Goal: Task Accomplishment & Management: Use online tool/utility

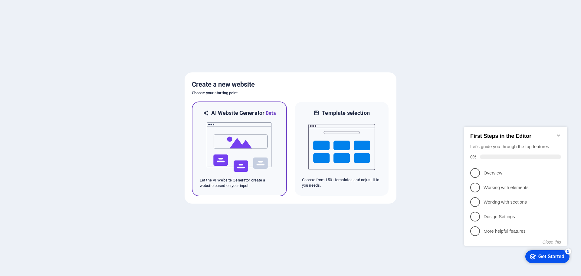
click at [234, 136] on img at bounding box center [239, 147] width 67 height 61
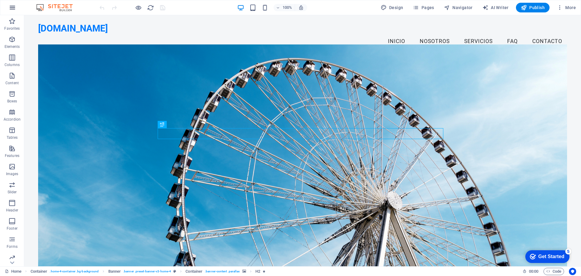
click at [14, 8] on icon "button" at bounding box center [12, 7] width 7 height 7
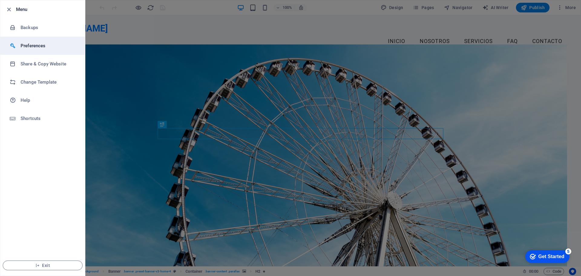
click at [28, 45] on h6 "Preferences" at bounding box center [49, 45] width 56 height 7
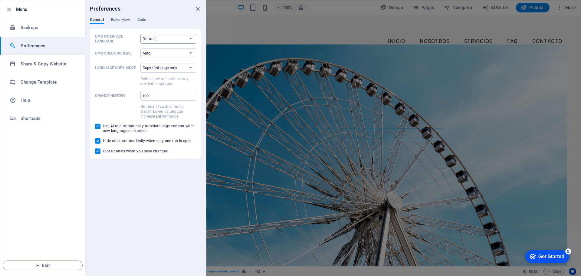
click at [185, 39] on select "Default Deutsch English Español Français Magyar Italiano Nederlands Polski Port…" at bounding box center [168, 39] width 56 height 10
select select "es"
click at [140, 34] on select "Default Deutsch English Español Français Magyar Italiano Nederlands Polski Port…" at bounding box center [168, 39] width 56 height 10
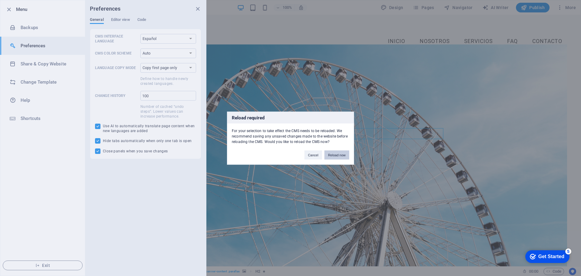
click at [339, 157] on button "Reload now" at bounding box center [336, 154] width 25 height 9
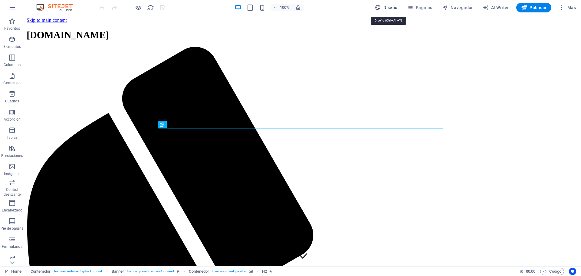
click at [391, 8] on span "Diseño" at bounding box center [386, 8] width 23 height 6
select select "px"
select select "200"
select select "px"
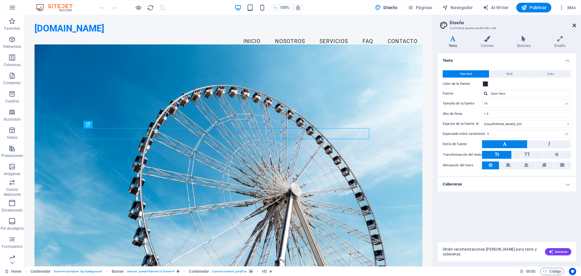
click at [573, 28] on link at bounding box center [574, 25] width 4 height 5
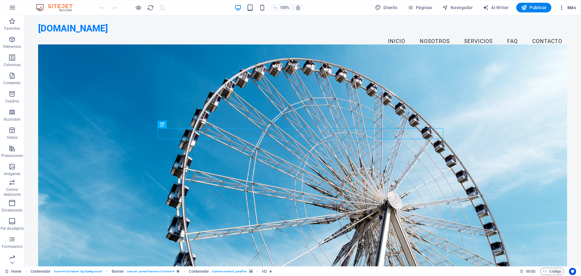
click at [567, 8] on span "Más" at bounding box center [566, 8] width 17 height 6
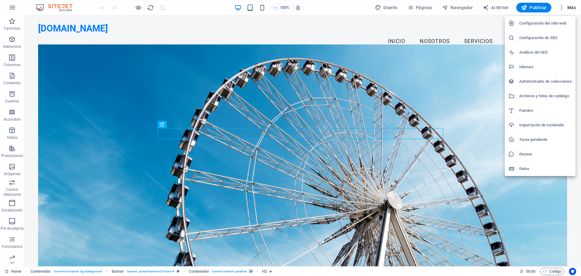
click at [541, 23] on h6 "Configuración del sitio web" at bounding box center [545, 23] width 53 height 7
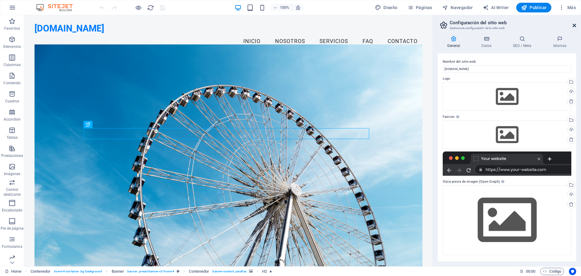
click at [575, 26] on icon at bounding box center [574, 25] width 4 height 5
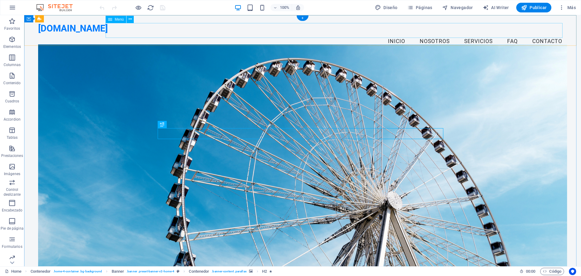
click at [538, 34] on nav "Inicio Nosotros Servicios FAQ Contacto" at bounding box center [302, 41] width 529 height 15
click at [121, 20] on span "Menú" at bounding box center [119, 20] width 9 height 4
click at [131, 17] on icon at bounding box center [130, 19] width 3 height 6
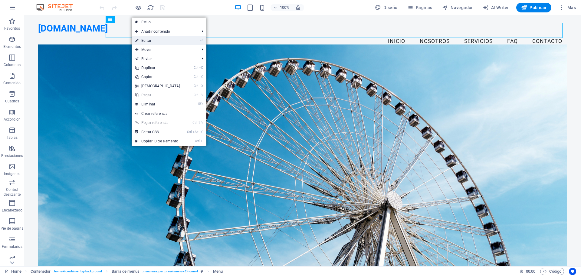
click at [165, 39] on link "⏎ Editar" at bounding box center [158, 40] width 52 height 9
select select
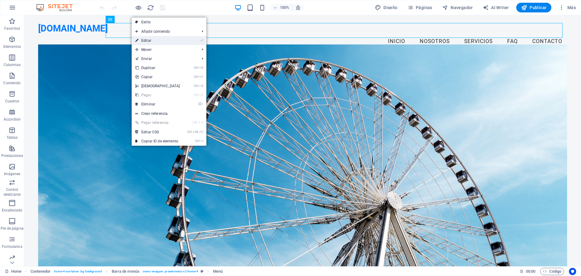
select select
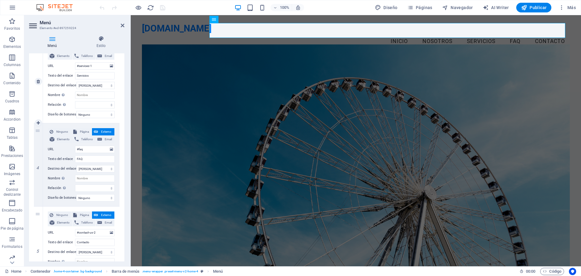
scroll to position [291, 0]
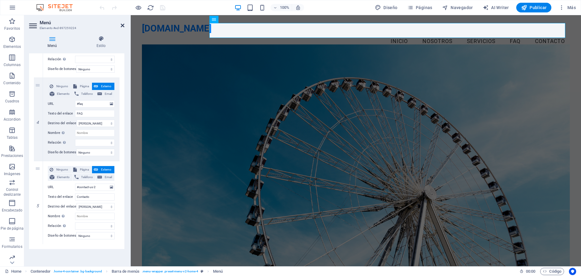
click at [122, 25] on icon at bounding box center [123, 25] width 4 height 5
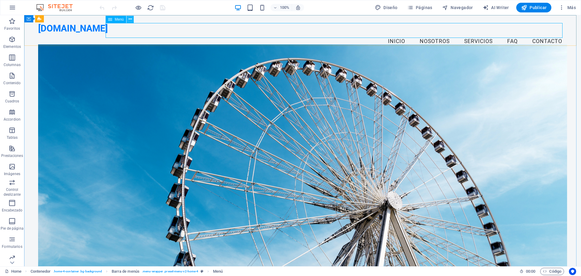
click at [132, 18] on button at bounding box center [129, 19] width 7 height 7
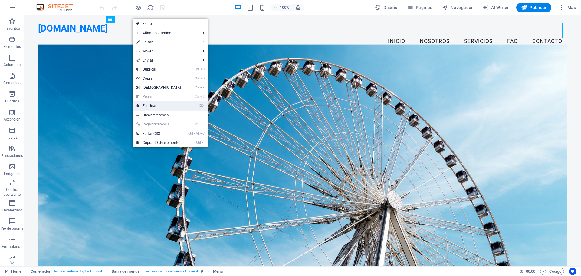
click at [172, 105] on link "⌦ Eliminar" at bounding box center [159, 105] width 52 height 9
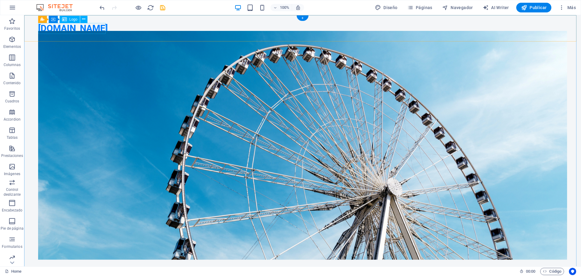
click at [102, 29] on div "[DOMAIN_NAME]" at bounding box center [302, 28] width 529 height 11
click at [82, 18] on icon at bounding box center [83, 19] width 3 height 6
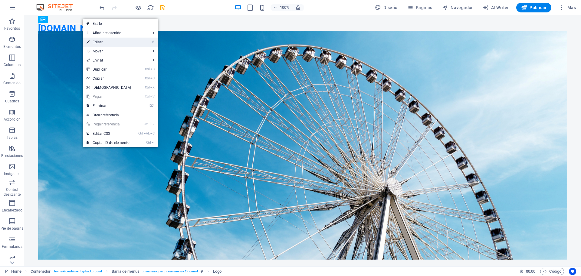
click at [96, 41] on link "⏎ Editar" at bounding box center [109, 42] width 52 height 9
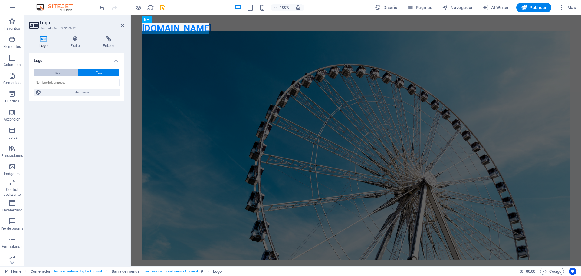
click at [63, 72] on button "Image" at bounding box center [56, 72] width 44 height 7
select select "DISABLED_OPTION_VALUE"
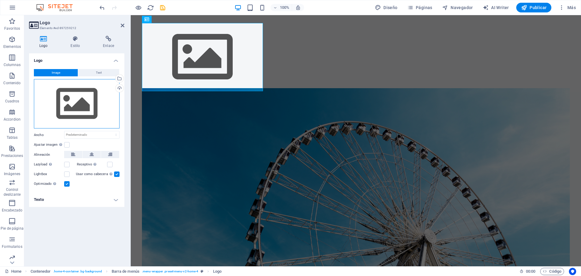
click at [78, 109] on div "Arrastra archivos aquí, haz clic para escoger archivos o selecciona archivos de…" at bounding box center [77, 104] width 86 height 50
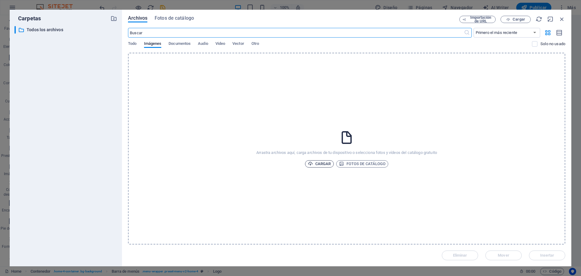
click at [320, 165] on span "Cargar" at bounding box center [319, 163] width 23 height 7
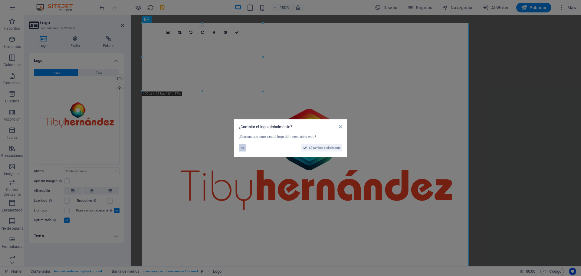
click at [241, 148] on span "No" at bounding box center [242, 147] width 4 height 7
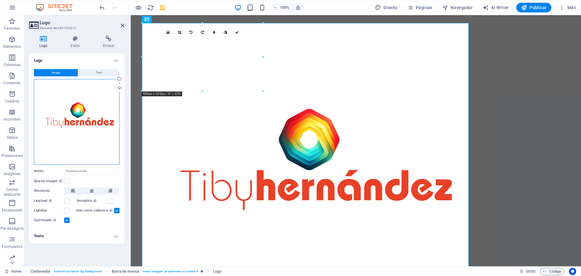
click at [106, 89] on div "Arrastra archivos aquí, haz clic para escoger archivos o selecciona archivos de…" at bounding box center [77, 122] width 86 height 86
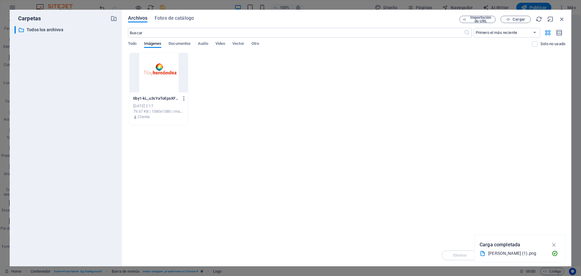
click at [185, 97] on icon "button" at bounding box center [184, 98] width 6 height 5
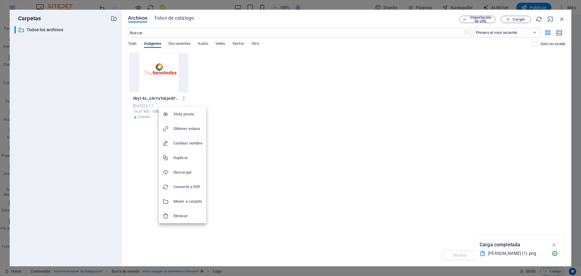
click at [185, 217] on h6 "Eliminar" at bounding box center [187, 215] width 29 height 7
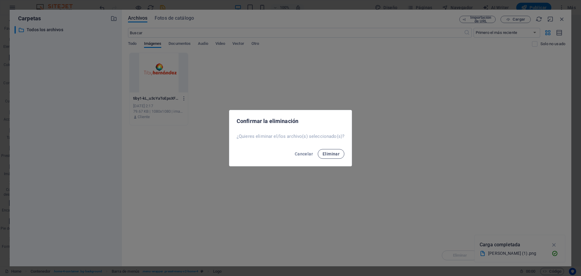
click at [332, 152] on span "Eliminar" at bounding box center [330, 153] width 17 height 5
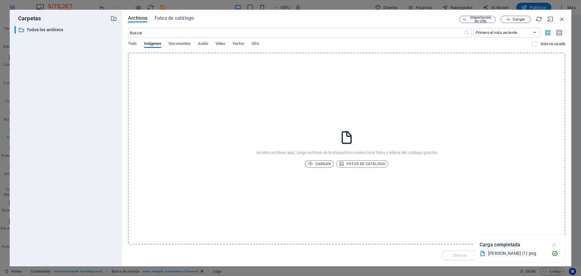
click at [555, 245] on icon "button" at bounding box center [554, 244] width 7 height 7
click at [325, 165] on span "Cargar" at bounding box center [319, 163] width 23 height 7
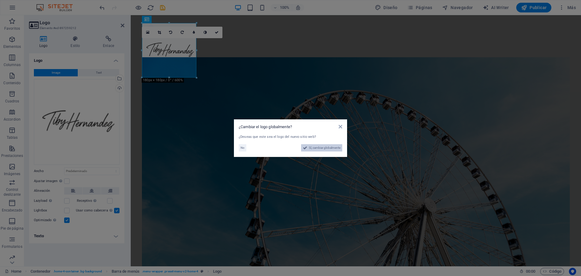
click at [332, 148] on span "Sí, cambiar globalmente" at bounding box center [324, 147] width 31 height 7
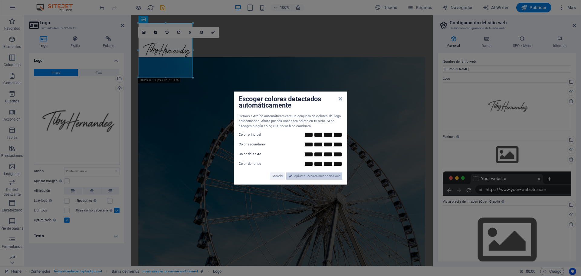
click at [321, 176] on span "Aplicar nuevos colores de sitio web" at bounding box center [317, 175] width 46 height 7
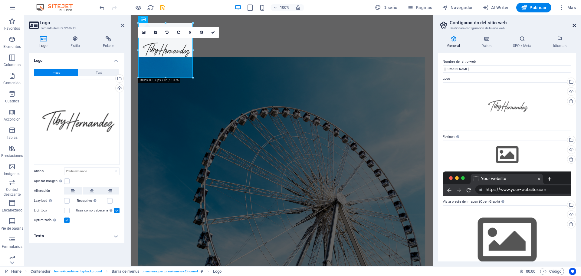
click at [576, 24] on icon at bounding box center [574, 25] width 4 height 5
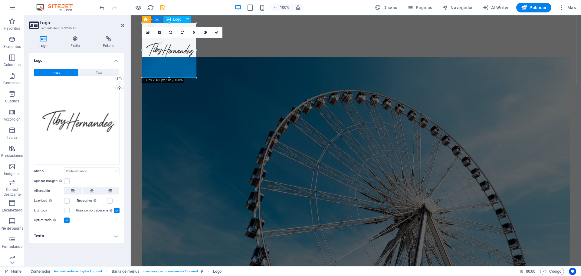
click at [168, 61] on div at bounding box center [356, 50] width 428 height 54
click at [107, 168] on select "Predeterminado automático px rem % em vh vw" at bounding box center [91, 170] width 55 height 7
click at [104, 174] on select "Predeterminado automático px rem % em vh vw" at bounding box center [91, 170] width 55 height 7
click at [160, 30] on link at bounding box center [158, 32] width 11 height 11
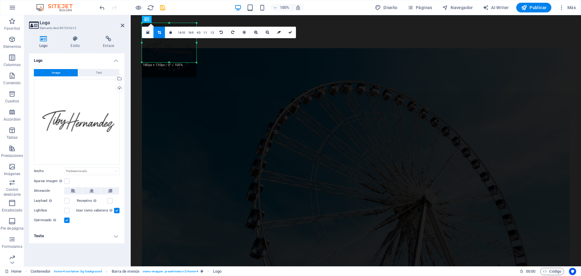
drag, startPoint x: 196, startPoint y: 78, endPoint x: 198, endPoint y: 63, distance: 15.2
click at [198, 63] on div at bounding box center [197, 63] width 4 height 4
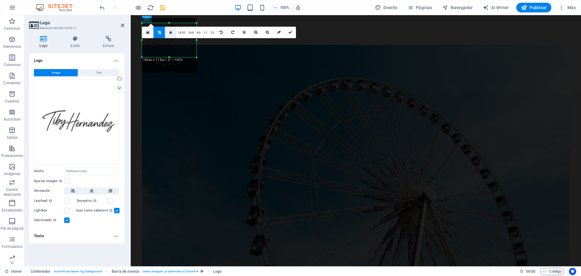
drag, startPoint x: 170, startPoint y: 23, endPoint x: 170, endPoint y: 28, distance: 5.1
click at [170, 28] on div "180 170 160 150 140 130 120 110 100 90 80 70 60 50 40 30 20 10 0 -10 -20 -30 -4…" at bounding box center [169, 40] width 54 height 34
click at [159, 31] on icon at bounding box center [159, 33] width 3 height 4
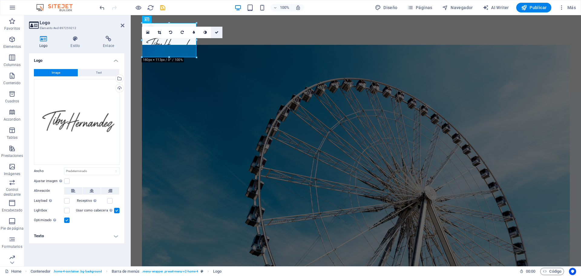
click at [217, 31] on icon at bounding box center [217, 33] width 4 height 4
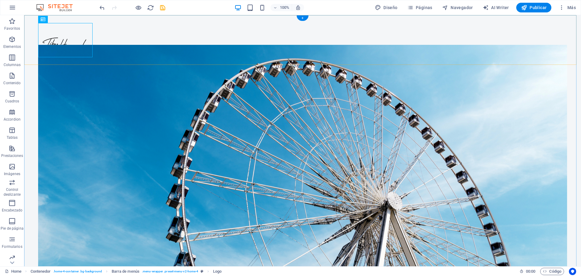
click at [182, 39] on div "Menu" at bounding box center [302, 40] width 557 height 50
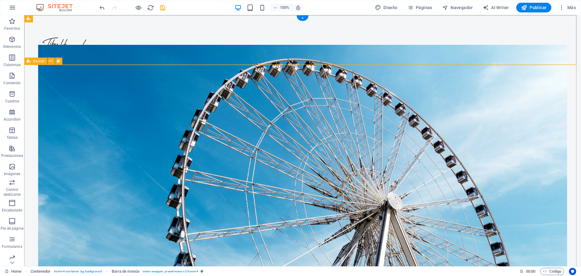
click at [572, 104] on div "Vende más y trabaja menos con Inteligencia Artificial – en solo 4 horas Prepara…" at bounding box center [302, 227] width 557 height 325
click at [499, 98] on figure at bounding box center [302, 159] width 529 height 228
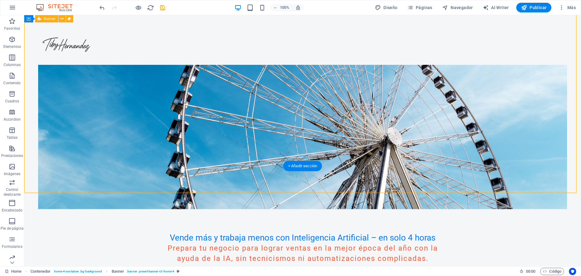
scroll to position [30, 0]
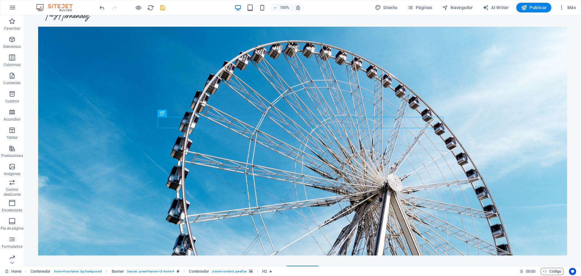
click at [543, 64] on figure at bounding box center [302, 141] width 529 height 228
click at [112, 62] on figure at bounding box center [302, 141] width 529 height 228
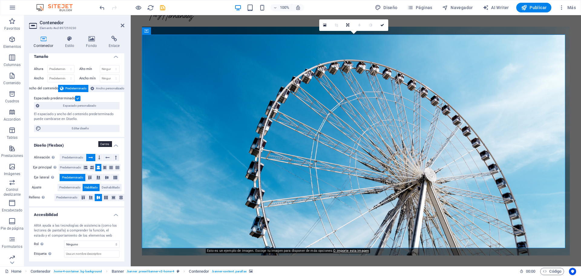
scroll to position [0, 0]
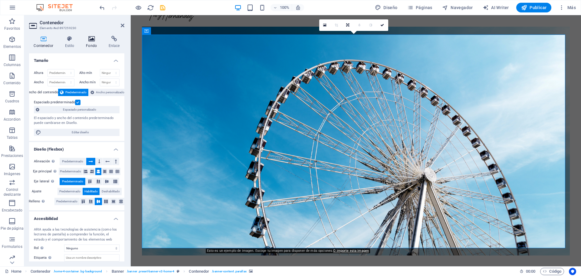
click at [90, 40] on icon at bounding box center [91, 39] width 20 height 6
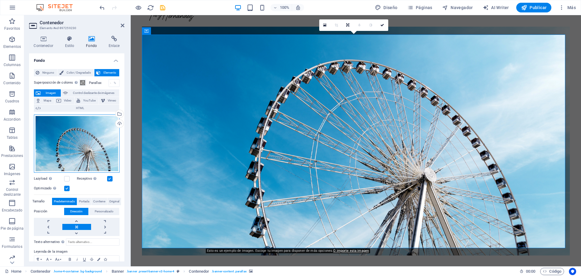
click at [71, 138] on div "Arrastra archivos aquí, haz clic para escoger archivos o selecciona archivos de…" at bounding box center [77, 143] width 86 height 58
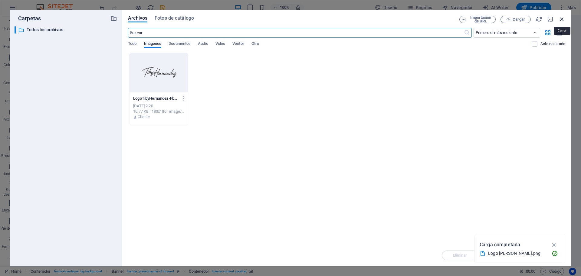
click at [563, 18] on icon "button" at bounding box center [561, 19] width 7 height 7
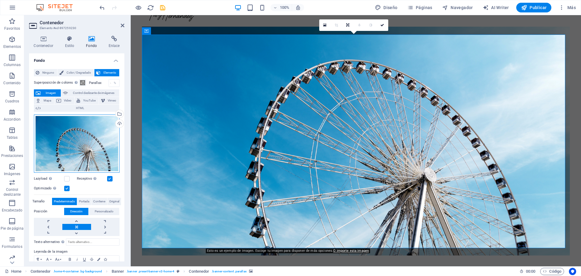
click at [81, 145] on div "Arrastra archivos aquí, haz clic para escoger archivos o selecciona archivos de…" at bounding box center [77, 143] width 86 height 58
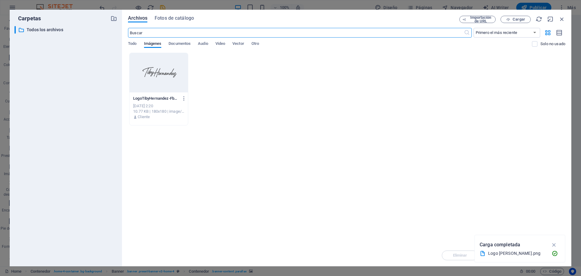
click at [362, 154] on div "Arrastra archivos aquí para cargarlos de inmediato LogoTibyHernandez-FbHdqnDYWR…" at bounding box center [346, 148] width 437 height 191
click at [522, 22] on button "Cargar" at bounding box center [515, 19] width 30 height 7
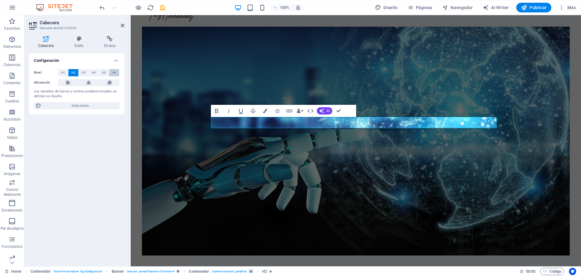
click at [117, 74] on button "H6" at bounding box center [114, 72] width 10 height 7
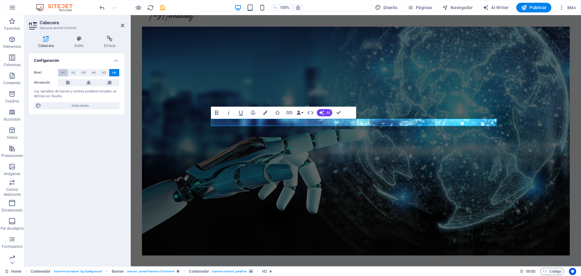
click at [62, 74] on span "H1" at bounding box center [63, 72] width 4 height 7
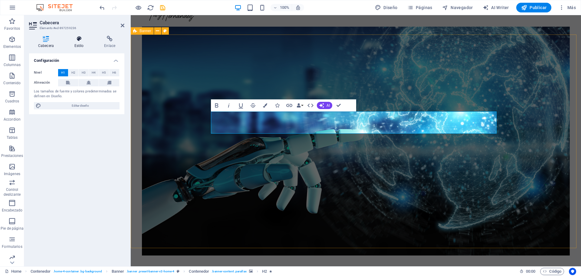
click at [80, 42] on h4 "Estilo" at bounding box center [80, 42] width 30 height 13
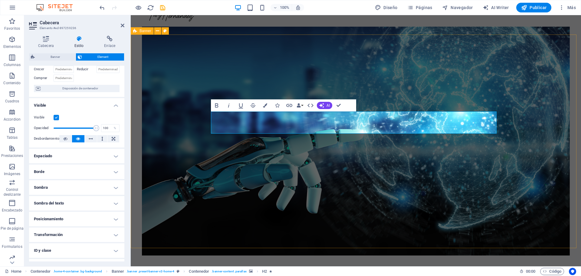
scroll to position [65, 0]
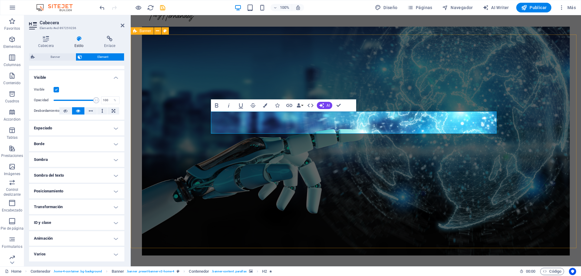
click at [82, 129] on h4 "Espaciado" at bounding box center [76, 128] width 95 height 15
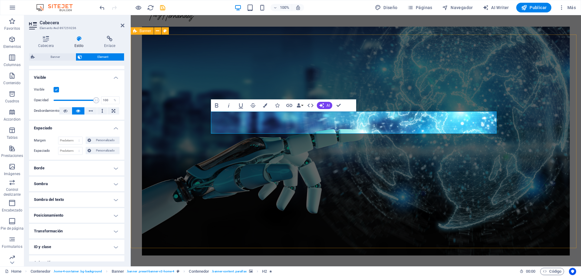
click at [85, 166] on h4 "Borde" at bounding box center [76, 168] width 95 height 15
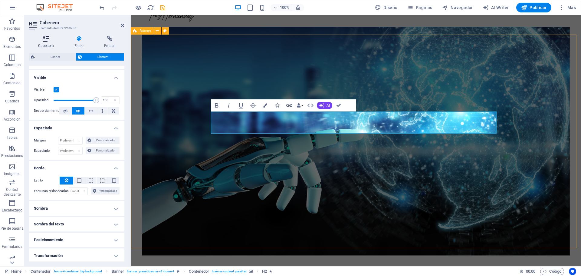
click at [47, 38] on icon at bounding box center [46, 39] width 34 height 6
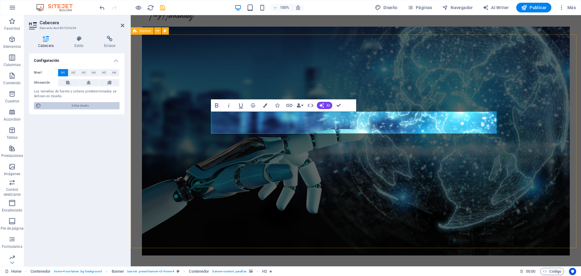
click at [73, 107] on span "Editar diseño" at bounding box center [80, 105] width 75 height 7
select select "px"
select select "200"
select select "px"
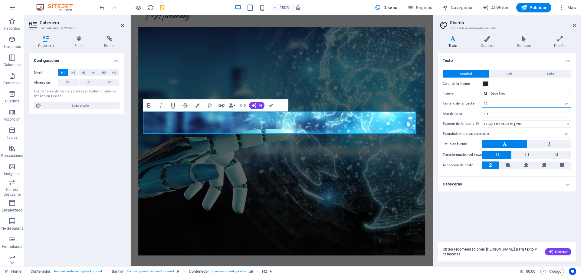
drag, startPoint x: 514, startPoint y: 101, endPoint x: 460, endPoint y: 101, distance: 54.5
click at [460, 101] on div "Tamaño de la fuente 16 rem px" at bounding box center [507, 104] width 129 height 8
type input "60"
click at [543, 123] on select "Fino, 100 Extra [PERSON_NAME], 200 [PERSON_NAME], 300 Normal, 400 Medio, 500 [D…" at bounding box center [526, 123] width 89 height 7
select select "700"
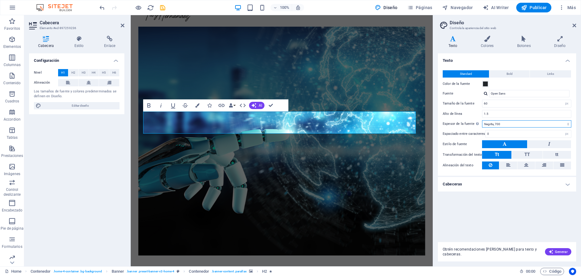
click at [482, 120] on select "Fino, 100 Extra [PERSON_NAME], 200 [PERSON_NAME], 300 Normal, 400 Medio, 500 [D…" at bounding box center [526, 123] width 89 height 7
click at [514, 93] on input "Open Sans" at bounding box center [529, 93] width 80 height 7
drag, startPoint x: 514, startPoint y: 93, endPoint x: 476, endPoint y: 93, distance: 38.1
click at [476, 93] on div "Fuente Open Sans" at bounding box center [507, 93] width 129 height 7
type input "mons"
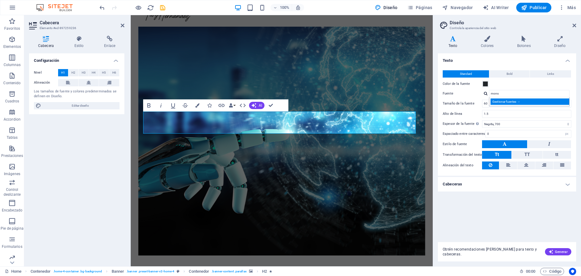
click at [500, 101] on div "Gestionar fuentes →" at bounding box center [530, 101] width 80 height 6
click at [511, 93] on input "mons" at bounding box center [529, 93] width 80 height 7
select select "popularity"
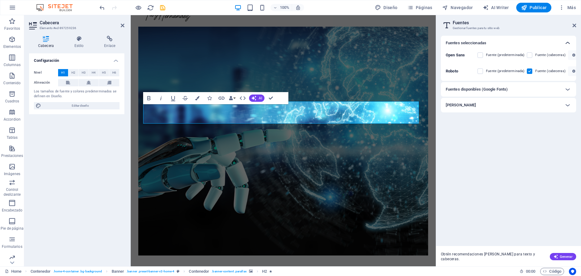
click at [567, 43] on icon at bounding box center [567, 42] width 7 height 7
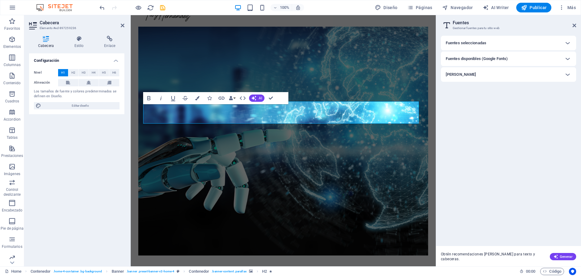
click at [471, 42] on h6 "Fuentes seleccionadas" at bounding box center [466, 42] width 41 height 7
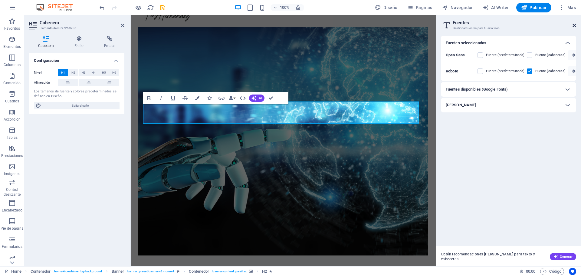
click at [574, 25] on icon at bounding box center [574, 25] width 4 height 5
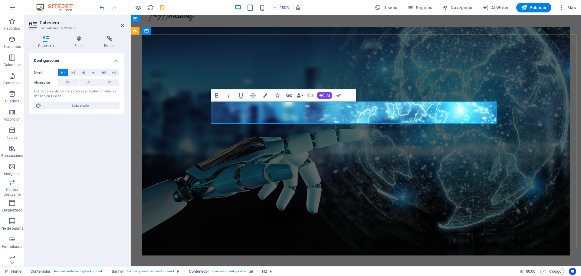
drag, startPoint x: 221, startPoint y: 106, endPoint x: 416, endPoint y: 121, distance: 195.4
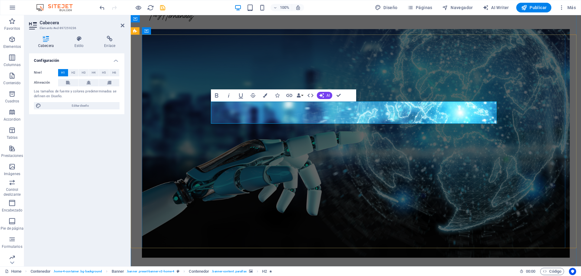
scroll to position [36, 0]
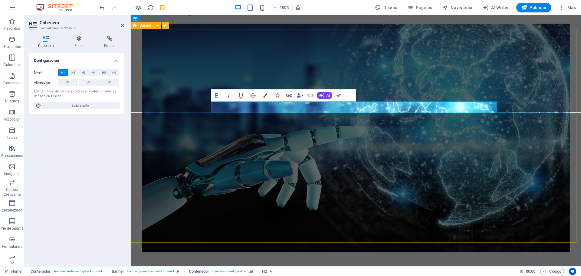
click at [571, 71] on div "Vende más y trabaja menos con Inteligencia Artificial en solo 4 horas Prepara t…" at bounding box center [356, 201] width 450 height 345
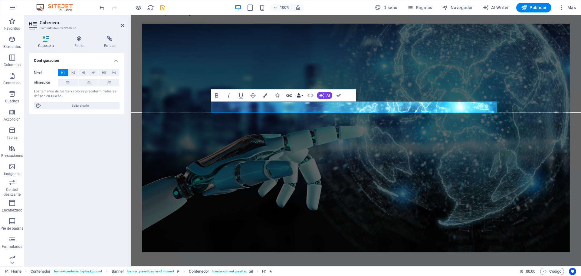
click at [300, 95] on icon "button" at bounding box center [298, 95] width 4 height 4
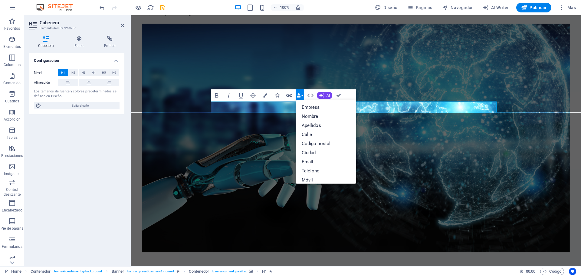
click at [300, 95] on icon "button" at bounding box center [298, 95] width 4 height 4
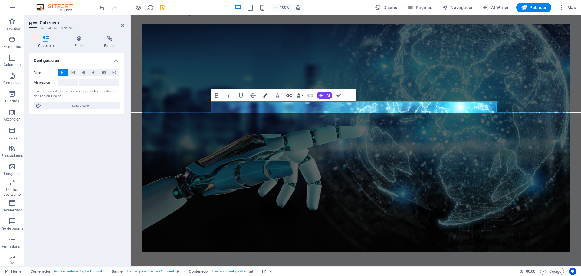
click at [265, 96] on icon "button" at bounding box center [265, 95] width 4 height 4
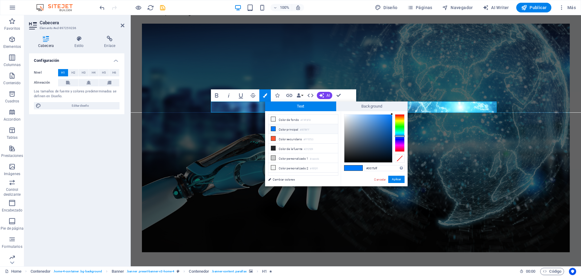
type input "#f7fafe"
click at [345, 114] on div at bounding box center [368, 138] width 48 height 48
drag, startPoint x: 395, startPoint y: 177, endPoint x: 255, endPoint y: 87, distance: 166.1
click at [395, 177] on button "Aplicar" at bounding box center [396, 178] width 16 height 7
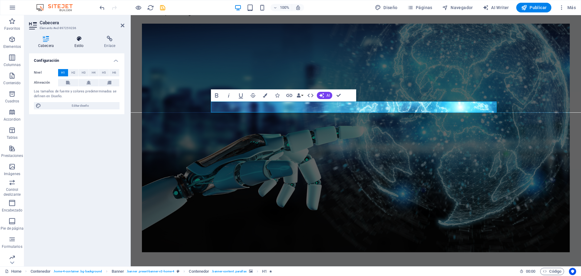
click at [80, 40] on icon at bounding box center [79, 39] width 28 height 6
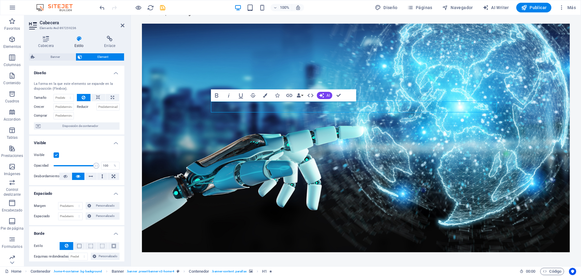
click at [505, 74] on figure at bounding box center [356, 138] width 428 height 228
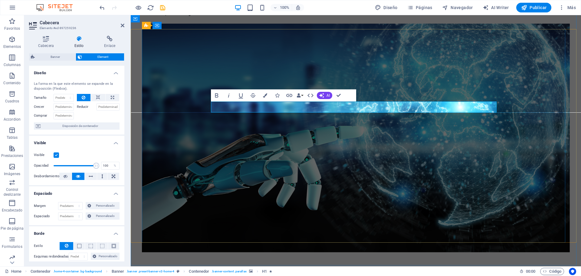
click at [391, 9] on span "Diseño" at bounding box center [386, 8] width 23 height 6
select select "px"
select select "700"
select select "px"
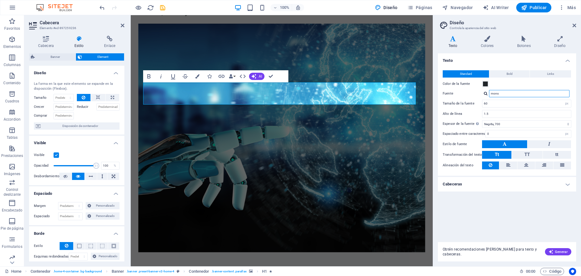
click at [502, 93] on input "mons" at bounding box center [529, 93] width 80 height 7
type input "monserrat"
click at [508, 101] on div "Gestionar fuentes →" at bounding box center [530, 101] width 80 height 6
select select "popularity"
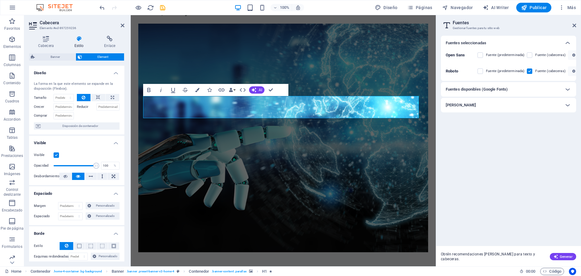
click at [505, 90] on h6 "Fuentes disponibles (Google Fonts)" at bounding box center [477, 89] width 62 height 7
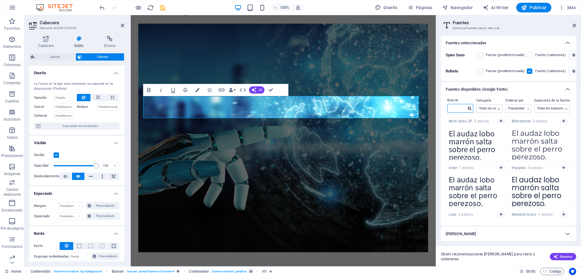
click at [458, 107] on input "text" at bounding box center [456, 108] width 19 height 8
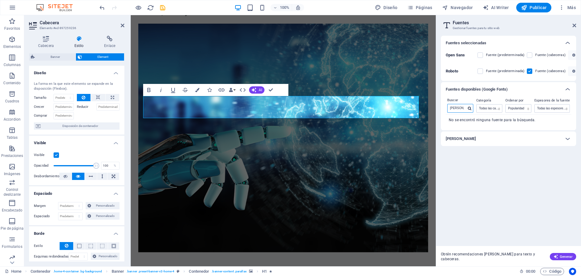
type input "monserrat"
drag, startPoint x: 465, startPoint y: 110, endPoint x: 443, endPoint y: 114, distance: 23.1
click at [443, 114] on div "Buscar monserrat Categoría Todas las categorías serif display monospace sans-se…" at bounding box center [508, 113] width 135 height 34
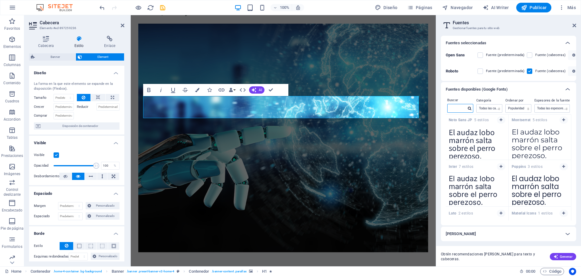
scroll to position [0, 0]
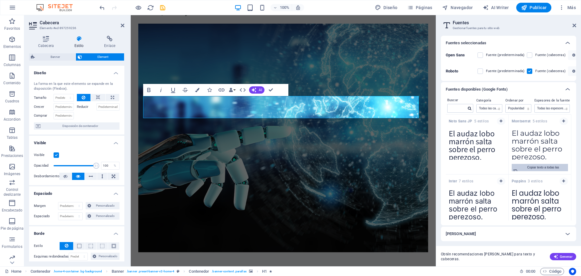
click at [536, 167] on div "Copiar texto a todas las previsualizaciones" at bounding box center [543, 171] width 46 height 15
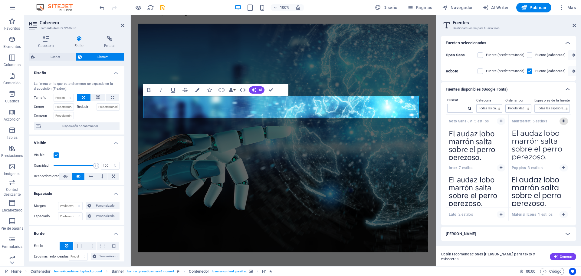
drag, startPoint x: 562, startPoint y: 121, endPoint x: 536, endPoint y: 65, distance: 61.7
click at [563, 121] on icon "button" at bounding box center [563, 121] width 3 height 4
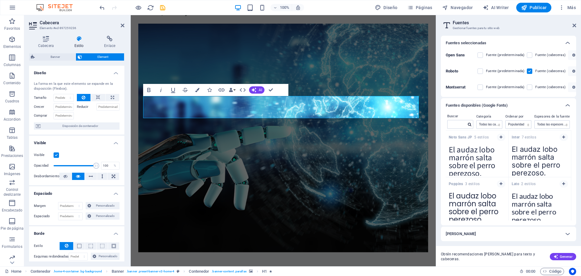
drag, startPoint x: 481, startPoint y: 87, endPoint x: 538, endPoint y: 106, distance: 59.8
click at [482, 87] on label at bounding box center [479, 86] width 5 height 5
click at [0, 0] on input "checkbox" at bounding box center [0, 0] width 0 height 0
click at [528, 85] on label at bounding box center [529, 86] width 5 height 5
click at [0, 0] on input "checkbox" at bounding box center [0, 0] width 0 height 0
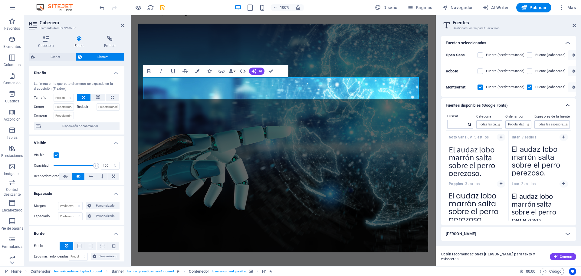
click at [568, 105] on icon at bounding box center [567, 105] width 7 height 7
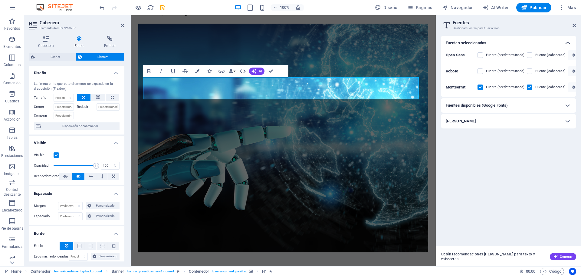
click at [570, 42] on icon at bounding box center [567, 42] width 7 height 7
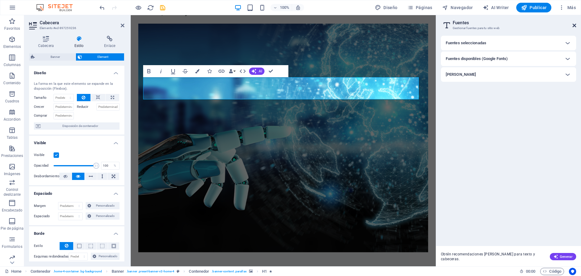
click at [574, 25] on icon at bounding box center [574, 25] width 4 height 5
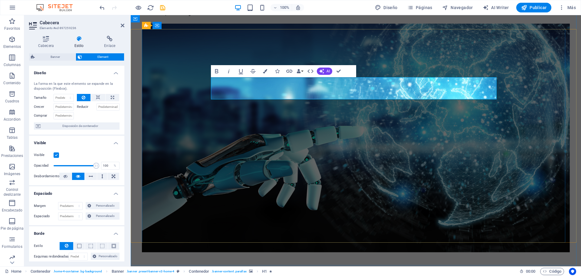
drag, startPoint x: 396, startPoint y: 92, endPoint x: 460, endPoint y: 86, distance: 64.7
click at [212, 75] on div "Vende más y trabaja menos con Inteligencia Artificial en solo 4 horas Prepara t…" at bounding box center [356, 226] width 428 height 394
click at [394, 9] on span "Diseño" at bounding box center [386, 8] width 23 height 6
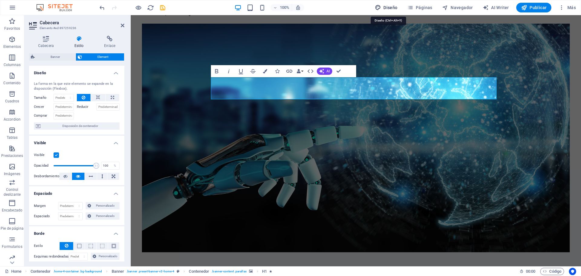
select select "px"
select select "700"
select select "px"
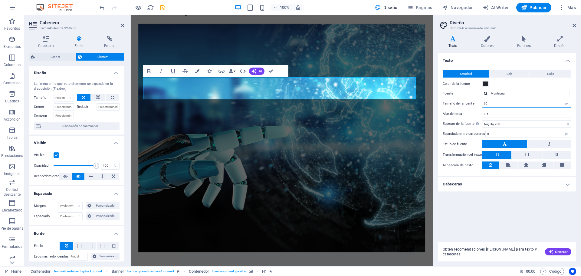
drag, startPoint x: 499, startPoint y: 103, endPoint x: 471, endPoint y: 105, distance: 27.9
click at [471, 105] on div "Tamaño de la fuente 60 rem px" at bounding box center [507, 104] width 129 height 8
click at [567, 186] on h4 "Cabeceras" at bounding box center [507, 184] width 138 height 15
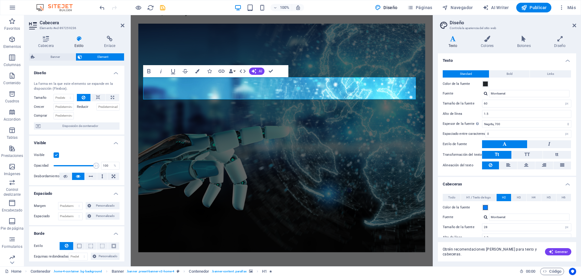
scroll to position [30, 0]
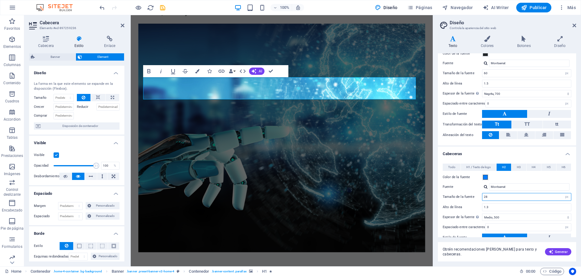
drag, startPoint x: 552, startPoint y: 197, endPoint x: 468, endPoint y: 199, distance: 84.1
click at [468, 199] on div "Tamaño de la fuente 28 rem px em %" at bounding box center [507, 197] width 129 height 8
type input "60"
drag, startPoint x: 543, startPoint y: 71, endPoint x: 482, endPoint y: 73, distance: 60.5
click at [482, 73] on input "60" at bounding box center [526, 73] width 89 height 7
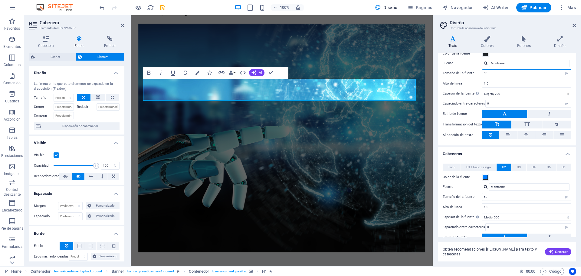
type input "30"
click at [576, 94] on div "Variantes Texto Colores Botones Diseño Texto Standard Bold Links Color de la fu…" at bounding box center [507, 148] width 148 height 235
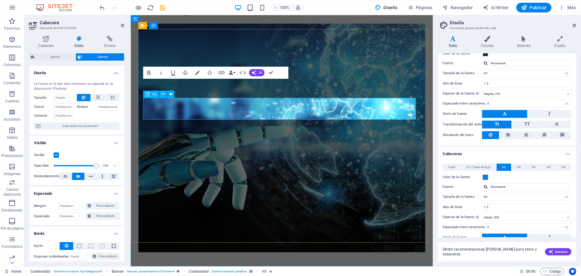
drag, startPoint x: 531, startPoint y: 197, endPoint x: 471, endPoint y: 193, distance: 60.3
click at [471, 193] on div "Tamaño de la fuente 60 rem px em %" at bounding box center [507, 197] width 129 height 8
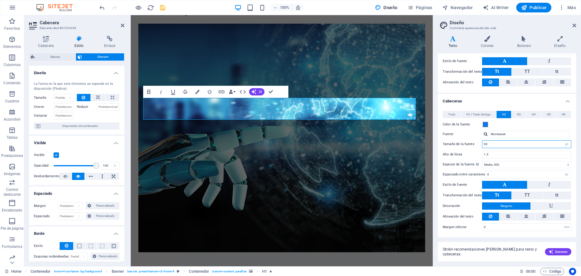
scroll to position [0, 0]
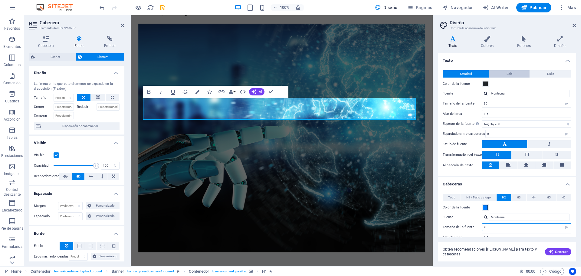
type input "90"
click at [511, 74] on span "Bold" at bounding box center [509, 73] width 6 height 7
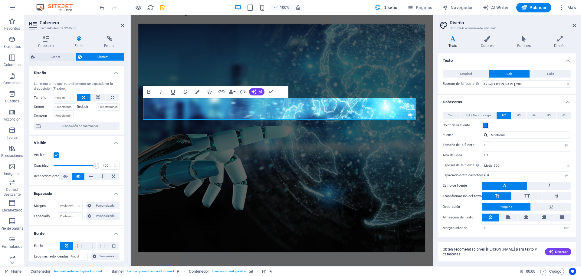
click at [527, 164] on select "Fino, 100 Extra [PERSON_NAME], 200 [PERSON_NAME], 300 Normal, 400 Medio, 500 [D…" at bounding box center [526, 165] width 89 height 7
select select "700"
click at [482, 162] on select "Fino, 100 Extra [PERSON_NAME], 200 [PERSON_NAME], 300 Normal, 400 Medio, 500 [D…" at bounding box center [526, 165] width 89 height 7
click at [518, 114] on span "H3" at bounding box center [519, 115] width 4 height 7
click at [531, 114] on span "H4" at bounding box center [533, 115] width 4 height 7
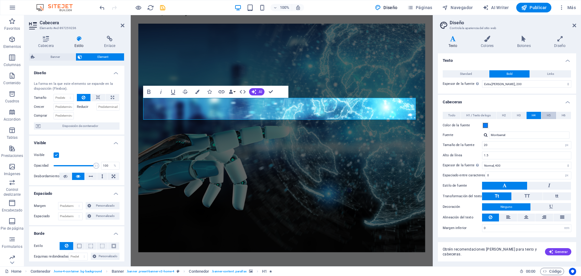
click at [547, 113] on span "H5" at bounding box center [549, 115] width 4 height 7
click at [563, 117] on span "H6" at bounding box center [563, 115] width 4 height 7
click at [502, 113] on span "H2" at bounding box center [504, 115] width 4 height 7
click at [477, 113] on span "H1 / Texto de logo" at bounding box center [478, 115] width 25 height 7
click at [446, 114] on button "Todo" at bounding box center [452, 115] width 18 height 7
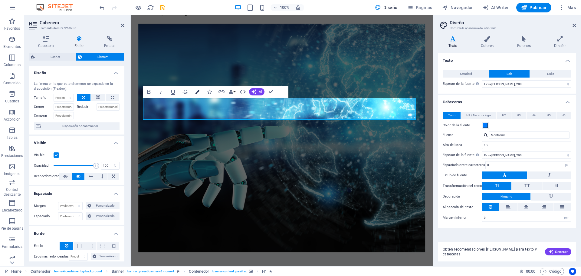
click at [194, 91] on button "Colors" at bounding box center [196, 92] width 11 height 12
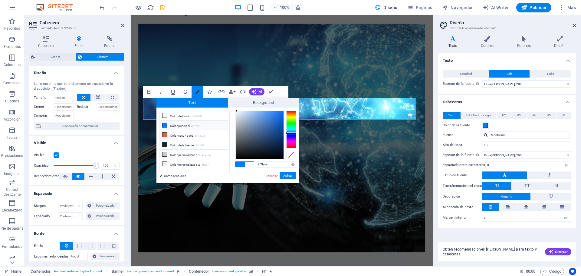
click at [197, 92] on icon "button" at bounding box center [197, 92] width 4 height 4
click at [241, 92] on icon "button" at bounding box center [242, 91] width 7 height 7
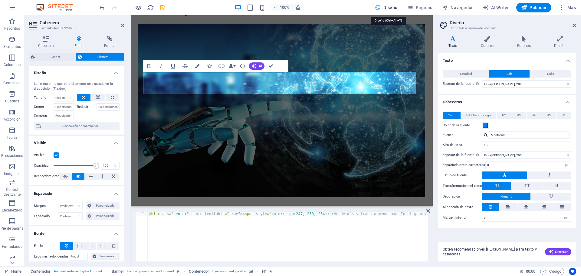
click at [386, 5] on span "Diseño" at bounding box center [386, 8] width 23 height 6
click at [557, 40] on icon at bounding box center [560, 39] width 32 height 6
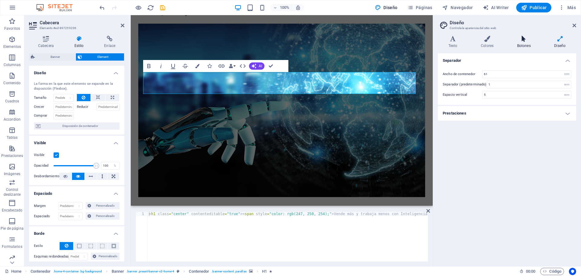
click at [522, 40] on icon at bounding box center [523, 39] width 35 height 6
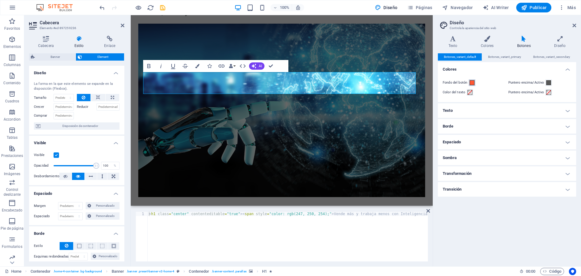
click at [471, 83] on span at bounding box center [471, 82] width 5 height 5
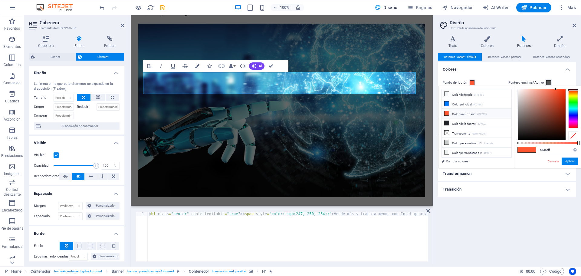
click at [576, 110] on div at bounding box center [573, 108] width 10 height 39
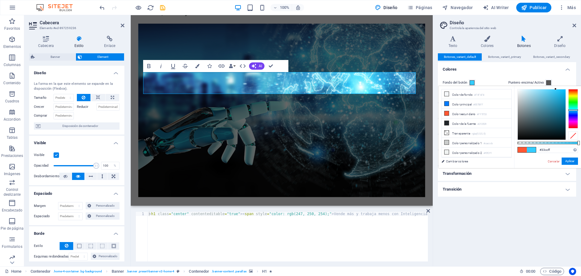
type input "#ffff33"
click at [573, 95] on div at bounding box center [573, 108] width 10 height 39
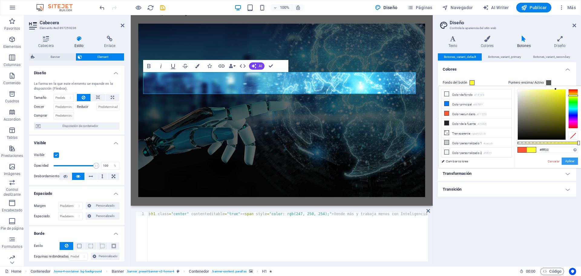
click at [568, 157] on button "Aplicar" at bounding box center [569, 160] width 16 height 7
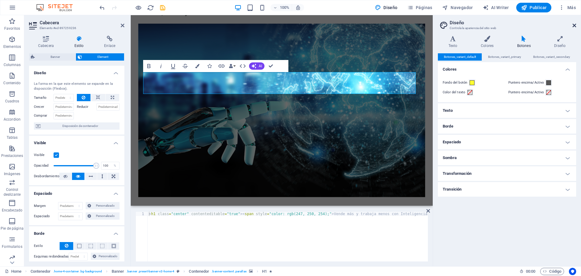
click at [576, 25] on icon at bounding box center [574, 25] width 4 height 5
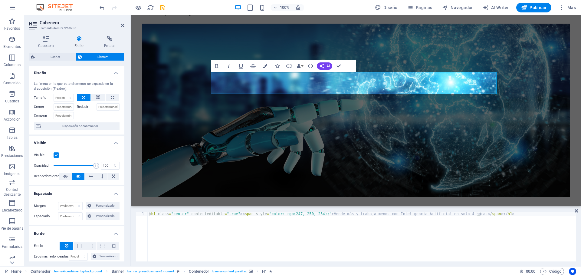
click at [522, 71] on figure at bounding box center [356, 110] width 428 height 173
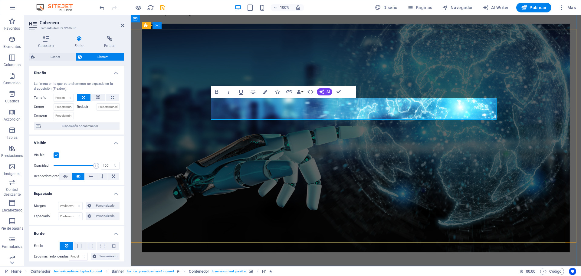
drag, startPoint x: 382, startPoint y: 114, endPoint x: 215, endPoint y: 101, distance: 167.8
drag, startPoint x: 260, startPoint y: 103, endPoint x: 429, endPoint y: 115, distance: 170.2
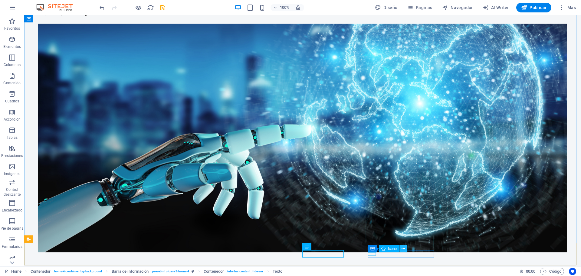
click at [403, 247] on icon at bounding box center [402, 248] width 3 height 6
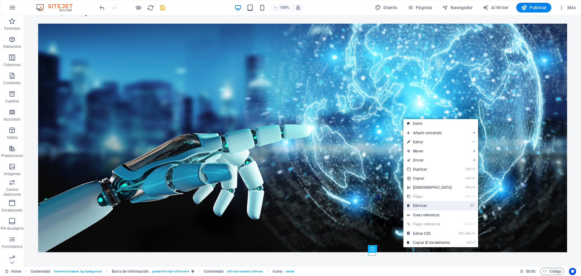
click at [429, 205] on link "⌦ Eliminar" at bounding box center [429, 205] width 52 height 9
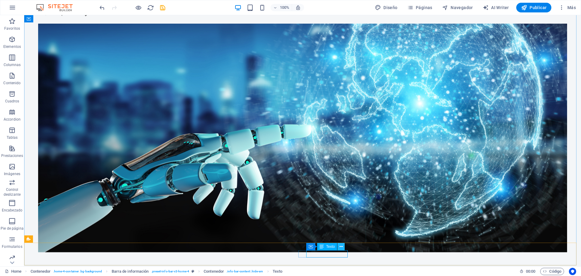
click at [341, 246] on icon at bounding box center [340, 246] width 3 height 6
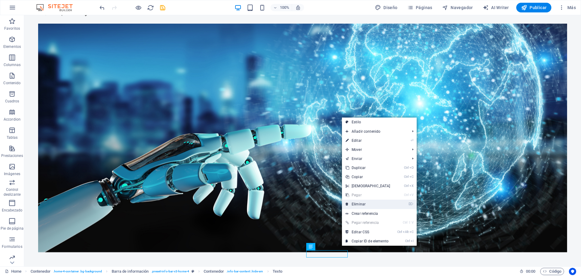
drag, startPoint x: 365, startPoint y: 202, endPoint x: 306, endPoint y: 200, distance: 58.1
click at [365, 202] on link "⌦ Eliminar" at bounding box center [368, 203] width 52 height 9
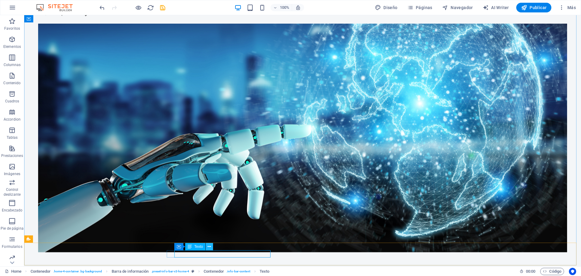
click at [209, 248] on icon at bounding box center [209, 246] width 3 height 6
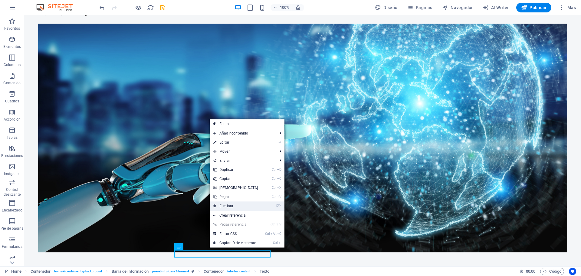
click at [222, 206] on link "⌦ Eliminar" at bounding box center [236, 205] width 52 height 9
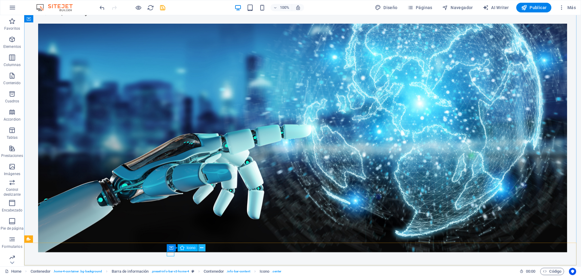
click at [201, 246] on icon at bounding box center [201, 247] width 3 height 6
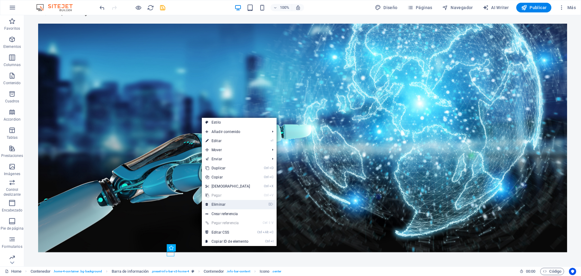
click at [228, 201] on link "⌦ Eliminar" at bounding box center [228, 204] width 52 height 9
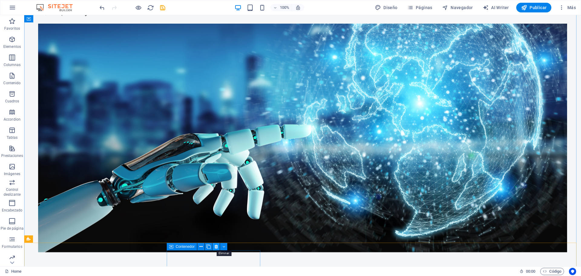
click at [217, 245] on icon at bounding box center [215, 246] width 3 height 6
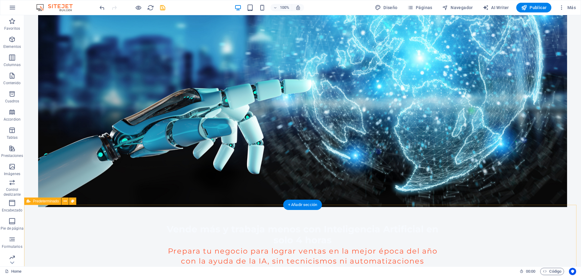
scroll to position [96, 0]
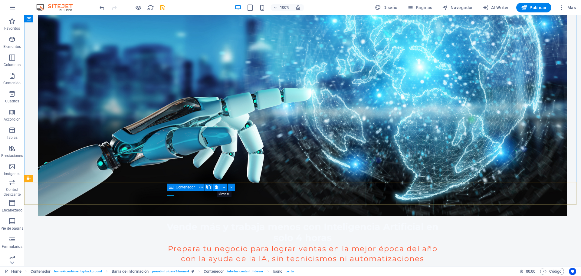
click at [216, 187] on icon at bounding box center [215, 187] width 3 height 6
click at [200, 186] on button at bounding box center [203, 185] width 7 height 7
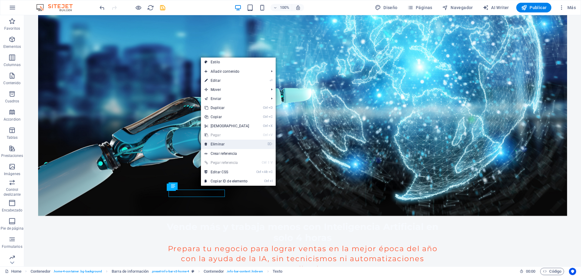
click at [221, 142] on link "⌦ Eliminar" at bounding box center [227, 143] width 52 height 9
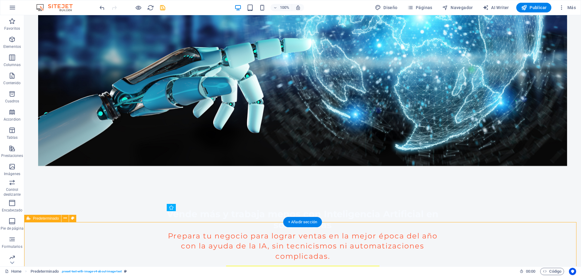
scroll to position [0, 0]
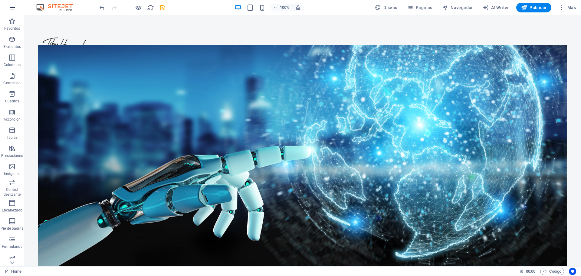
click at [15, 8] on icon "button" at bounding box center [12, 7] width 7 height 7
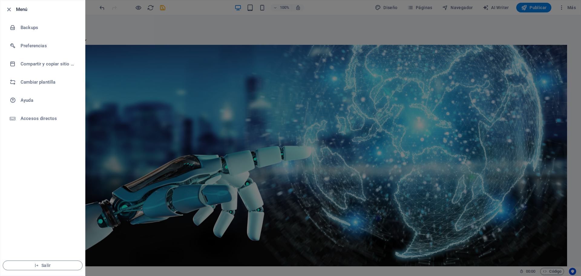
click at [192, 51] on div at bounding box center [290, 138] width 581 height 276
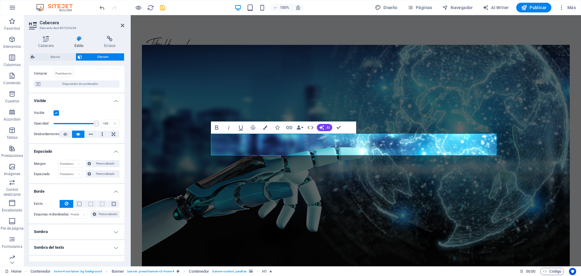
scroll to position [114, 0]
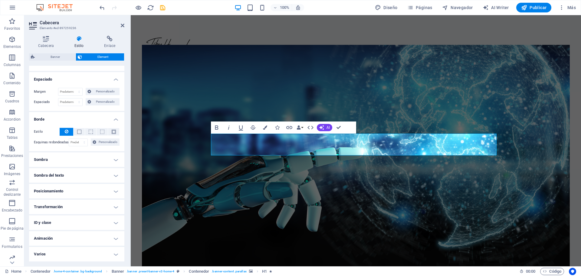
click at [115, 207] on h4 "Transformación" at bounding box center [76, 206] width 95 height 15
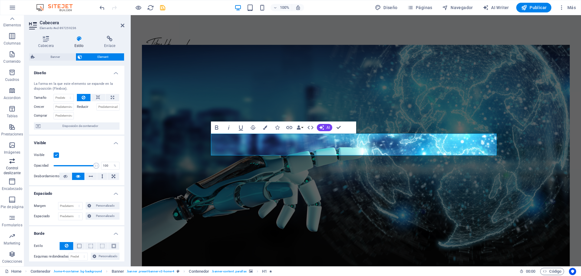
scroll to position [0, 0]
click at [11, 46] on p "Elementos" at bounding box center [12, 46] width 18 height 5
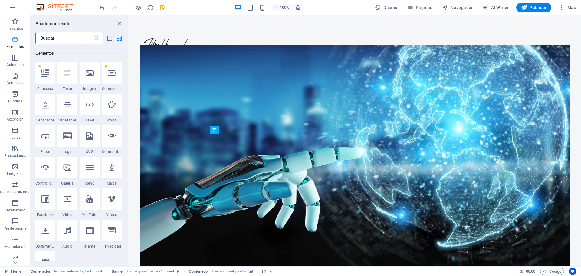
scroll to position [114, 0]
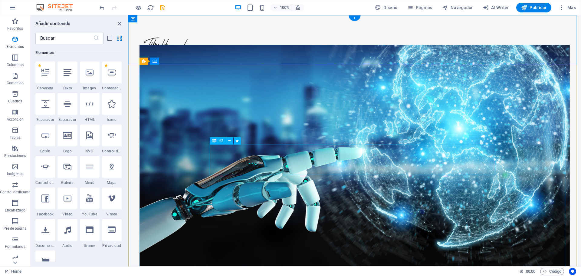
click at [335, 125] on figure at bounding box center [354, 159] width 430 height 228
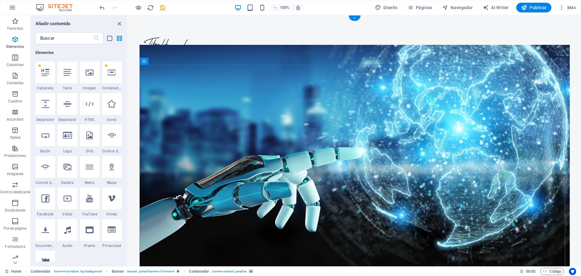
click at [329, 125] on figure at bounding box center [354, 159] width 430 height 228
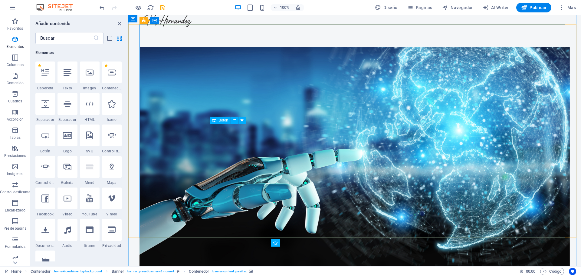
scroll to position [91, 0]
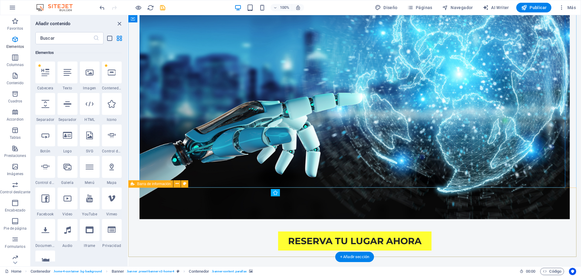
click at [175, 183] on button at bounding box center [176, 183] width 7 height 7
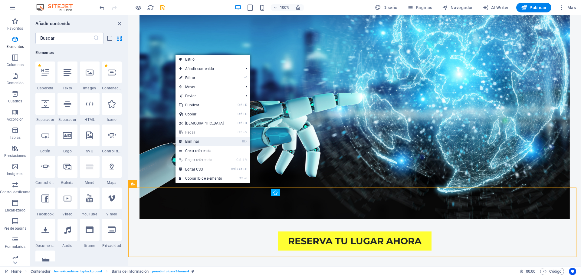
click at [195, 138] on link "⌦ Eliminar" at bounding box center [201, 141] width 52 height 9
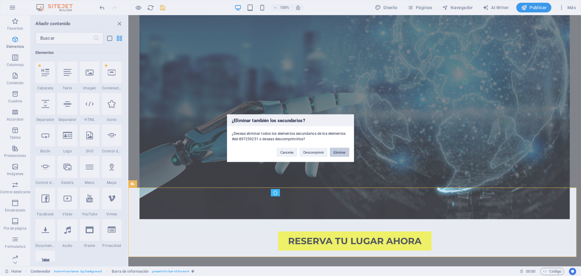
click at [340, 149] on button "Eliminar" at bounding box center [339, 151] width 19 height 9
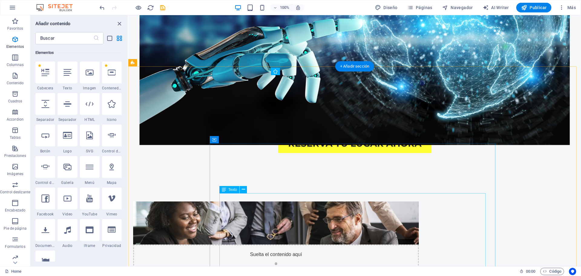
scroll to position [212, 0]
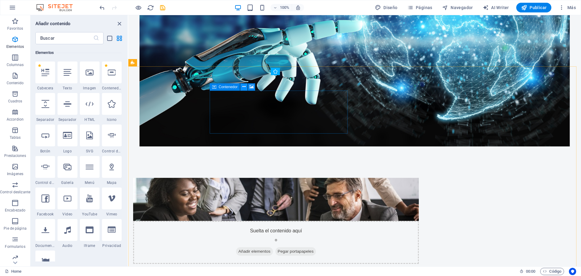
click at [242, 86] on icon at bounding box center [243, 86] width 3 height 6
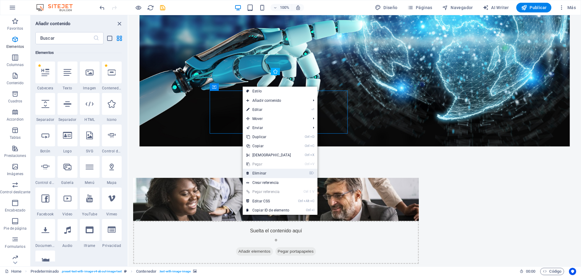
click at [282, 172] on link "⌦ Eliminar" at bounding box center [269, 172] width 52 height 9
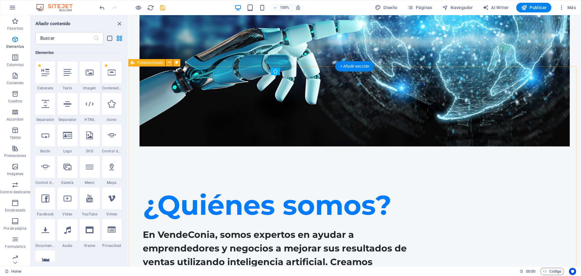
click at [533, 189] on div "¿Quiénes somos? En VendeConia, somos expertos en ayudar a emprendedores y negoc…" at bounding box center [354, 266] width 453 height 227
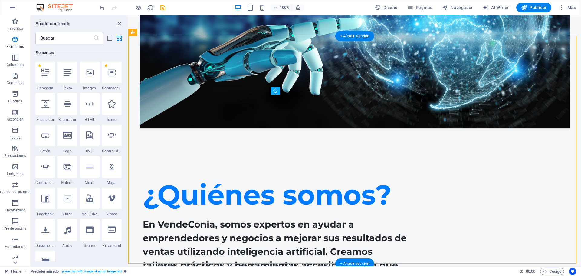
scroll to position [200, 0]
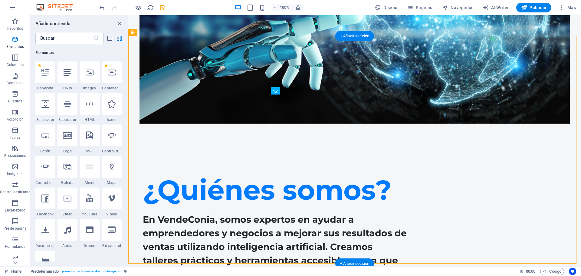
drag, startPoint x: 190, startPoint y: 76, endPoint x: 484, endPoint y: 187, distance: 315.0
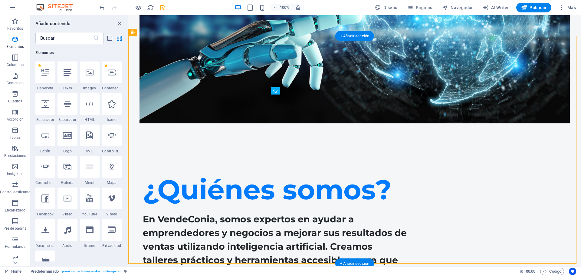
click at [489, 230] on div "¿Quiénes somos? En VendeConia, somos expertos en ayudar a emprendedores y negoc…" at bounding box center [354, 251] width 453 height 227
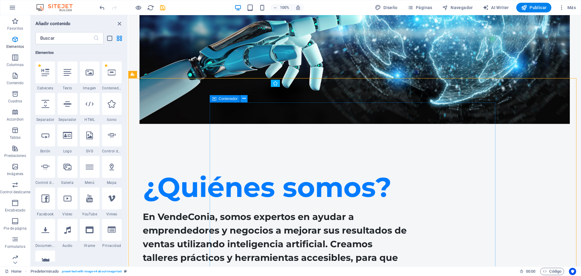
click at [244, 98] on icon at bounding box center [243, 98] width 3 height 6
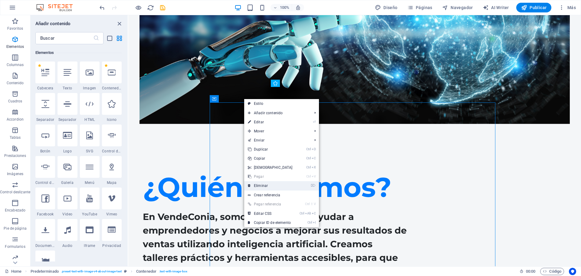
click at [272, 184] on link "⌦ Eliminar" at bounding box center [270, 185] width 52 height 9
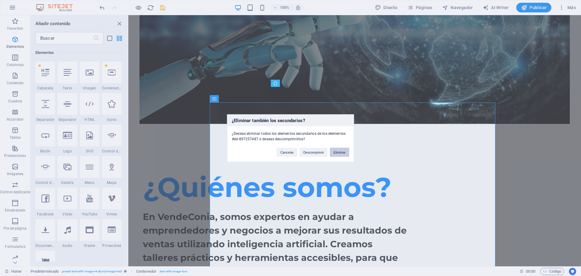
click at [345, 154] on button "Eliminar" at bounding box center [339, 151] width 19 height 9
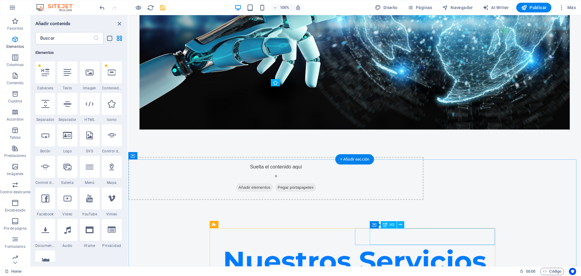
scroll to position [260, 0]
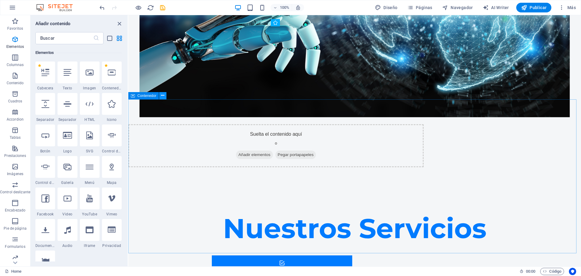
click at [162, 95] on icon at bounding box center [162, 95] width 3 height 6
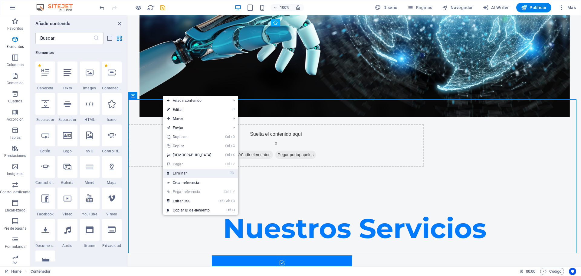
click at [188, 173] on link "⌦ Eliminar" at bounding box center [189, 172] width 52 height 9
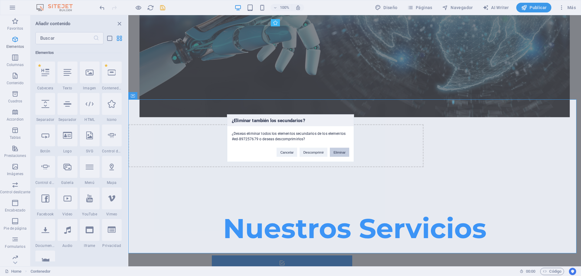
click at [341, 152] on button "Eliminar" at bounding box center [339, 151] width 19 height 9
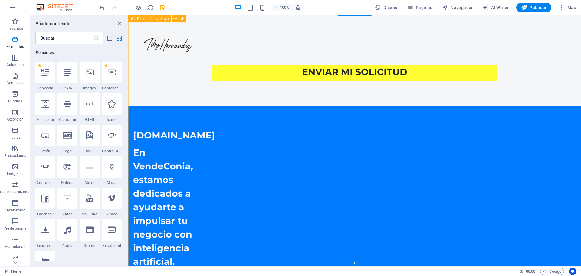
scroll to position [1048, 0]
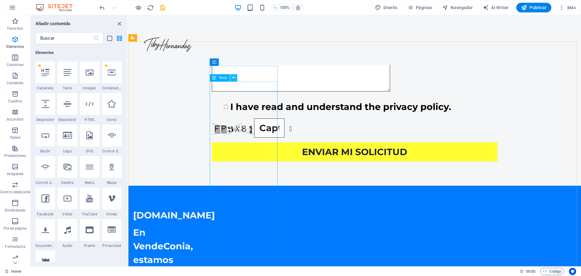
click at [232, 77] on icon at bounding box center [233, 77] width 3 height 6
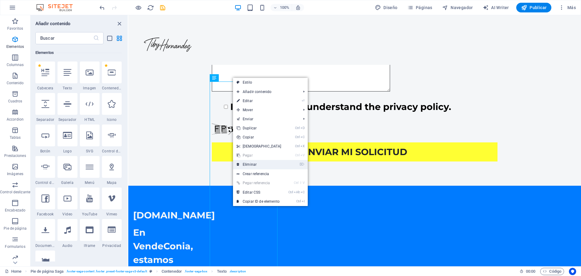
click at [272, 167] on link "⌦ Eliminar" at bounding box center [259, 164] width 52 height 9
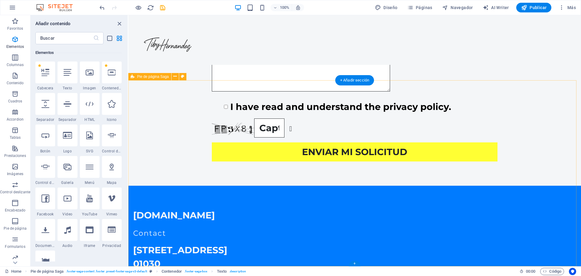
scroll to position [1010, 0]
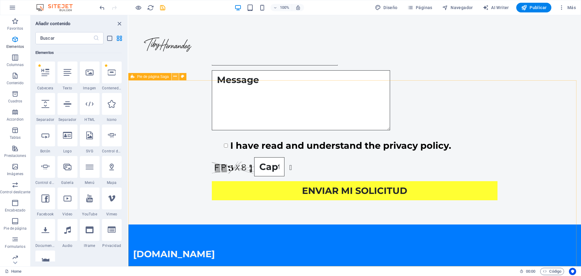
click at [176, 76] on icon at bounding box center [174, 76] width 3 height 6
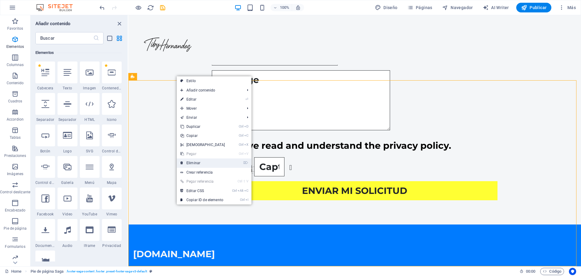
click at [204, 162] on link "⌦ Eliminar" at bounding box center [203, 162] width 52 height 9
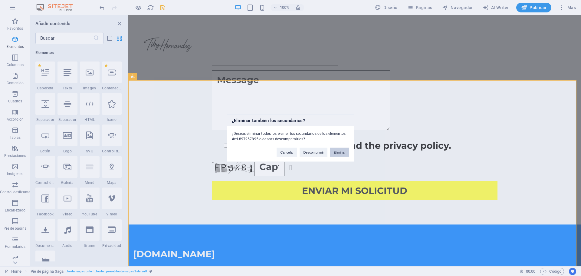
click at [341, 152] on button "Eliminar" at bounding box center [339, 151] width 19 height 9
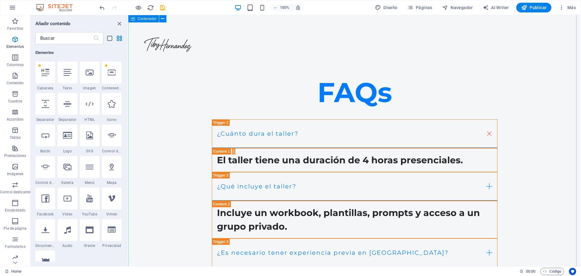
scroll to position [310, 0]
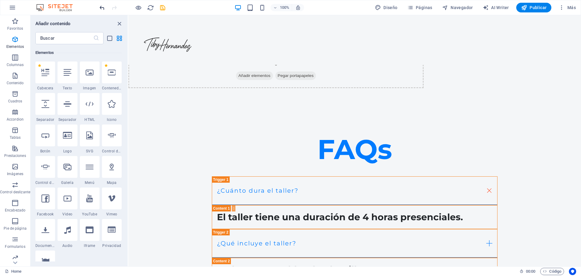
click at [105, 6] on icon "undo" at bounding box center [102, 7] width 7 height 7
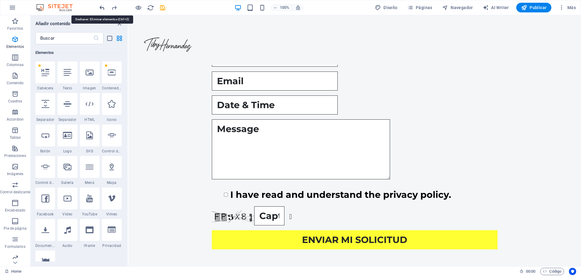
scroll to position [1059, 0]
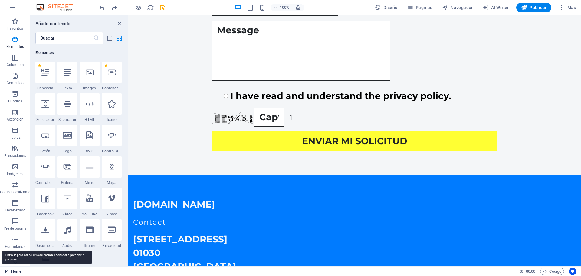
click at [7, 269] on link "Home" at bounding box center [13, 270] width 17 height 7
click at [17, 270] on link "Home" at bounding box center [13, 270] width 17 height 7
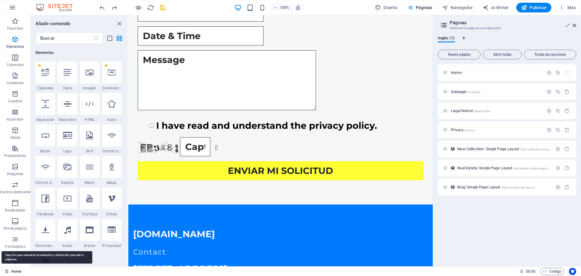
click at [17, 270] on link "Home" at bounding box center [13, 270] width 17 height 7
click at [573, 24] on icon at bounding box center [574, 25] width 4 height 5
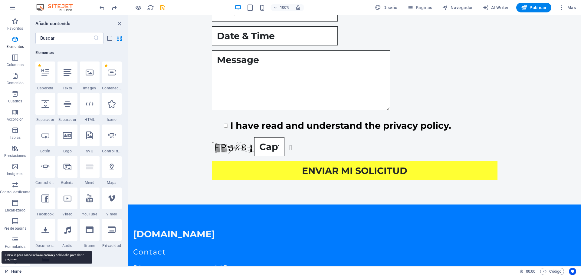
click at [18, 272] on link "Home" at bounding box center [13, 270] width 17 height 7
click at [11, 273] on link "Home" at bounding box center [13, 270] width 17 height 7
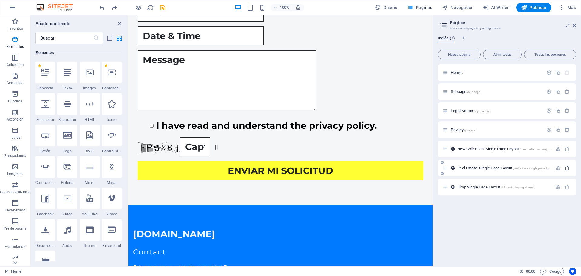
click at [566, 168] on icon "button" at bounding box center [566, 167] width 5 height 5
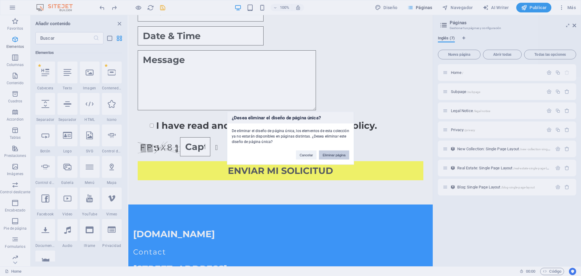
drag, startPoint x: 333, startPoint y: 151, endPoint x: 541, endPoint y: 167, distance: 209.0
click at [333, 152] on button "Eliminar página" at bounding box center [334, 154] width 30 height 9
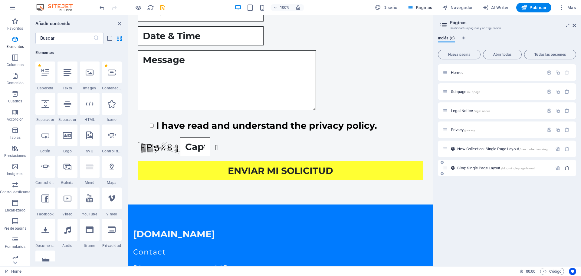
click at [565, 167] on icon "button" at bounding box center [566, 167] width 5 height 5
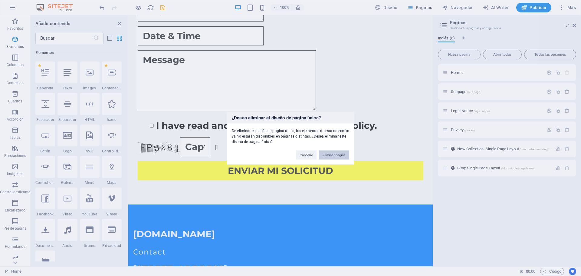
click at [338, 155] on button "Eliminar página" at bounding box center [334, 154] width 30 height 9
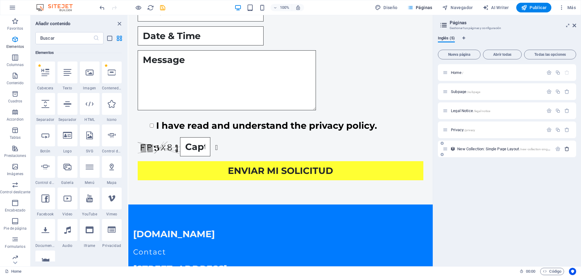
click at [567, 148] on icon "button" at bounding box center [566, 148] width 5 height 5
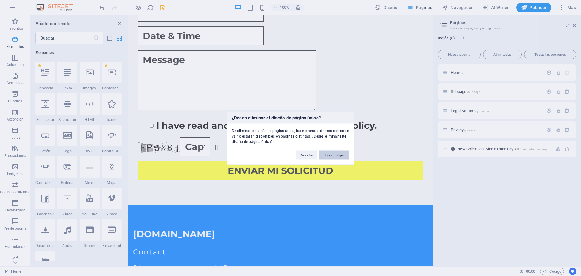
drag, startPoint x: 346, startPoint y: 156, endPoint x: 221, endPoint y: 140, distance: 125.7
click at [346, 156] on button "Eliminar página" at bounding box center [334, 154] width 30 height 9
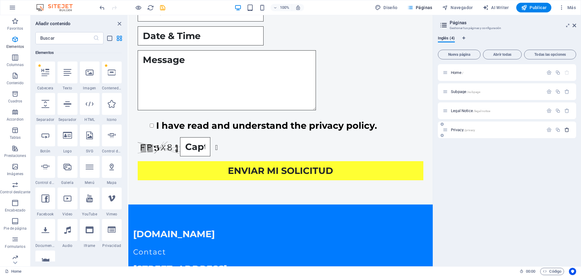
click at [565, 130] on icon "button" at bounding box center [566, 129] width 5 height 5
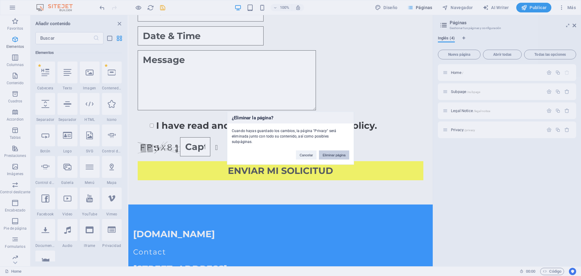
click at [336, 153] on button "Eliminar página" at bounding box center [334, 154] width 30 height 9
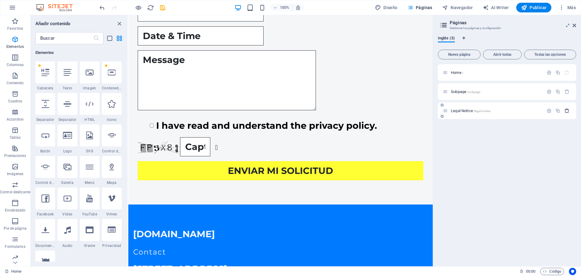
click at [565, 111] on icon "button" at bounding box center [566, 110] width 5 height 5
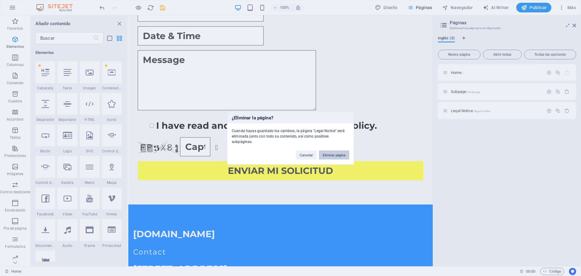
click at [332, 156] on button "Eliminar página" at bounding box center [334, 154] width 30 height 9
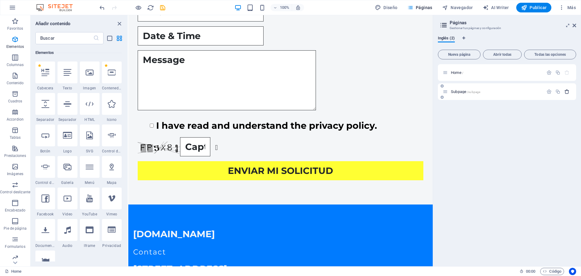
click at [566, 91] on icon "button" at bounding box center [566, 91] width 5 height 5
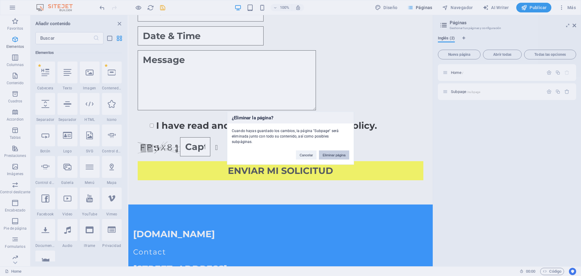
drag, startPoint x: 347, startPoint y: 152, endPoint x: 219, endPoint y: 137, distance: 129.1
click at [347, 152] on button "Eliminar página" at bounding box center [334, 154] width 30 height 9
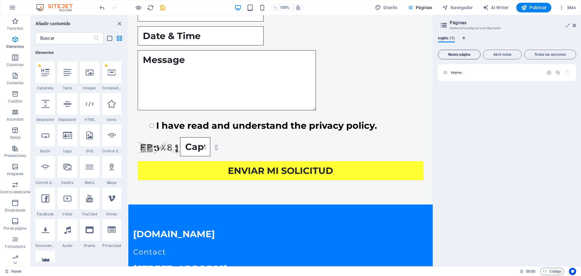
click at [460, 53] on span "Nueva página" at bounding box center [458, 55] width 37 height 4
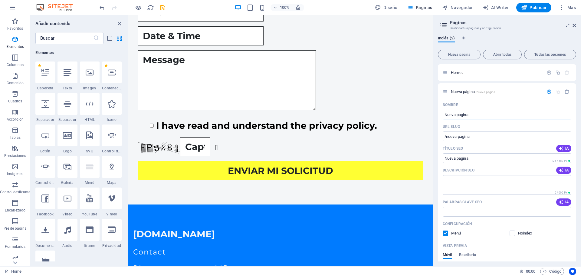
drag, startPoint x: 578, startPoint y: 26, endPoint x: 574, endPoint y: 21, distance: 6.9
click at [578, 25] on aside "Páginas Gestionar tus páginas y configuración Inglés (2) Nueva página Abrir tod…" at bounding box center [507, 140] width 148 height 251
drag, startPoint x: 573, startPoint y: 24, endPoint x: 439, endPoint y: 0, distance: 136.1
click at [573, 24] on icon at bounding box center [574, 25] width 4 height 5
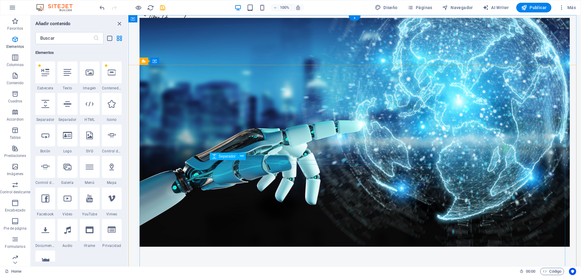
scroll to position [0, 0]
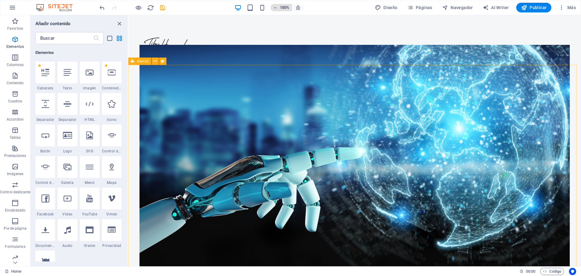
click at [274, 8] on icon "button" at bounding box center [275, 8] width 4 height 4
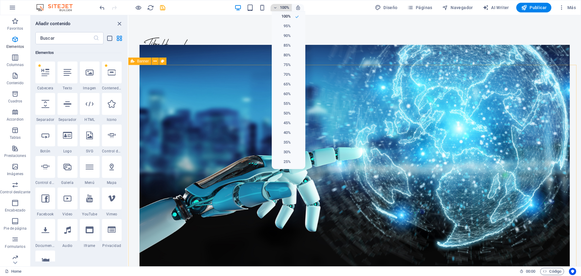
click at [274, 8] on div at bounding box center [290, 138] width 581 height 276
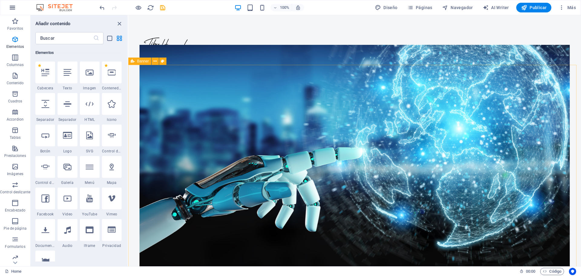
click at [14, 8] on icon "button" at bounding box center [12, 7] width 7 height 7
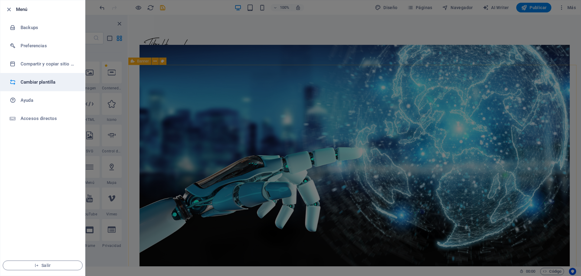
click at [21, 82] on h6 "Cambiar plantilla" at bounding box center [49, 81] width 56 height 7
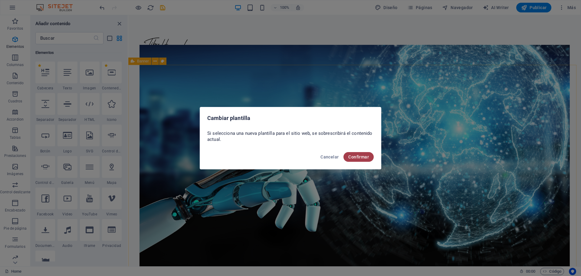
click at [359, 161] on button "Confirmar" at bounding box center [358, 157] width 30 height 10
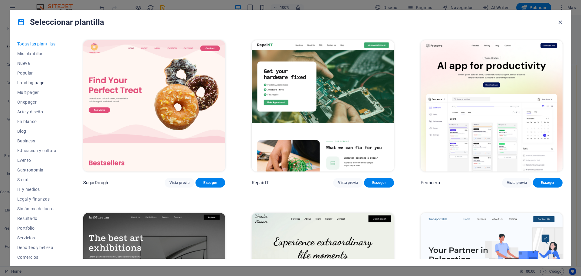
click at [37, 83] on span "Landing page" at bounding box center [36, 82] width 39 height 5
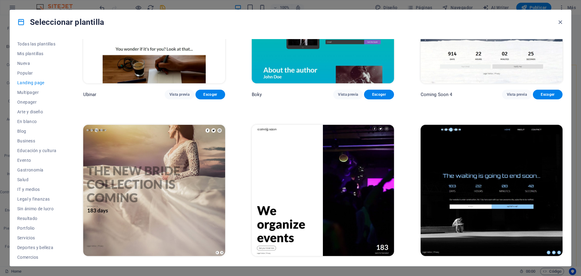
scroll to position [1301, 0]
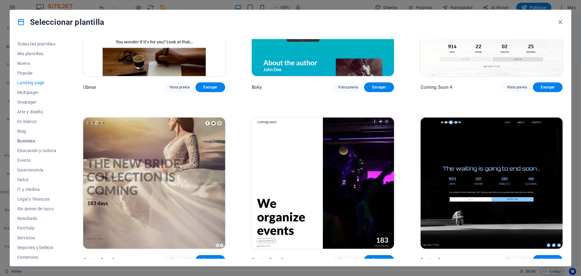
click at [32, 138] on button "Business" at bounding box center [36, 141] width 39 height 10
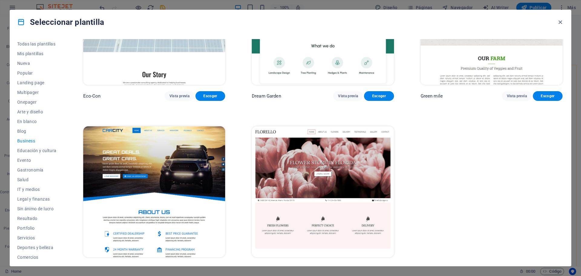
scroll to position [100, 0]
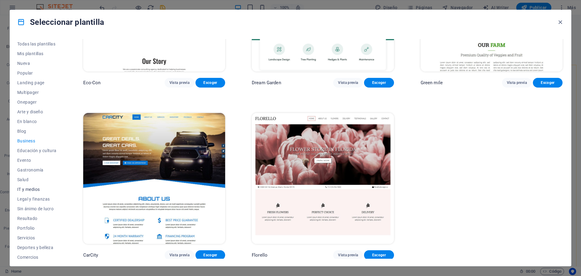
click at [32, 188] on span "IT y medios" at bounding box center [36, 189] width 39 height 5
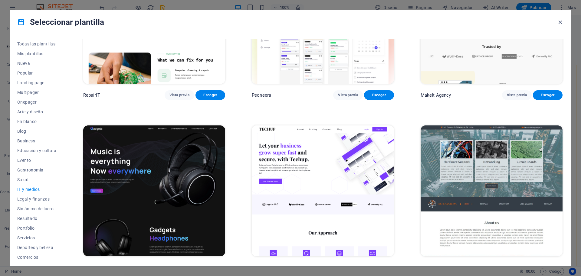
scroll to position [80, 0]
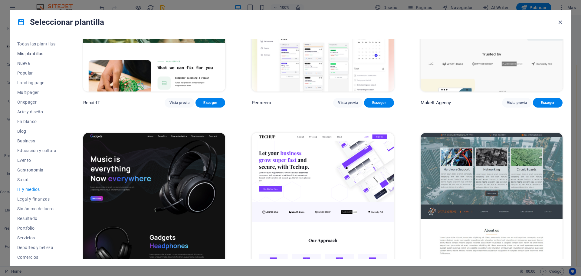
click at [36, 55] on span "Mis plantillas" at bounding box center [36, 53] width 39 height 5
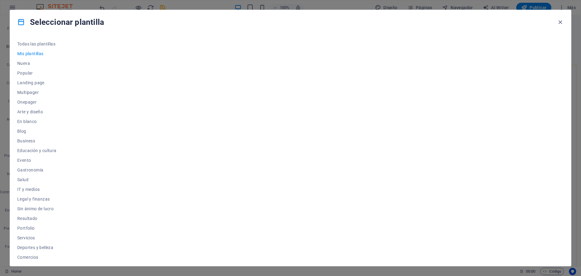
scroll to position [0, 0]
click at [28, 64] on span "Nueva" at bounding box center [36, 63] width 39 height 5
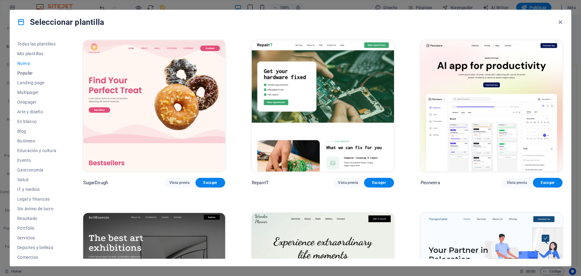
click at [29, 73] on span "Popular" at bounding box center [36, 72] width 39 height 5
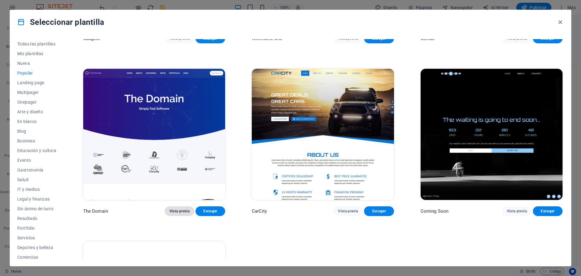
scroll to position [605, 0]
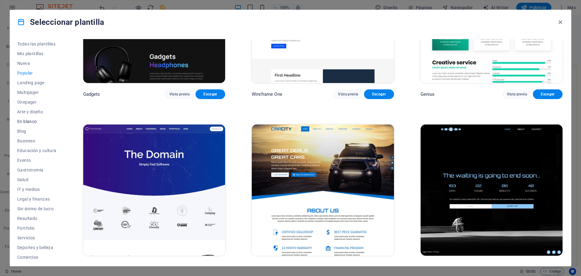
click at [25, 122] on span "En blanco" at bounding box center [36, 121] width 39 height 5
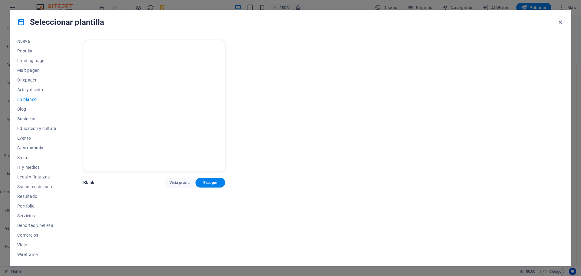
scroll to position [23, 0]
click at [27, 254] on span "Wireframe" at bounding box center [36, 253] width 39 height 5
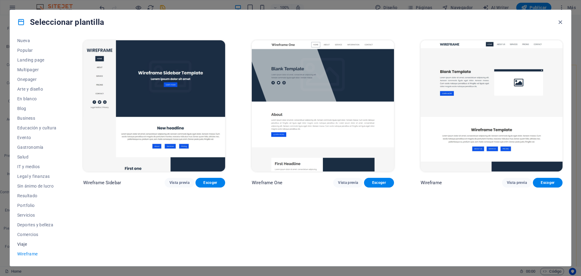
click at [25, 245] on span "Viaje" at bounding box center [36, 243] width 39 height 5
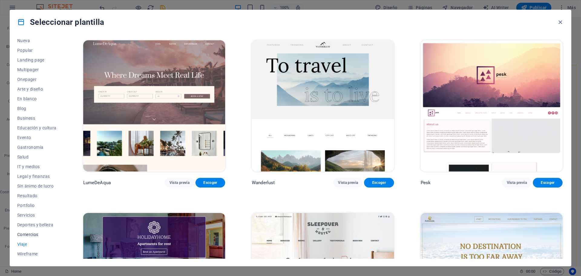
click at [24, 232] on span "Comercios" at bounding box center [36, 234] width 39 height 5
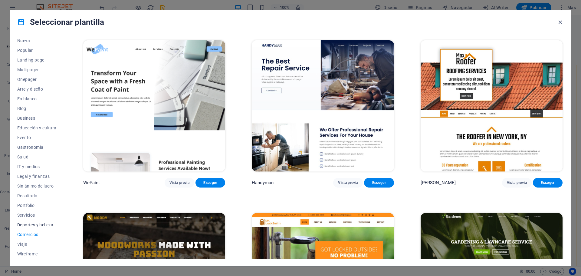
click at [42, 225] on span "Deportes y belleza" at bounding box center [36, 224] width 39 height 5
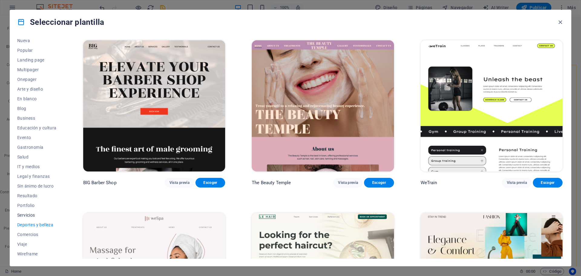
click at [22, 212] on span "Servicios" at bounding box center [36, 214] width 39 height 5
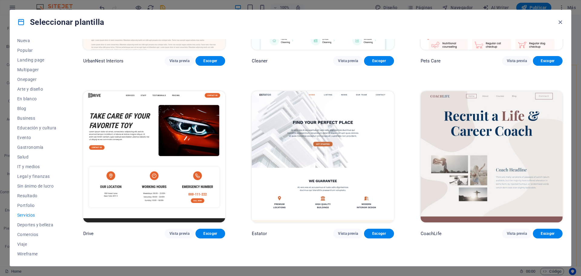
scroll to position [303, 0]
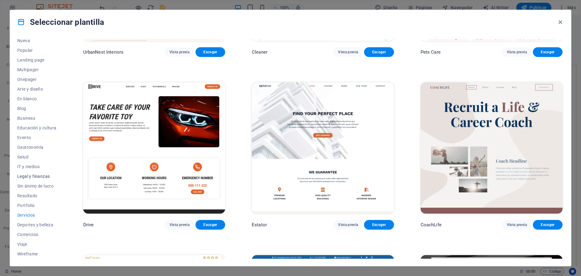
click at [37, 175] on span "Legal y finanzas" at bounding box center [36, 176] width 39 height 5
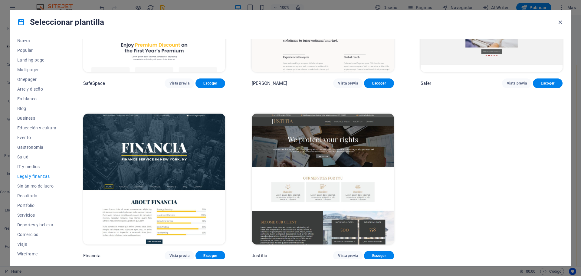
scroll to position [100, 0]
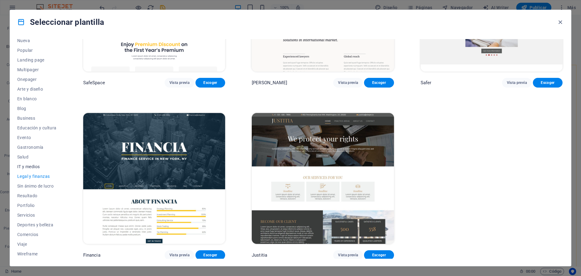
click at [29, 164] on span "IT y medios" at bounding box center [36, 166] width 39 height 5
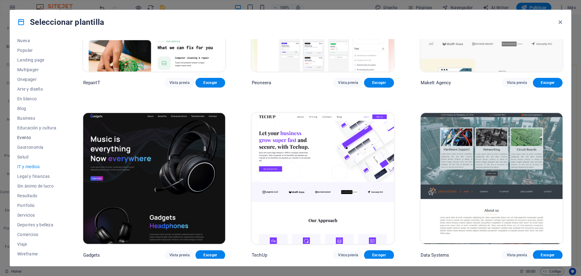
click at [26, 138] on span "Evento" at bounding box center [36, 137] width 39 height 5
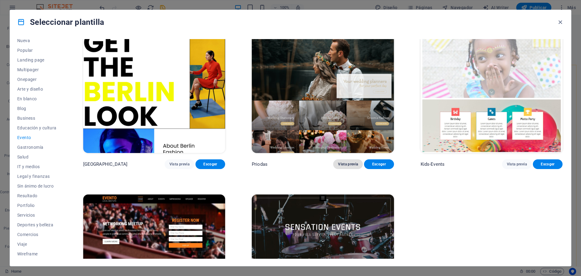
scroll to position [221, 0]
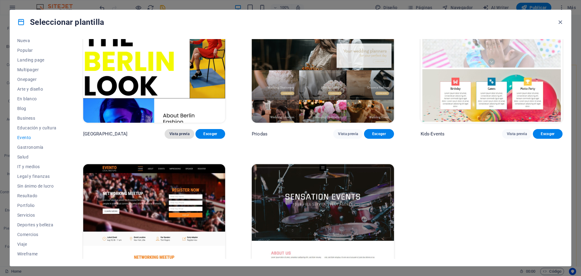
click at [176, 134] on span "Vista previa" at bounding box center [179, 133] width 20 height 5
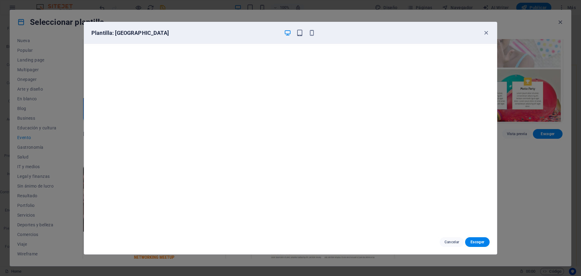
scroll to position [2, 0]
click at [483, 31] on div "Plantilla: BERLIN" at bounding box center [290, 33] width 413 height 22
click at [486, 29] on icon "button" at bounding box center [485, 32] width 7 height 7
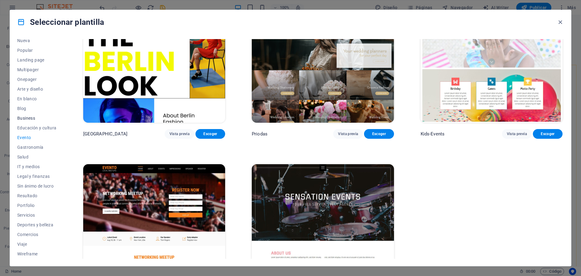
click at [25, 119] on span "Business" at bounding box center [36, 118] width 39 height 5
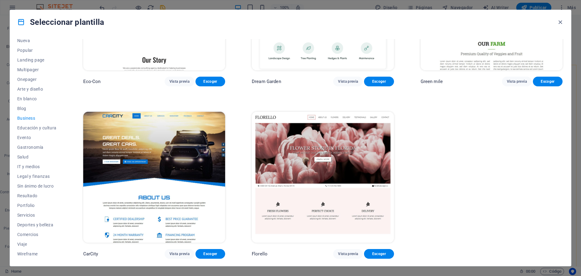
scroll to position [0, 0]
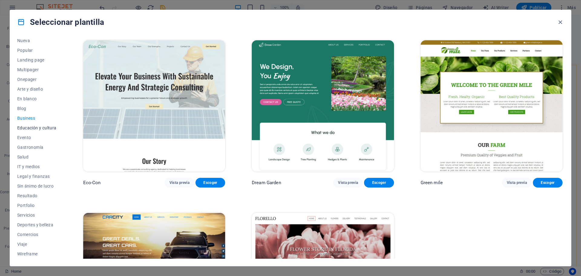
click at [31, 127] on span "Educación y cultura" at bounding box center [36, 127] width 39 height 5
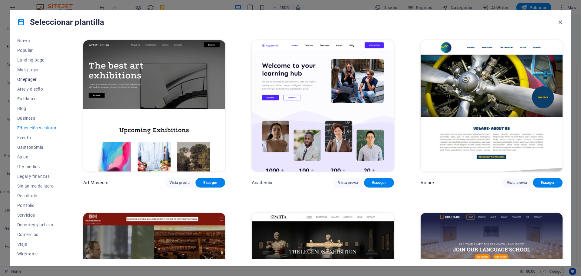
click at [33, 79] on span "Onepager" at bounding box center [36, 79] width 39 height 5
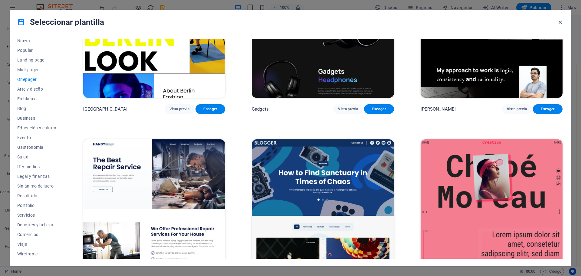
scroll to position [787, 0]
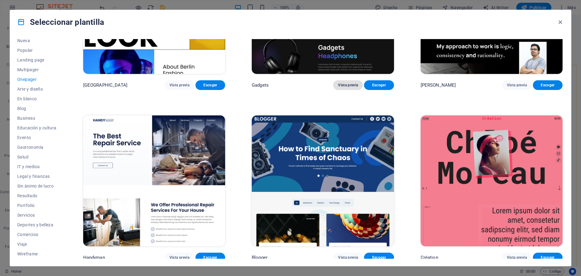
click at [346, 80] on button "Vista previa" at bounding box center [348, 85] width 30 height 10
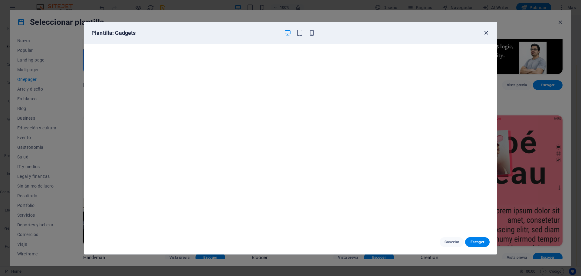
click at [486, 34] on icon "button" at bounding box center [485, 32] width 7 height 7
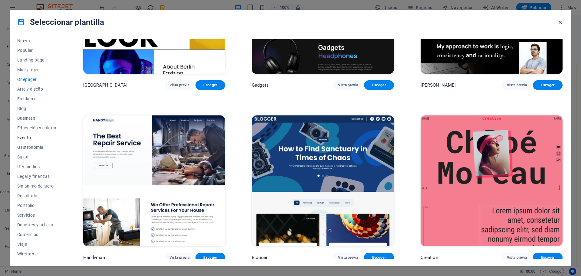
click at [28, 136] on span "Evento" at bounding box center [36, 137] width 39 height 5
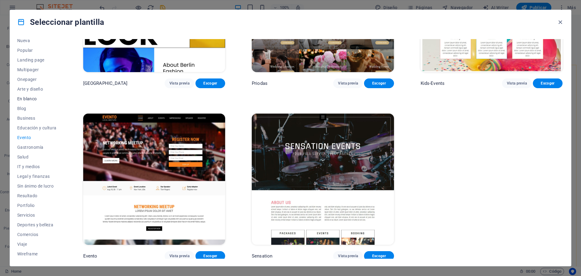
click at [27, 101] on button "En blanco" at bounding box center [36, 99] width 39 height 10
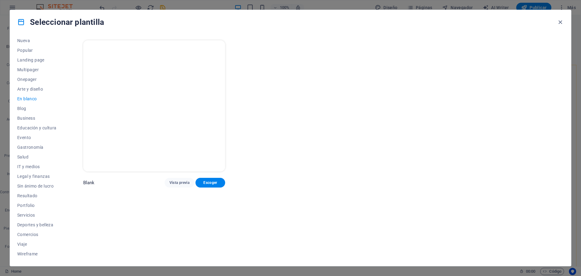
scroll to position [0, 0]
click at [209, 182] on span "Escoger" at bounding box center [210, 182] width 20 height 5
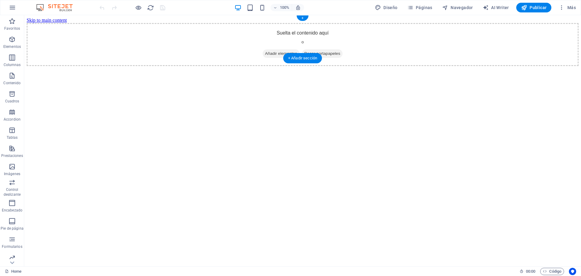
click at [271, 49] on span "Añadir elementos" at bounding box center [281, 53] width 37 height 8
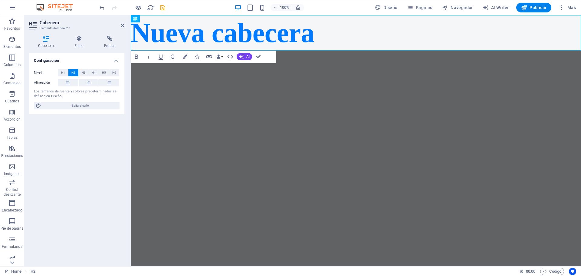
click at [250, 51] on html "Skip to main content Nueva cabecera" at bounding box center [356, 32] width 450 height 35
click at [303, 43] on h2 "Nueva cabecera" at bounding box center [356, 32] width 450 height 35
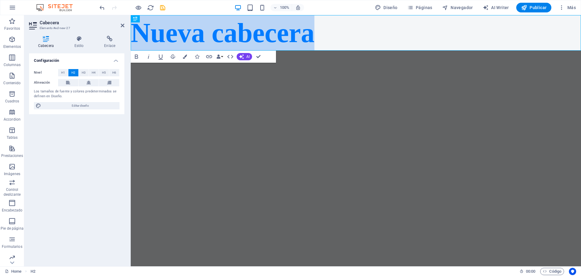
drag, startPoint x: 321, startPoint y: 34, endPoint x: 260, endPoint y: 46, distance: 61.9
click at [131, 31] on html "Skip to main content Nueva cabecera" at bounding box center [356, 32] width 450 height 35
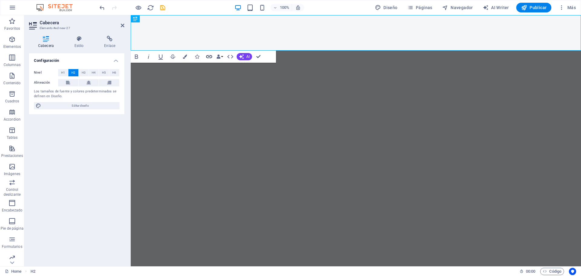
click at [209, 57] on icon "button" at bounding box center [209, 56] width 6 height 3
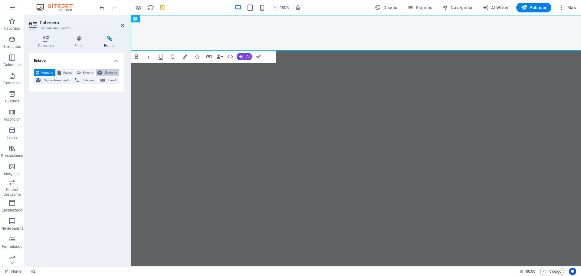
click at [108, 71] on span "Elemento" at bounding box center [110, 72] width 13 height 7
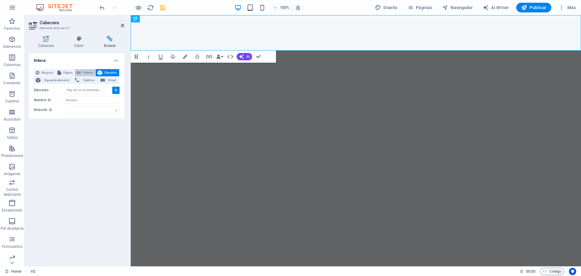
click at [86, 71] on span "Externo" at bounding box center [88, 72] width 11 height 7
select select "blank"
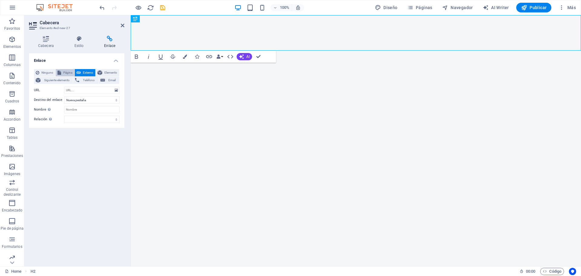
click at [67, 72] on span "Página" at bounding box center [68, 72] width 10 height 7
select select
click at [48, 73] on span "Ninguno" at bounding box center [47, 72] width 12 height 7
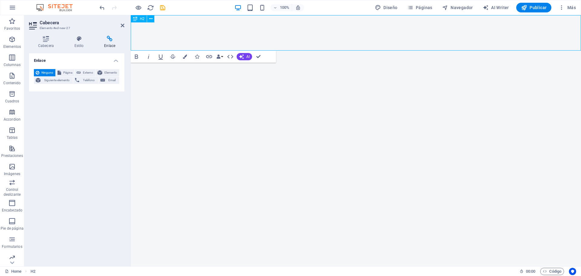
click at [243, 37] on h2 "​" at bounding box center [356, 32] width 450 height 35
click at [76, 44] on h4 "Estilo" at bounding box center [80, 42] width 30 height 13
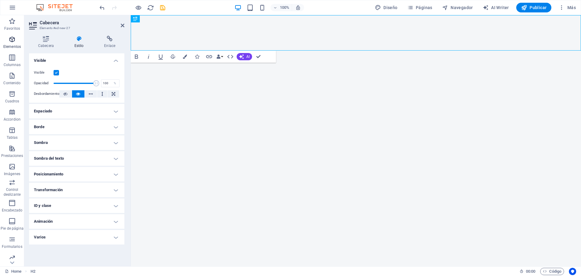
click at [12, 42] on icon "button" at bounding box center [11, 39] width 7 height 7
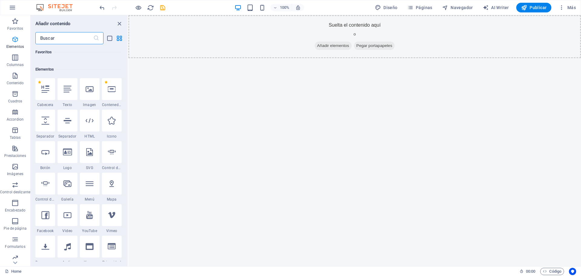
scroll to position [114, 0]
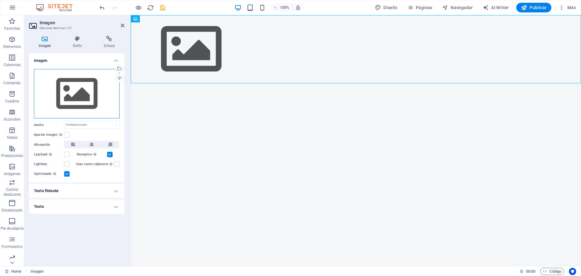
click at [78, 94] on div "Arrastra archivos aquí, haz clic para escoger archivos o selecciona archivos de…" at bounding box center [77, 94] width 86 height 50
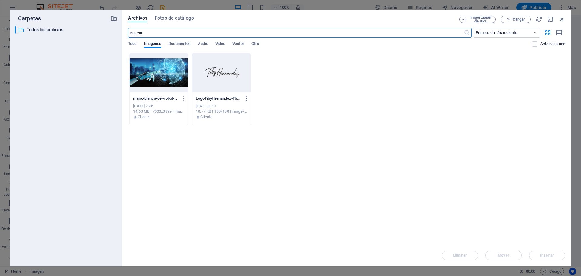
click at [222, 73] on div at bounding box center [221, 72] width 58 height 39
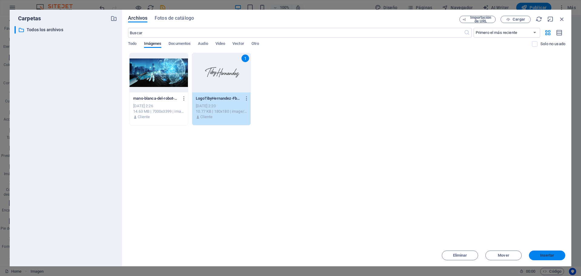
drag, startPoint x: 548, startPoint y: 255, endPoint x: 374, endPoint y: 130, distance: 213.2
click at [548, 255] on span "Insertar" at bounding box center [547, 255] width 14 height 4
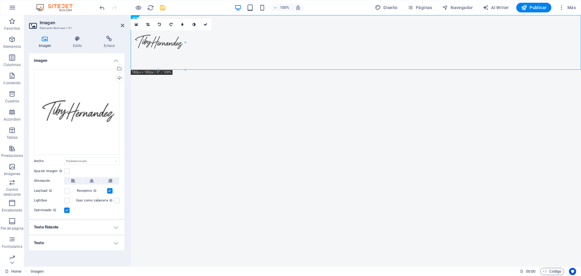
click at [249, 70] on html "Skip to main content" at bounding box center [356, 42] width 450 height 54
click at [16, 40] on span "Elementos" at bounding box center [12, 43] width 24 height 15
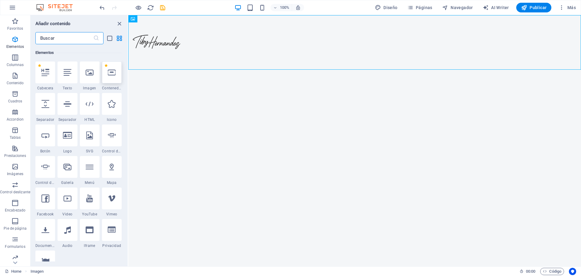
click at [115, 79] on div at bounding box center [112, 72] width 20 height 22
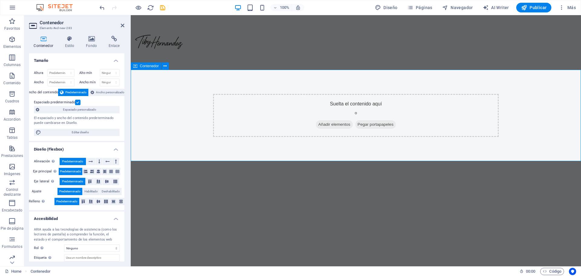
click at [330, 127] on span "Añadir elementos" at bounding box center [334, 124] width 37 height 8
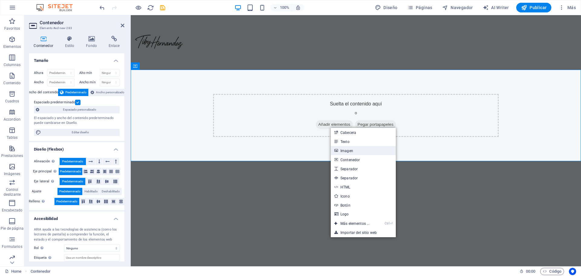
click at [345, 150] on link "Imagen" at bounding box center [363, 150] width 65 height 9
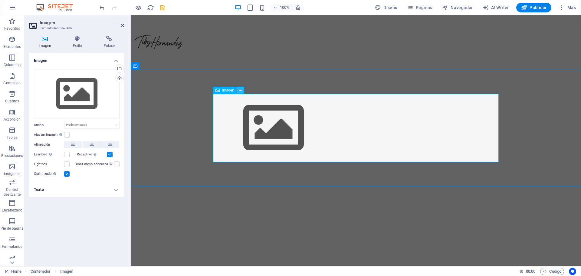
click at [240, 91] on icon at bounding box center [240, 90] width 3 height 6
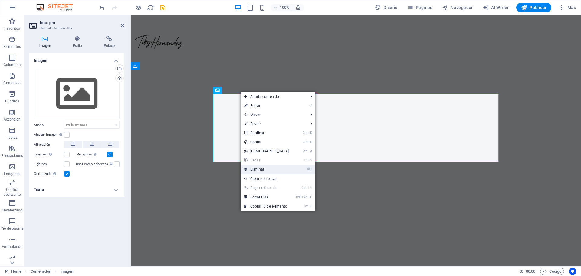
drag, startPoint x: 266, startPoint y: 168, endPoint x: 241, endPoint y: 151, distance: 29.5
click at [266, 168] on link "⌦ Eliminar" at bounding box center [266, 169] width 52 height 9
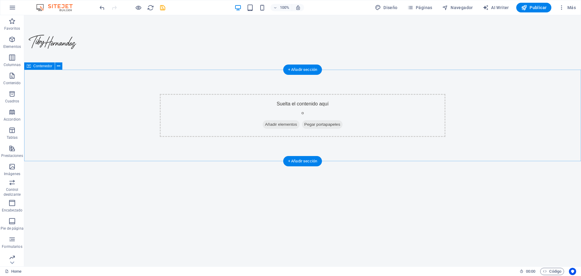
click at [195, 111] on div "Suelta el contenido aquí o Añadir elementos Pegar portapapeles" at bounding box center [303, 115] width 286 height 43
click at [280, 124] on span "Añadir elementos" at bounding box center [281, 124] width 37 height 8
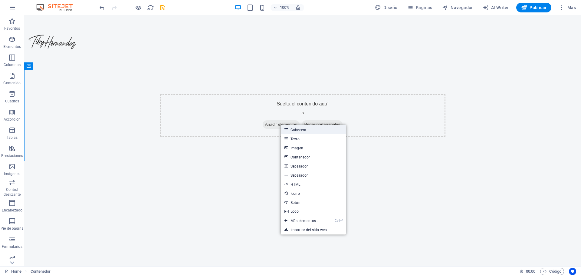
drag, startPoint x: 313, startPoint y: 129, endPoint x: 103, endPoint y: 8, distance: 243.0
click at [313, 129] on link "Cabecera" at bounding box center [313, 129] width 65 height 9
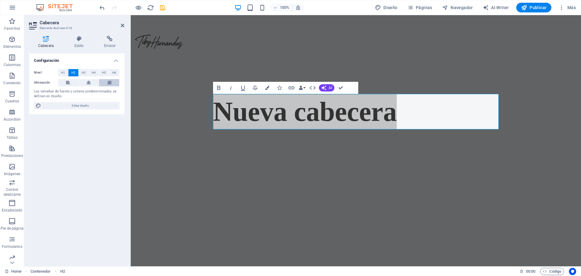
drag, startPoint x: 81, startPoint y: 107, endPoint x: 119, endPoint y: 85, distance: 43.1
click at [81, 107] on span "Editar diseño" at bounding box center [80, 105] width 75 height 7
select select "200"
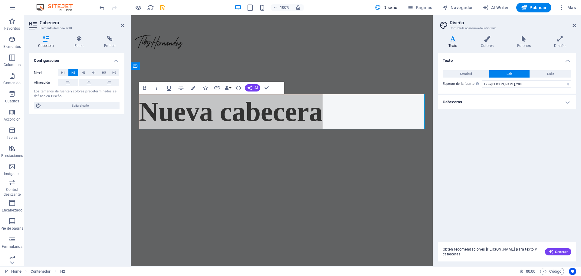
click at [562, 102] on h4 "Cabeceras" at bounding box center [507, 102] width 138 height 15
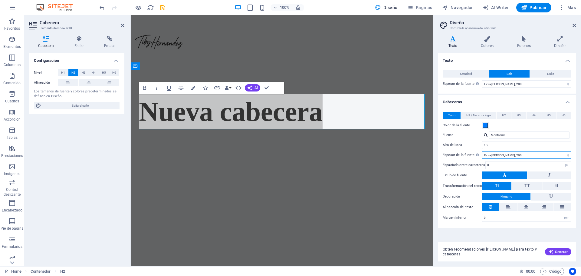
click at [544, 152] on select "Fino, 100 Extra delgado, 200 Delgado, 300 Normal, 400 Medio, 500 Seminegrita, 6…" at bounding box center [526, 154] width 89 height 7
select select "700"
click at [482, 151] on select "Fino, 100 Extra delgado, 200 Delgado, 300 Normal, 400 Medio, 500 Seminegrita, 6…" at bounding box center [526, 154] width 89 height 7
click at [489, 39] on icon at bounding box center [487, 39] width 34 height 6
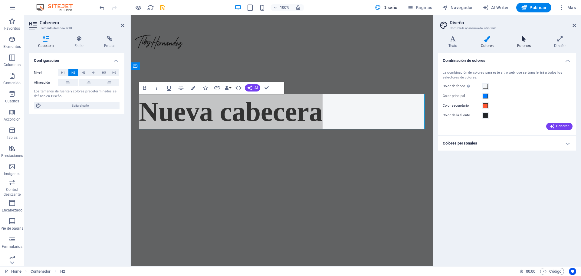
click at [518, 41] on icon at bounding box center [523, 39] width 35 height 6
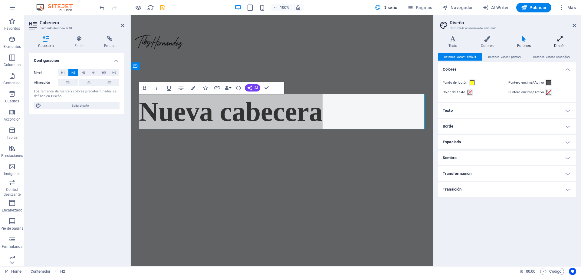
click at [557, 41] on icon at bounding box center [560, 39] width 32 height 6
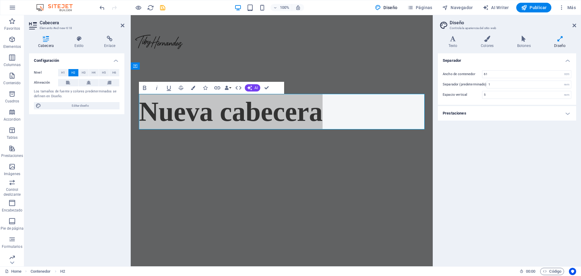
click at [456, 50] on div "Texto Colores Botones Diseño Texto Standard Bold Links Color de la fuente Fuent…" at bounding box center [507, 148] width 138 height 225
click at [576, 25] on icon at bounding box center [574, 25] width 4 height 5
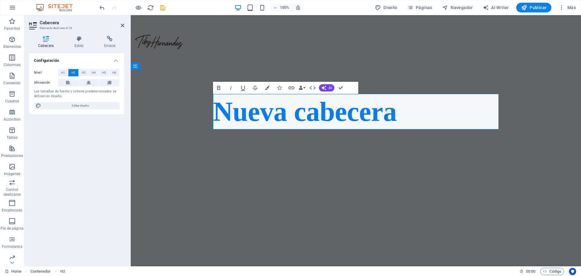
click at [400, 153] on html "Skip to main content Nueva cabecera" at bounding box center [356, 84] width 450 height 138
click at [231, 114] on h2 "Nueva cabecera" at bounding box center [356, 111] width 286 height 35
click at [182, 100] on div "Nueva cabecera" at bounding box center [356, 112] width 450 height 84
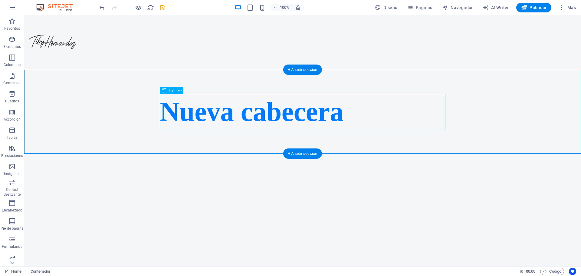
click at [247, 117] on div "Nueva cabecera" at bounding box center [303, 111] width 286 height 35
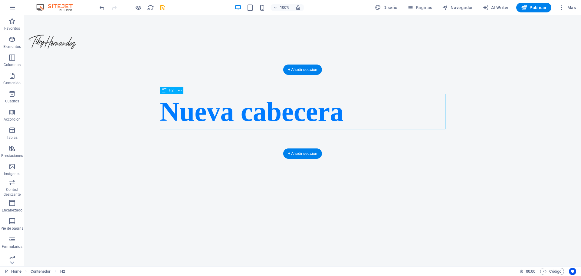
click at [247, 117] on div "Nueva cabecera" at bounding box center [303, 111] width 286 height 35
click at [352, 114] on div "Nueva cabecera" at bounding box center [303, 111] width 286 height 35
click at [339, 114] on div "Nueva cabecera" at bounding box center [303, 111] width 286 height 35
drag, startPoint x: 339, startPoint y: 114, endPoint x: 232, endPoint y: 113, distance: 106.5
click at [339, 113] on div "Nueva cabecera" at bounding box center [303, 111] width 286 height 35
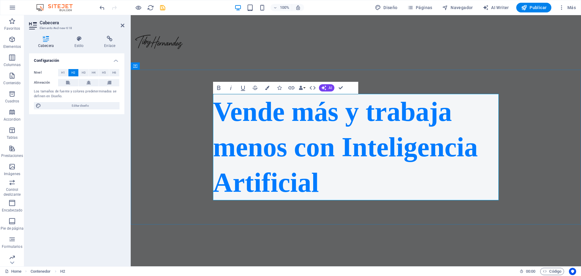
click at [304, 178] on h2 "Vende más y trabaja menos con Inteligencia Artificial" at bounding box center [356, 147] width 286 height 106
click at [180, 162] on div "Vende más y trabaja menos con Inteligencia Artificial" at bounding box center [356, 147] width 450 height 155
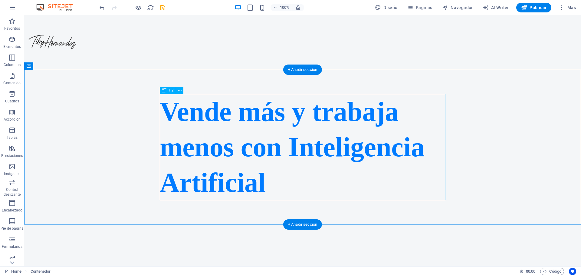
click at [271, 173] on div "Vende más y trabaja menos con Inteligencia Artificial" at bounding box center [303, 147] width 286 height 106
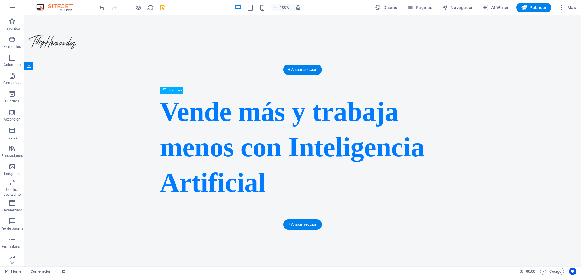
click at [271, 173] on div "Vende más y trabaja menos con Inteligencia Artificial" at bounding box center [303, 147] width 286 height 106
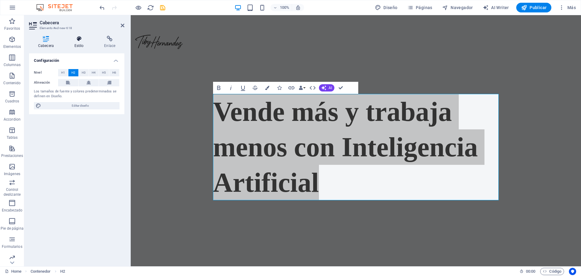
click at [81, 42] on h4 "Estilo" at bounding box center [80, 42] width 30 height 13
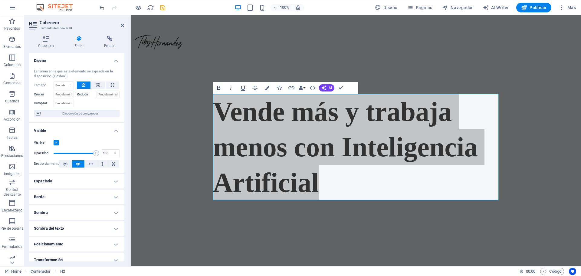
click at [221, 86] on icon "button" at bounding box center [218, 87] width 7 height 7
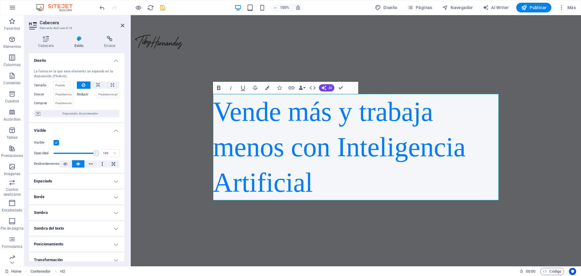
click at [221, 86] on icon "button" at bounding box center [218, 87] width 7 height 7
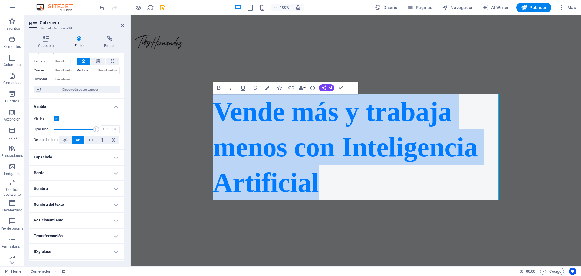
scroll to position [53, 0]
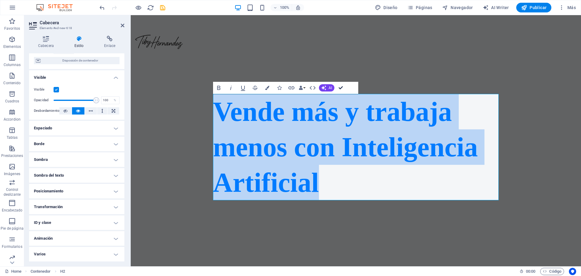
drag, startPoint x: 343, startPoint y: 85, endPoint x: 319, endPoint y: 70, distance: 28.0
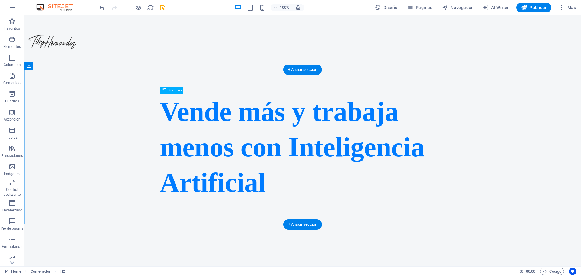
click at [411, 119] on div "Vende más y trabaja menos con Inteligencia Artificial" at bounding box center [303, 147] width 286 height 106
click at [179, 89] on icon at bounding box center [179, 90] width 3 height 6
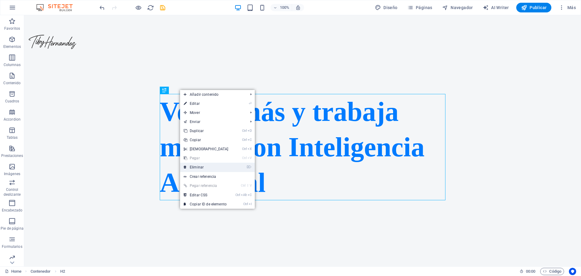
click at [217, 168] on link "⌦ Eliminar" at bounding box center [206, 166] width 52 height 9
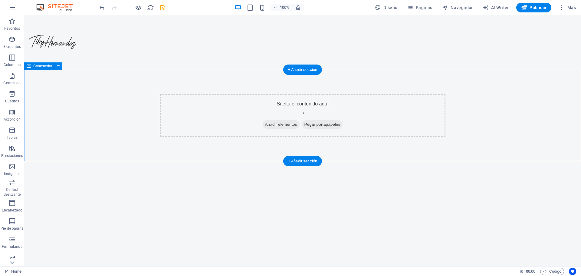
click at [447, 83] on div "Suelta el contenido aquí o Añadir elementos Pegar portapapeles" at bounding box center [302, 115] width 557 height 91
click at [59, 66] on icon at bounding box center [58, 66] width 3 height 6
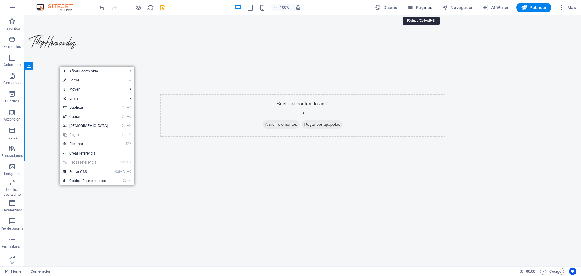
click at [418, 5] on span "Páginas" at bounding box center [419, 8] width 25 height 6
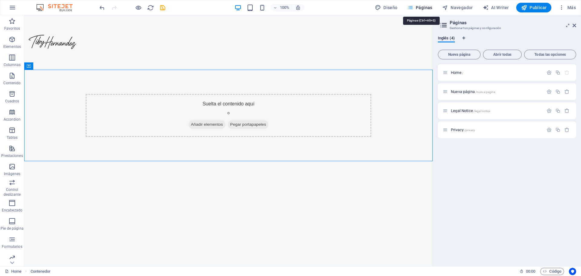
click at [415, 8] on span "Páginas" at bounding box center [419, 8] width 25 height 6
click at [574, 25] on icon at bounding box center [574, 25] width 4 height 5
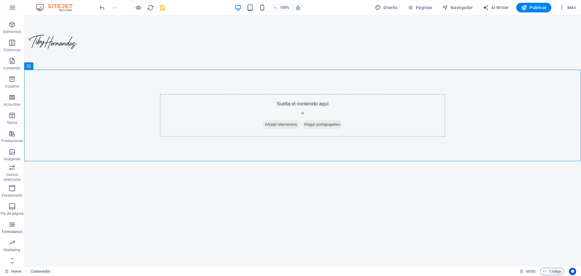
scroll to position [21, 0]
click at [11, 255] on icon "button" at bounding box center [11, 253] width 7 height 7
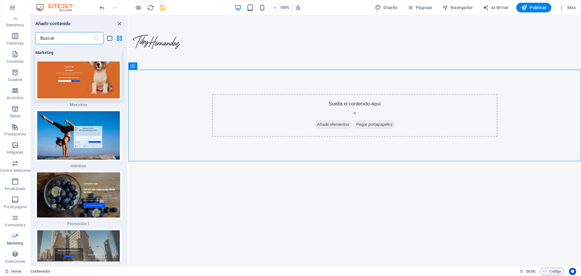
scroll to position [10440, 0]
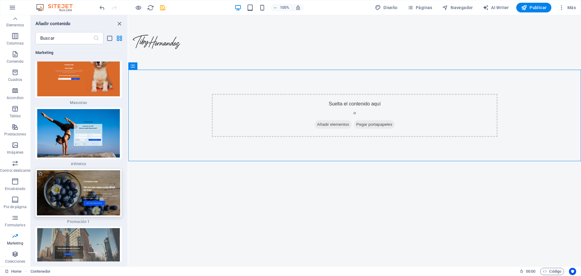
click at [84, 170] on img at bounding box center [78, 192] width 83 height 45
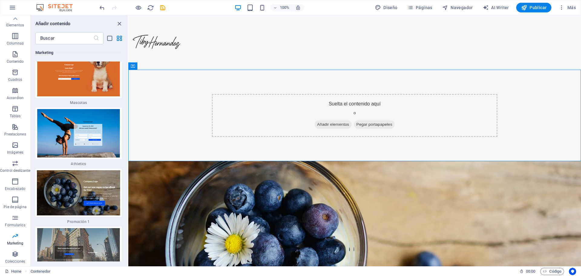
drag, startPoint x: 213, startPoint y: 162, endPoint x: 424, endPoint y: 120, distance: 214.9
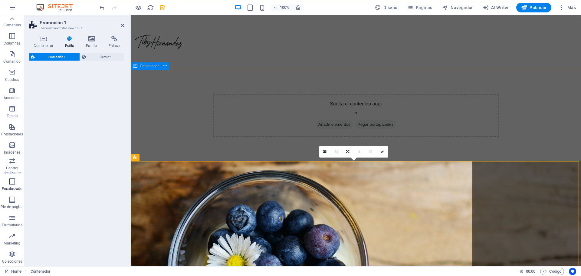
select select "rem"
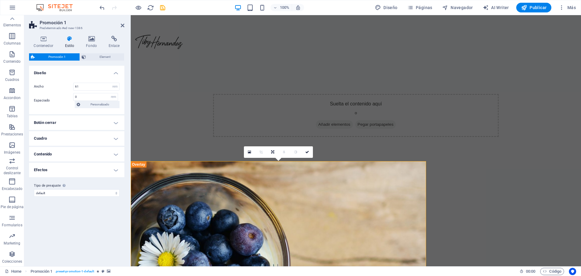
click at [45, 218] on div "Variantes Predeterminado Diseño Ancho 61 px rem % vh vw Espaciado 0 px rem % vh…" at bounding box center [76, 163] width 95 height 195
drag, startPoint x: 538, startPoint y: 183, endPoint x: 525, endPoint y: 176, distance: 14.5
drag, startPoint x: 307, startPoint y: 152, endPoint x: 282, endPoint y: 136, distance: 29.9
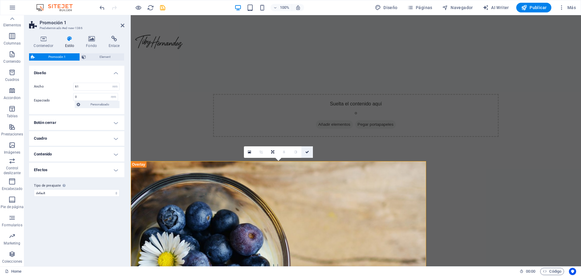
click at [307, 152] on icon at bounding box center [307, 152] width 4 height 4
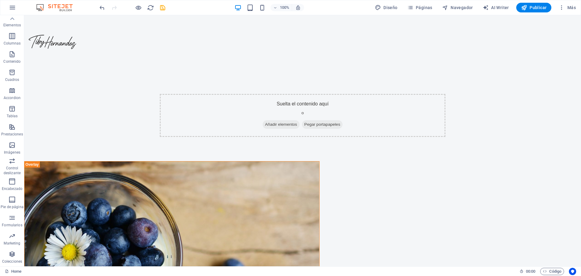
click at [13, 6] on icon "button" at bounding box center [12, 7] width 7 height 7
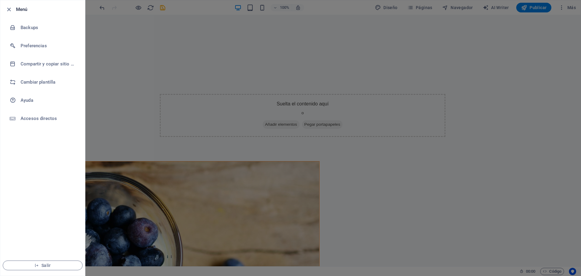
drag, startPoint x: 8, startPoint y: 8, endPoint x: 16, endPoint y: 9, distance: 8.3
click at [8, 8] on icon "button" at bounding box center [8, 9] width 7 height 7
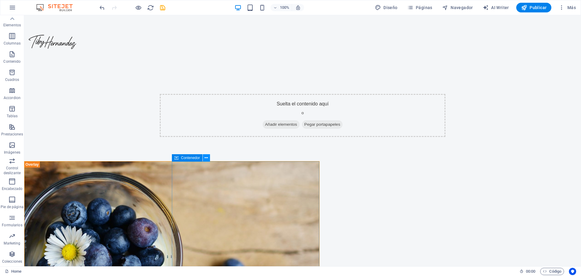
click at [206, 157] on icon at bounding box center [205, 158] width 3 height 6
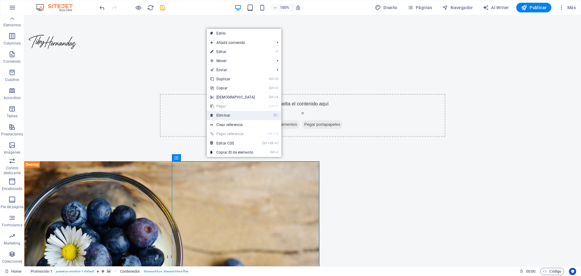
click at [225, 115] on link "⌦ Eliminar" at bounding box center [233, 115] width 52 height 9
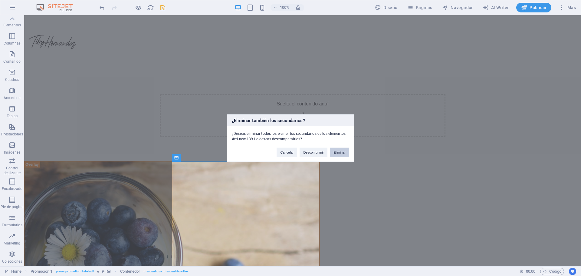
drag, startPoint x: 344, startPoint y: 153, endPoint x: 308, endPoint y: 138, distance: 39.6
click at [344, 153] on button "Eliminar" at bounding box center [339, 151] width 19 height 9
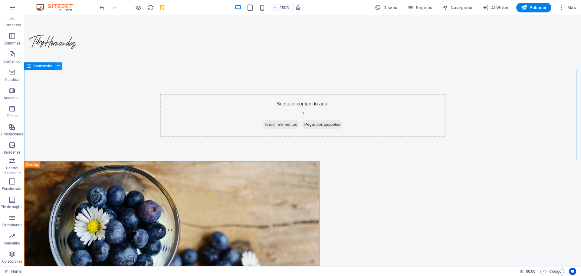
click at [59, 65] on icon at bounding box center [58, 66] width 3 height 6
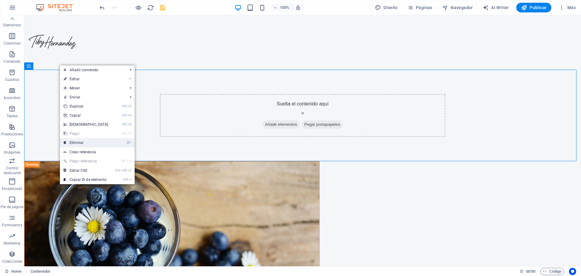
click at [94, 145] on link "⌦ Eliminar" at bounding box center [86, 142] width 52 height 9
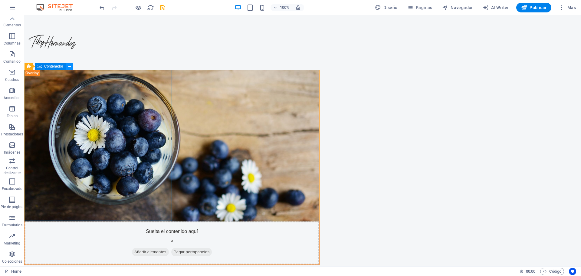
click at [69, 65] on icon at bounding box center [69, 66] width 3 height 6
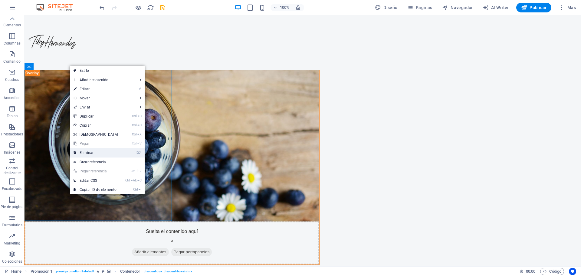
click at [97, 154] on link "⌦ Eliminar" at bounding box center [96, 152] width 52 height 9
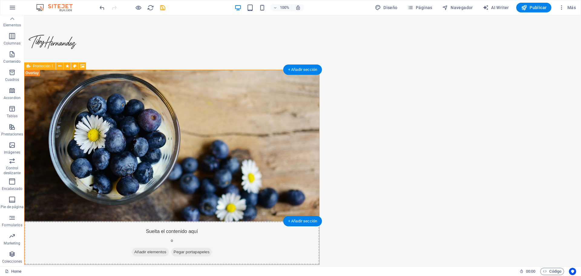
click at [245, 221] on div "Suelta el contenido aquí o Añadir elementos Pegar portapapeles" at bounding box center [172, 242] width 295 height 43
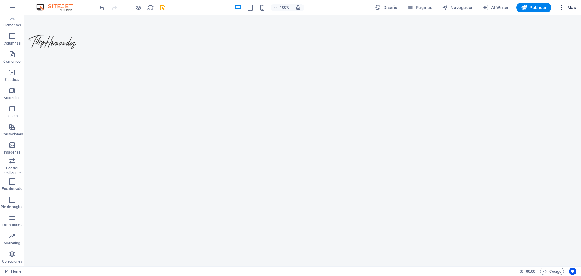
click at [573, 7] on span "Más" at bounding box center [566, 8] width 17 height 6
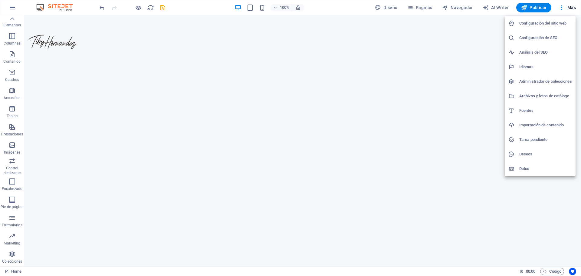
click at [67, 6] on div at bounding box center [290, 138] width 581 height 276
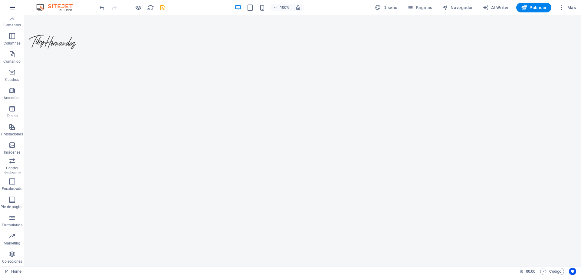
click at [17, 8] on button "button" at bounding box center [12, 7] width 15 height 15
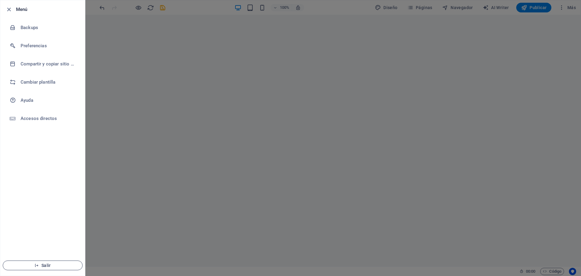
click at [27, 261] on button "Salir" at bounding box center [43, 265] width 80 height 10
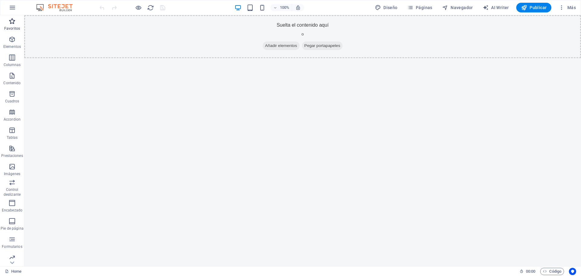
click at [11, 26] on span "Favoritos" at bounding box center [12, 25] width 24 height 15
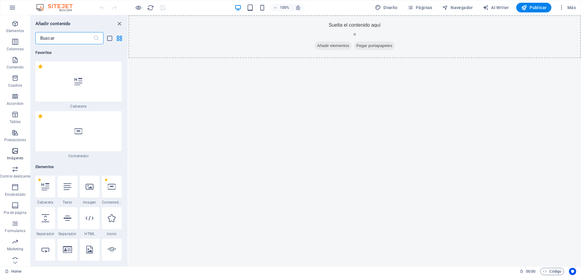
scroll to position [21, 0]
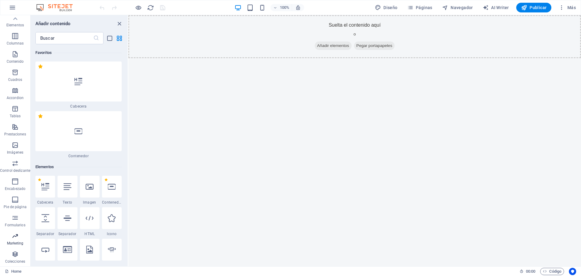
click at [22, 242] on p "Marketing" at bounding box center [15, 242] width 17 height 5
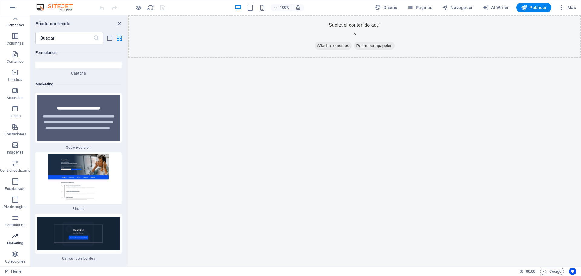
scroll to position [9842, 0]
click at [119, 21] on icon "close panel" at bounding box center [119, 23] width 7 height 7
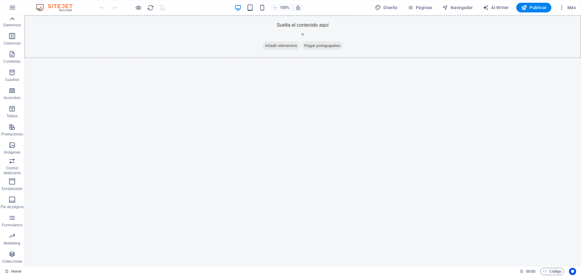
click at [12, 19] on icon at bounding box center [12, 19] width 8 height 8
click at [14, 43] on icon "button" at bounding box center [11, 39] width 7 height 7
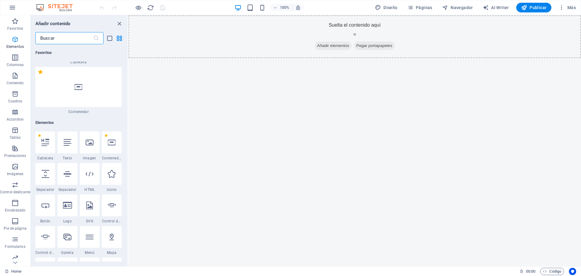
scroll to position [114, 0]
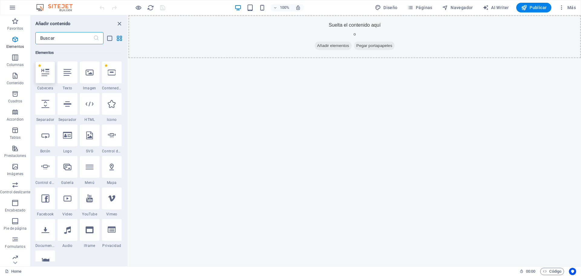
click at [44, 80] on div at bounding box center [45, 72] width 20 height 22
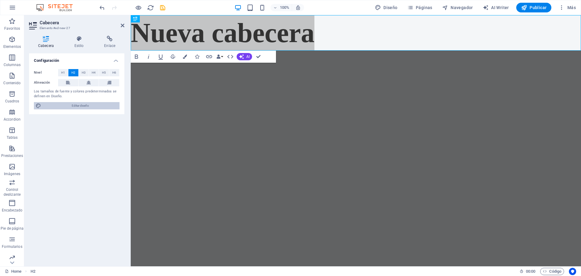
click at [73, 105] on span "Editar diseño" at bounding box center [80, 105] width 75 height 7
select select "200"
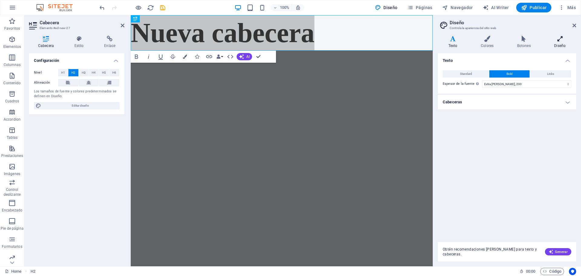
click at [558, 38] on icon at bounding box center [560, 39] width 32 height 6
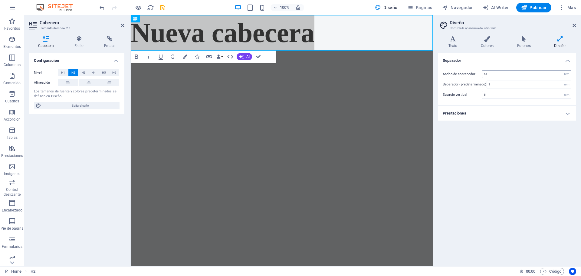
click at [528, 78] on div "61 rem px" at bounding box center [526, 74] width 89 height 8
drag, startPoint x: 506, startPoint y: 74, endPoint x: 480, endPoint y: 77, distance: 26.2
click at [480, 77] on div "Ancho de contenedor 61 rem px" at bounding box center [507, 74] width 129 height 8
type input "80"
click at [484, 113] on h4 "Prestaciones" at bounding box center [507, 113] width 138 height 15
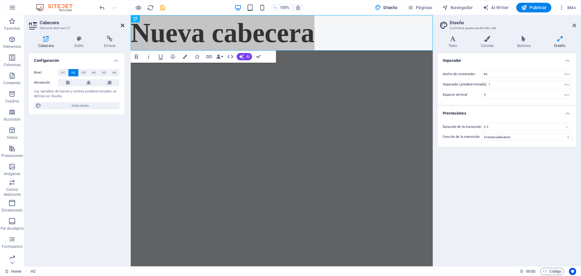
click at [122, 25] on icon at bounding box center [123, 25] width 4 height 5
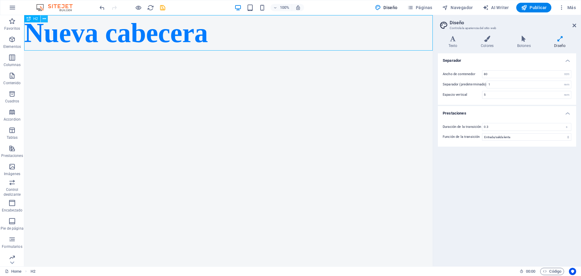
click at [46, 20] on icon at bounding box center [44, 19] width 3 height 6
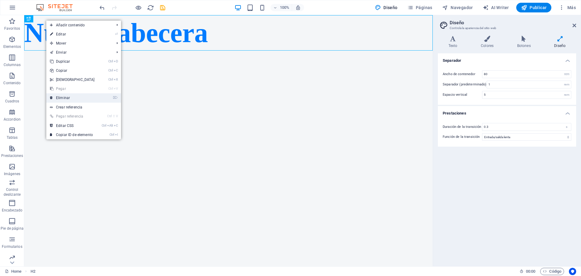
click at [77, 97] on link "⌦ Eliminar" at bounding box center [72, 97] width 52 height 9
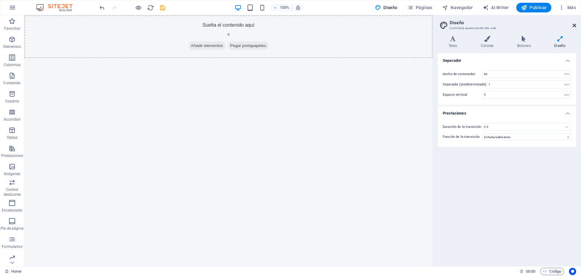
click at [573, 24] on icon at bounding box center [574, 25] width 4 height 5
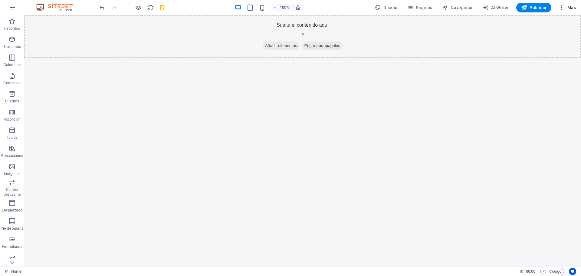
click at [559, 5] on icon "button" at bounding box center [561, 8] width 6 height 6
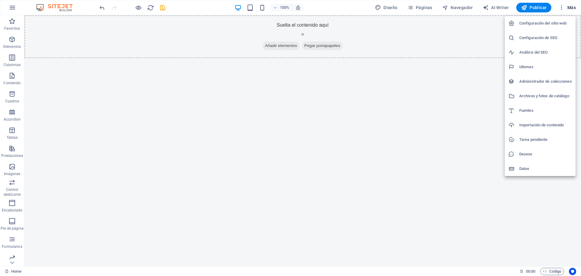
click at [568, 11] on div at bounding box center [290, 138] width 581 height 276
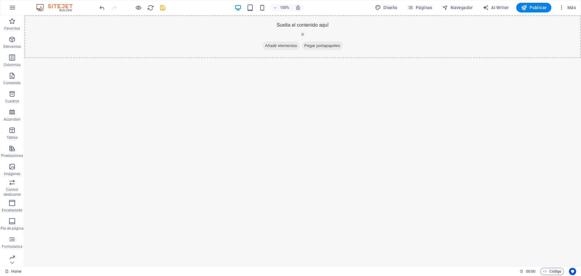
click at [571, 8] on span "Más" at bounding box center [566, 8] width 17 height 6
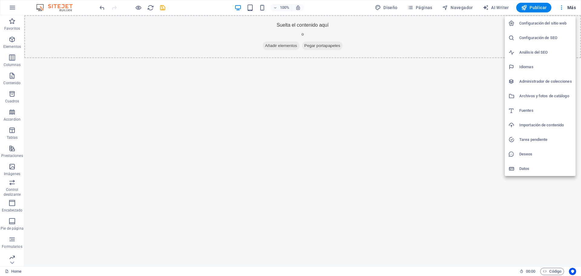
click at [12, 10] on div at bounding box center [290, 138] width 581 height 276
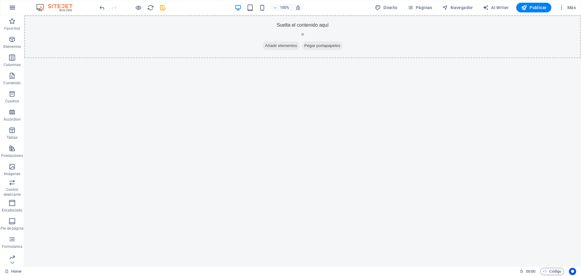
click at [14, 5] on icon "button" at bounding box center [12, 7] width 7 height 7
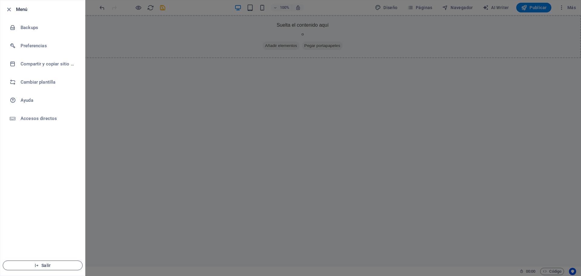
click at [45, 267] on button "Salir" at bounding box center [43, 265] width 80 height 10
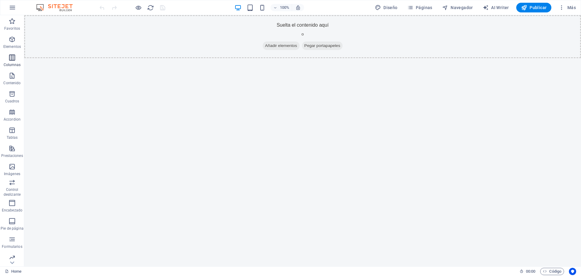
click at [14, 61] on icon "button" at bounding box center [11, 57] width 7 height 7
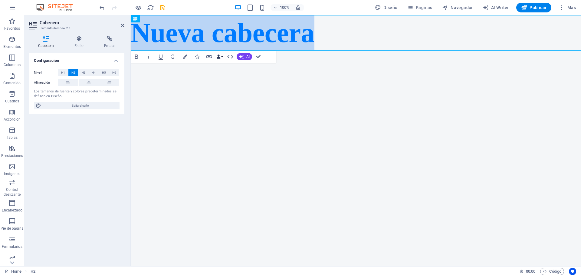
click at [222, 56] on button "Data Bindings" at bounding box center [219, 57] width 8 height 12
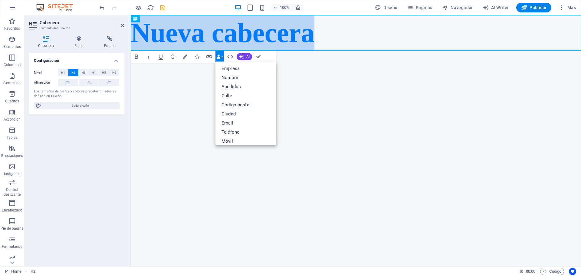
click at [222, 56] on button "Data Bindings" at bounding box center [219, 57] width 8 height 12
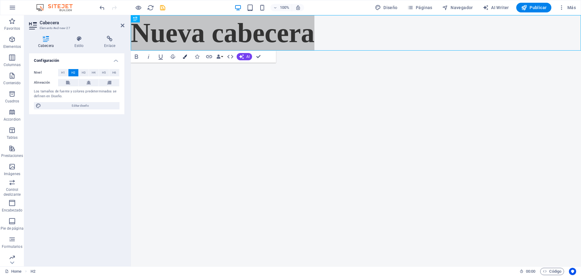
click at [185, 58] on icon "button" at bounding box center [185, 56] width 4 height 4
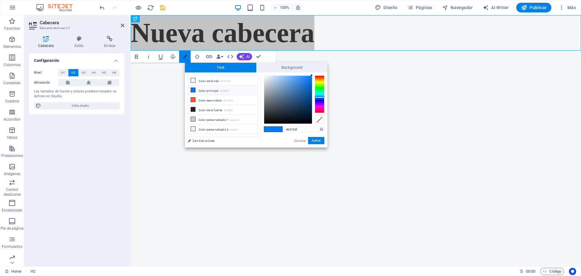
click at [185, 58] on icon "button" at bounding box center [185, 56] width 4 height 4
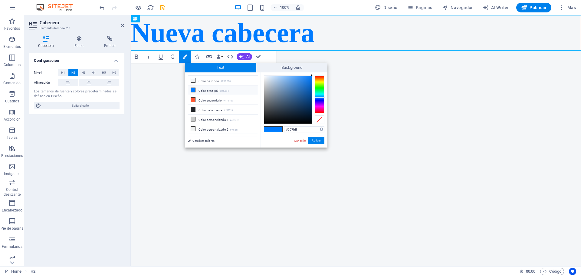
click at [426, 51] on html "Skip to main content Nueva cabecera" at bounding box center [356, 32] width 450 height 35
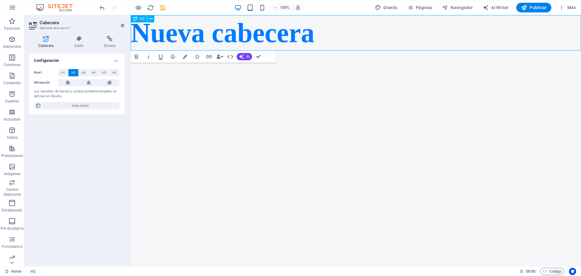
click at [336, 39] on h2 "Nueva cabecera" at bounding box center [356, 32] width 450 height 35
click at [77, 40] on icon at bounding box center [79, 39] width 28 height 6
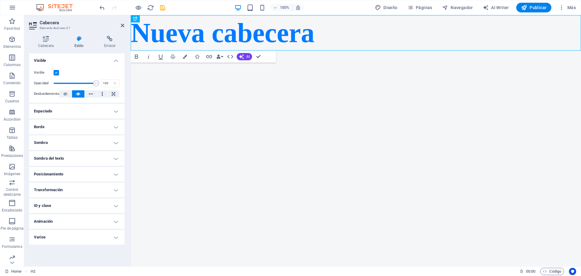
click at [116, 110] on h4 "Espaciado" at bounding box center [76, 111] width 95 height 15
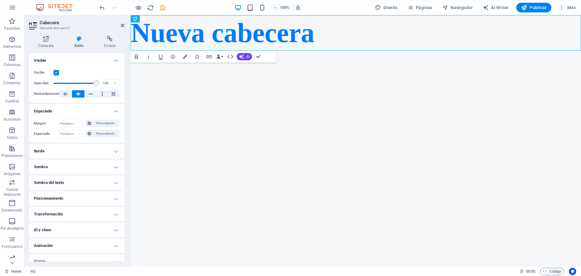
click at [116, 110] on h4 "Espaciado" at bounding box center [76, 109] width 95 height 11
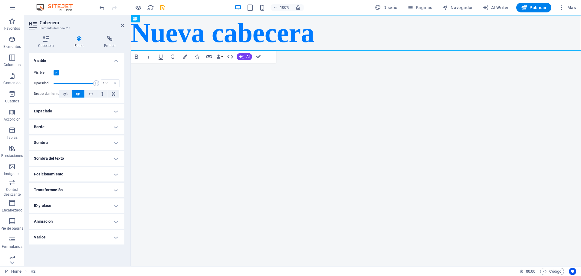
click at [114, 126] on h4 "Borde" at bounding box center [76, 126] width 95 height 15
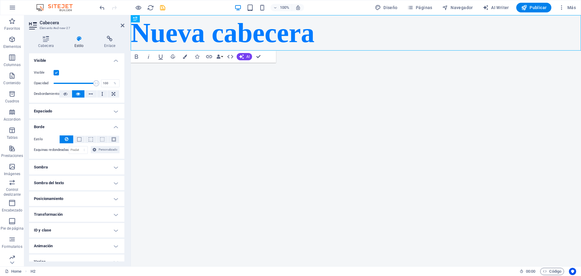
click at [114, 126] on h4 "Borde" at bounding box center [76, 124] width 95 height 11
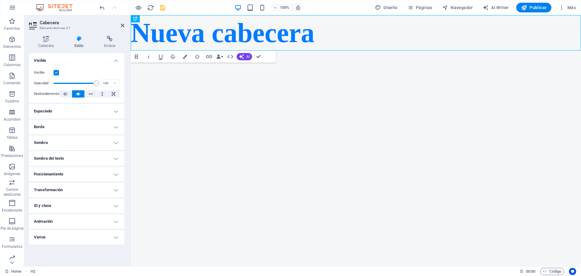
click at [114, 141] on h4 "Sombra" at bounding box center [76, 142] width 95 height 15
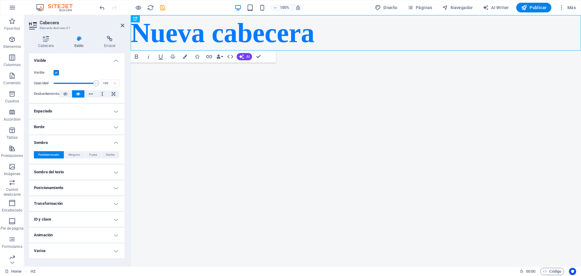
click at [114, 142] on h4 "Sombra" at bounding box center [76, 140] width 95 height 11
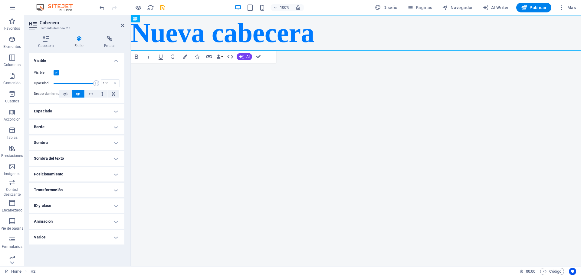
click at [119, 237] on h4 "Varios" at bounding box center [76, 237] width 95 height 15
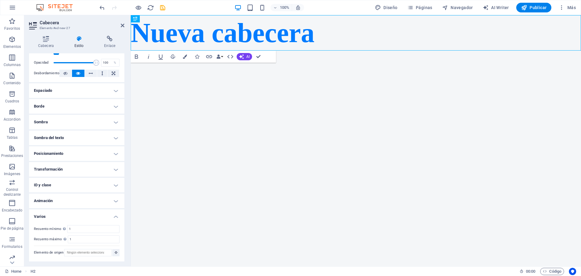
click at [112, 215] on h4 "Varios" at bounding box center [76, 214] width 95 height 11
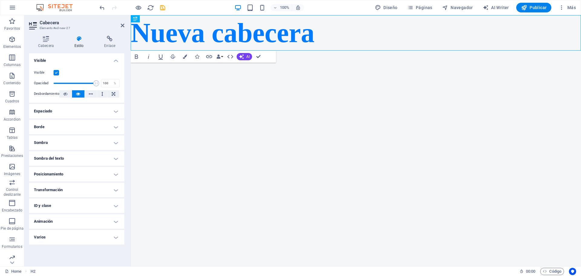
scroll to position [0, 0]
click at [113, 205] on h4 "ID y clase" at bounding box center [76, 205] width 95 height 15
click at [113, 205] on h4 "ID y clase" at bounding box center [76, 203] width 95 height 11
click at [278, 51] on html "Skip to main content Nueva cabecera" at bounding box center [356, 32] width 450 height 35
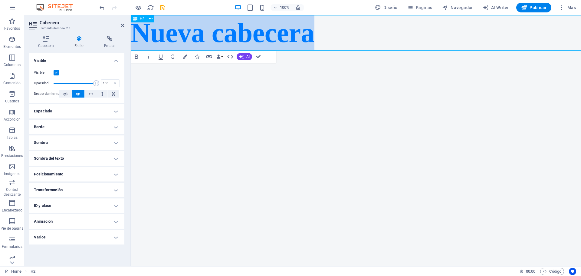
drag, startPoint x: 321, startPoint y: 38, endPoint x: 139, endPoint y: 31, distance: 182.2
click at [139, 31] on h2 "Nueva cabecera" at bounding box center [356, 32] width 450 height 35
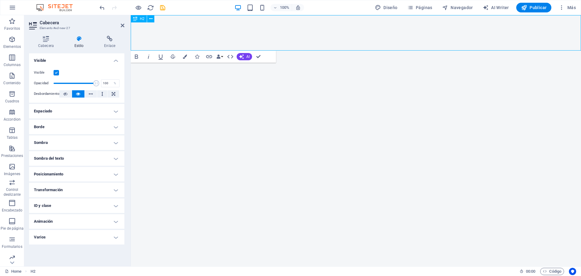
click at [139, 32] on h2 "​" at bounding box center [356, 32] width 450 height 35
click at [15, 41] on icon "button" at bounding box center [11, 39] width 7 height 7
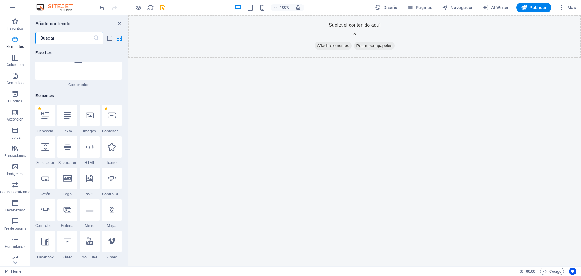
scroll to position [114, 0]
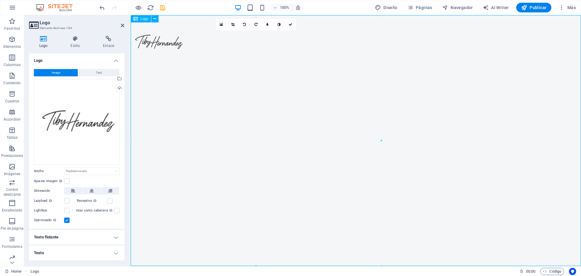
click at [294, 70] on div at bounding box center [356, 42] width 450 height 54
click at [115, 211] on label at bounding box center [116, 210] width 5 height 5
click at [0, 0] on input "Usar como cabecera La imagen se ajustará en una etiqueta de cabecera H1. Result…" at bounding box center [0, 0] width 0 height 0
click at [116, 238] on h4 "Texto flotante" at bounding box center [76, 237] width 95 height 15
click at [116, 238] on h4 "Texto flotante" at bounding box center [76, 235] width 95 height 11
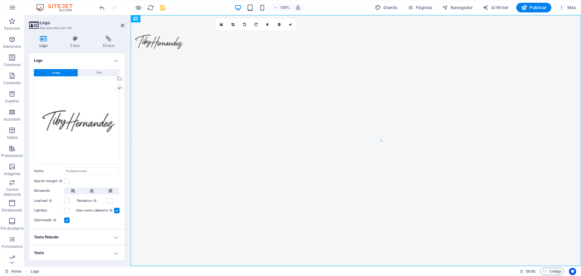
click at [111, 250] on h4 "Texto" at bounding box center [76, 252] width 95 height 15
click at [111, 251] on h4 "Texto" at bounding box center [76, 250] width 95 height 11
click at [382, 97] on div at bounding box center [381, 140] width 2 height 250
click at [102, 9] on icon "undo" at bounding box center [102, 7] width 7 height 7
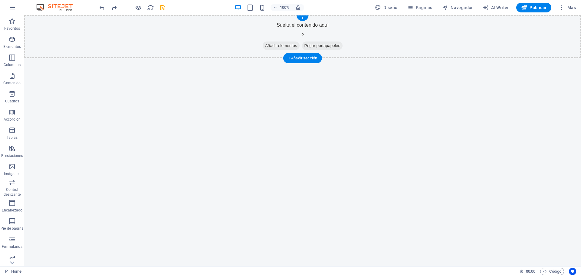
click at [266, 44] on span "Añadir elementos" at bounding box center [281, 45] width 37 height 8
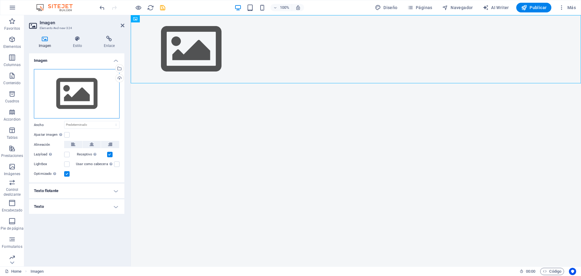
click at [76, 99] on div "Arrastra archivos aquí, haz clic para escoger archivos o selecciona archivos de…" at bounding box center [77, 94] width 86 height 50
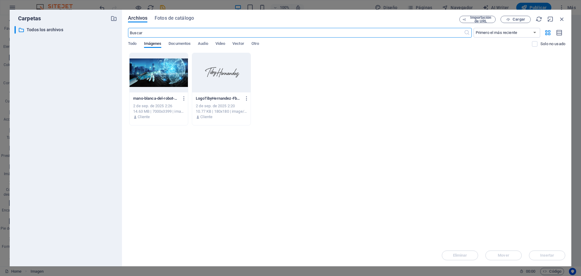
click at [230, 68] on div at bounding box center [221, 72] width 58 height 39
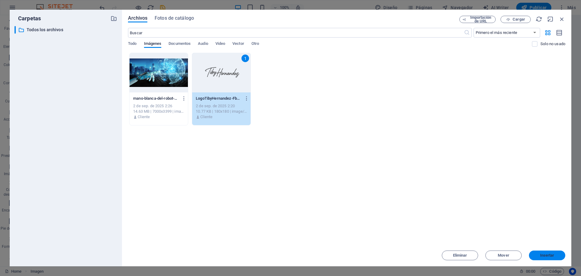
drag, startPoint x: 539, startPoint y: 254, endPoint x: 407, endPoint y: 235, distance: 133.3
click at [539, 254] on span "Insertar" at bounding box center [546, 255] width 31 height 4
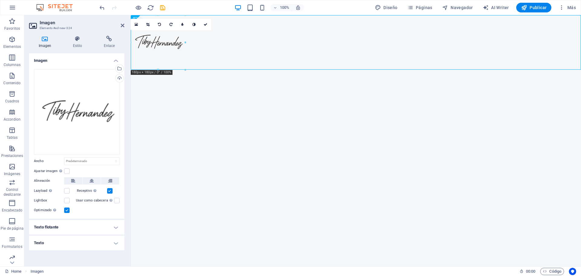
click at [228, 70] on html "Skip to main content" at bounding box center [356, 42] width 450 height 54
click at [231, 70] on html "Skip to main content" at bounding box center [356, 42] width 450 height 54
click at [443, 70] on html "Skip to main content" at bounding box center [356, 42] width 450 height 54
click at [376, 58] on figure at bounding box center [356, 42] width 450 height 54
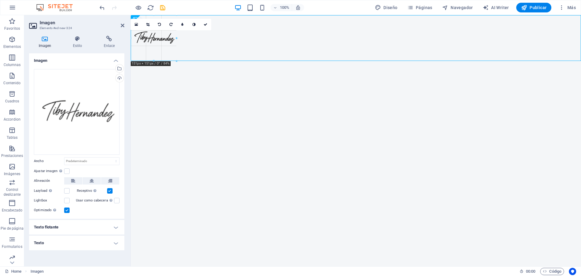
drag, startPoint x: 158, startPoint y: 69, endPoint x: 176, endPoint y: 62, distance: 19.2
type input "151"
select select "px"
click at [281, 61] on html "Skip to main content" at bounding box center [356, 38] width 450 height 46
click at [340, 53] on figure at bounding box center [356, 38] width 450 height 46
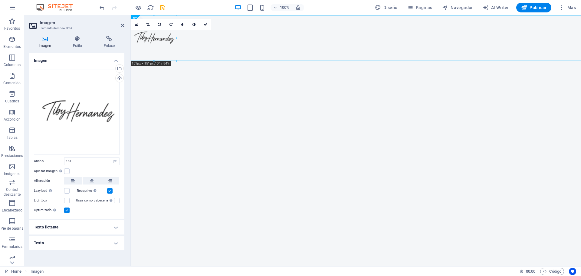
click at [307, 61] on html "Skip to main content" at bounding box center [356, 38] width 450 height 46
click at [306, 61] on html "Skip to main content" at bounding box center [356, 38] width 450 height 46
drag, startPoint x: 185, startPoint y: 20, endPoint x: 205, endPoint y: 26, distance: 21.0
click at [205, 26] on link at bounding box center [205, 24] width 11 height 11
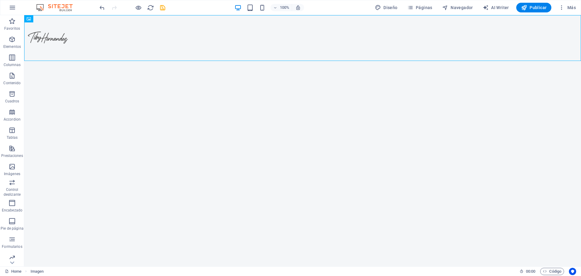
click at [316, 61] on html "Skip to main content" at bounding box center [302, 38] width 557 height 46
click at [12, 46] on p "Elementos" at bounding box center [12, 46] width 18 height 5
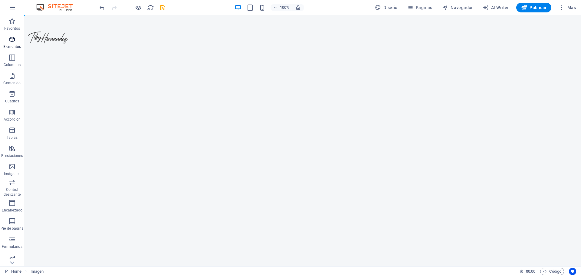
click at [12, 40] on icon "button" at bounding box center [11, 39] width 7 height 7
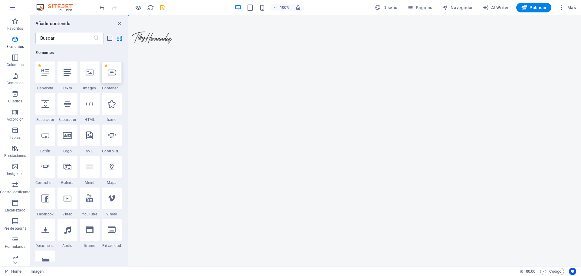
click at [108, 79] on div at bounding box center [112, 72] width 20 height 22
click at [349, 59] on div "+ Añadir sección" at bounding box center [354, 61] width 39 height 10
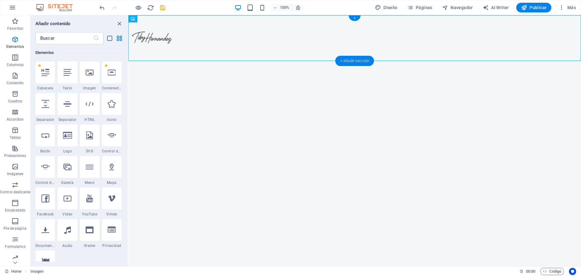
click at [349, 61] on div "+ Añadir sección" at bounding box center [354, 61] width 39 height 10
click at [355, 57] on div "+ Añadir sección" at bounding box center [354, 61] width 39 height 10
click at [348, 61] on html "Skip to main content" at bounding box center [354, 38] width 453 height 46
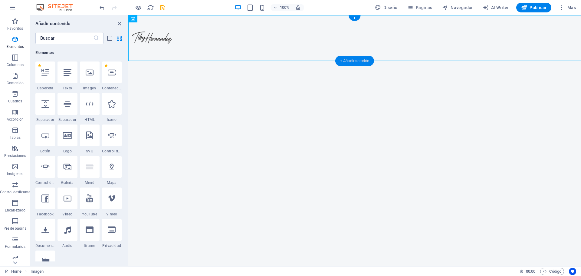
click at [351, 60] on div "+ Añadir sección" at bounding box center [354, 61] width 39 height 10
click at [348, 60] on div "+ Añadir sección" at bounding box center [354, 61] width 39 height 10
click at [355, 17] on div "+" at bounding box center [354, 17] width 12 height 5
click at [354, 18] on div "+" at bounding box center [354, 17] width 12 height 5
click at [350, 62] on div "+ Añadir sección" at bounding box center [354, 61] width 39 height 10
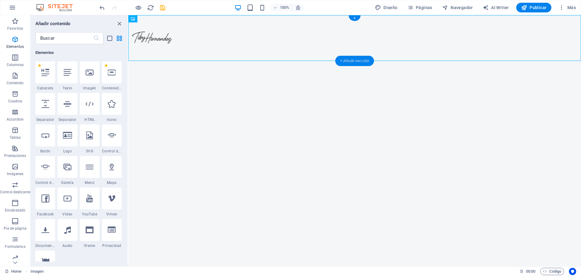
click at [350, 62] on div "+ Añadir sección" at bounding box center [354, 61] width 39 height 10
click at [349, 55] on figure at bounding box center [354, 38] width 453 height 46
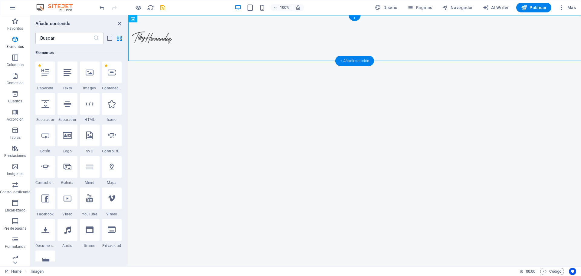
click at [349, 57] on div "+ Añadir sección" at bounding box center [354, 61] width 39 height 10
click at [110, 72] on icon at bounding box center [112, 72] width 8 height 8
click at [106, 65] on label "1 Star" at bounding box center [105, 65] width 3 height 3
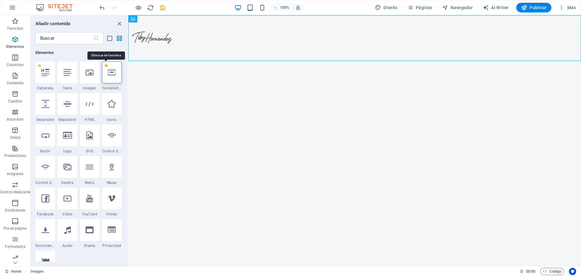
click at [104, 70] on input "1 Star" at bounding box center [104, 70] width 0 height 0
radio input "false"
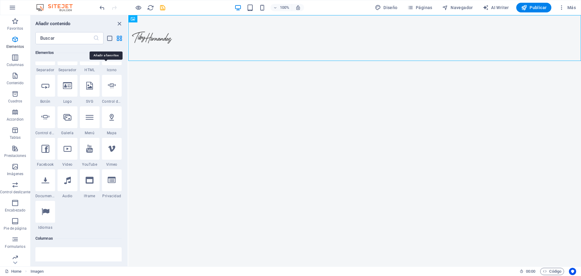
scroll to position [64, 0]
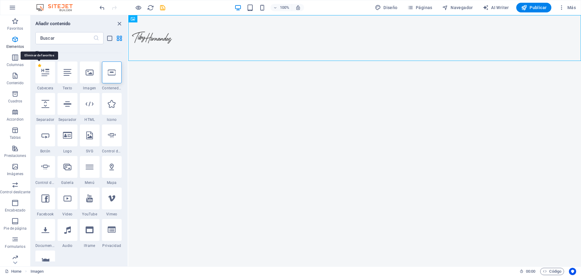
click at [40, 67] on label "1 Star" at bounding box center [39, 65] width 3 height 3
click at [38, 70] on input "1 Star" at bounding box center [38, 70] width 0 height 0
radio input "false"
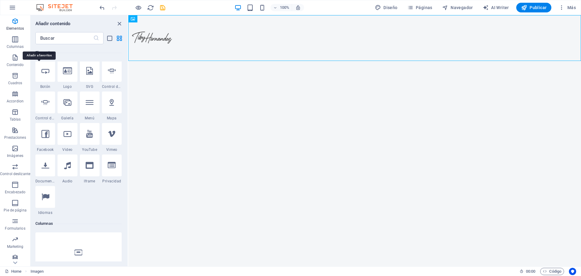
scroll to position [0, 0]
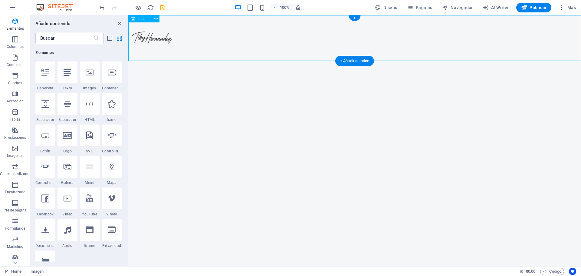
click at [362, 44] on figure at bounding box center [354, 38] width 453 height 46
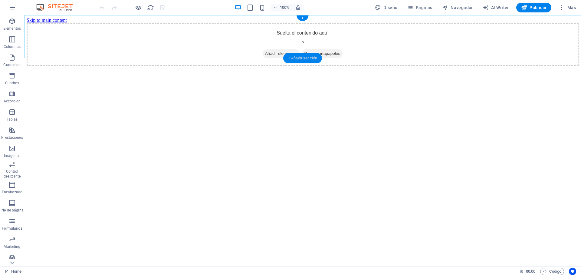
click at [295, 57] on div "+ Añadir sección" at bounding box center [302, 58] width 39 height 10
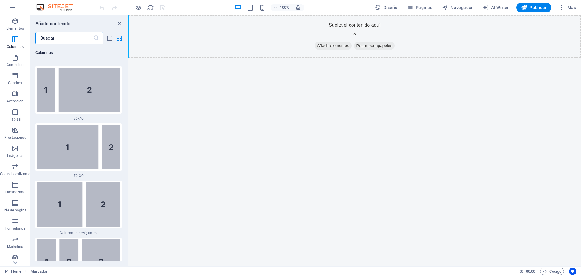
scroll to position [718, 0]
click at [20, 25] on span "Elementos" at bounding box center [15, 25] width 30 height 15
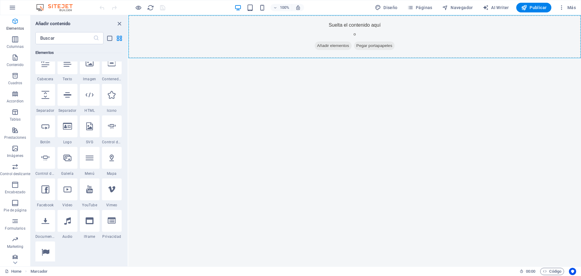
scroll to position [0, 0]
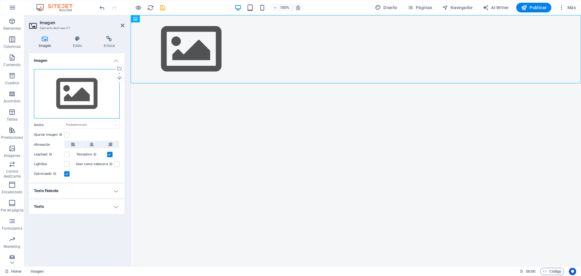
click at [76, 97] on div "Arrastra archivos aquí, haz clic para escoger archivos o selecciona archivos de…" at bounding box center [77, 94] width 86 height 50
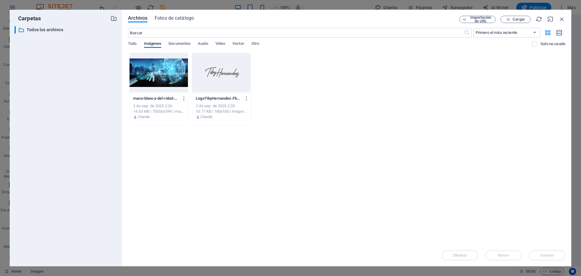
click at [140, 77] on div at bounding box center [158, 72] width 58 height 39
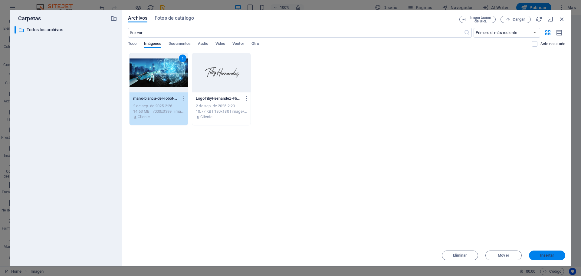
click at [555, 259] on button "Insertar" at bounding box center [547, 255] width 36 height 10
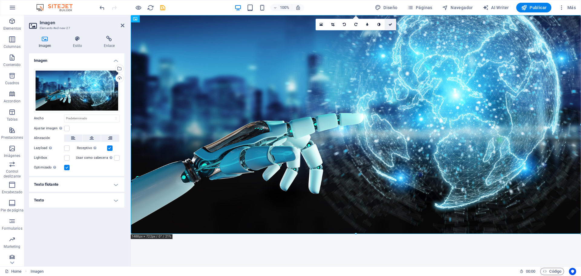
click at [391, 25] on icon at bounding box center [390, 25] width 4 height 4
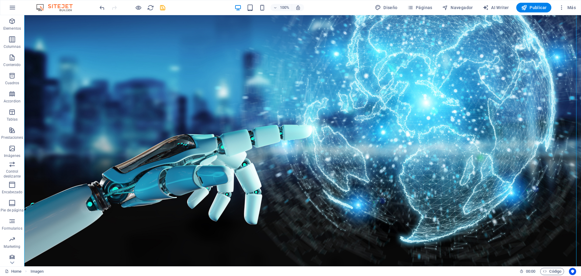
scroll to position [17, 0]
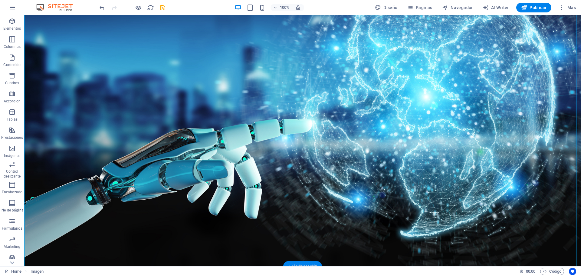
drag, startPoint x: 303, startPoint y: 262, endPoint x: 177, endPoint y: 248, distance: 127.5
click at [303, 262] on div "+ Añadir sección" at bounding box center [302, 266] width 39 height 10
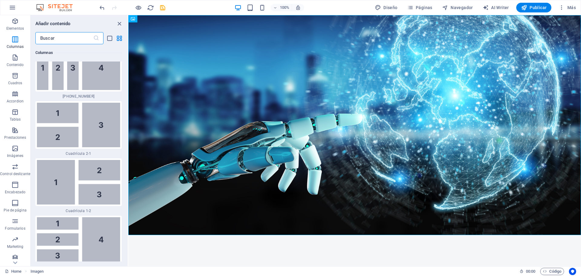
scroll to position [1938, 0]
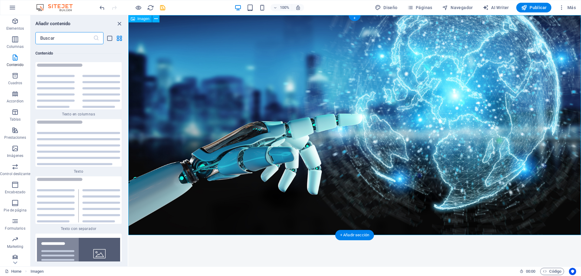
click at [384, 159] on figure at bounding box center [354, 125] width 453 height 220
click at [16, 28] on p "Elementos" at bounding box center [15, 28] width 18 height 5
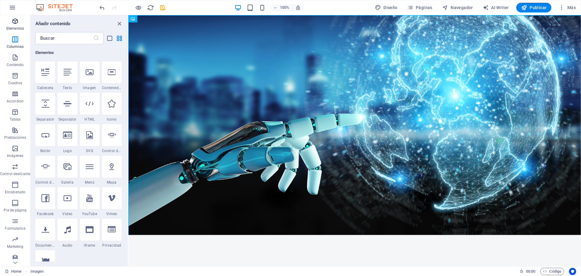
scroll to position [0, 0]
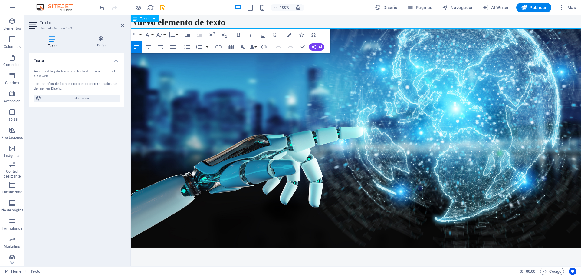
click at [195, 25] on p "Nuevo elemento de texto" at bounding box center [356, 22] width 450 height 14
drag, startPoint x: 236, startPoint y: 25, endPoint x: 268, endPoint y: 33, distance: 32.5
click at [131, 20] on html "Skip to main content Nuevo elemento de texto" at bounding box center [356, 131] width 450 height 232
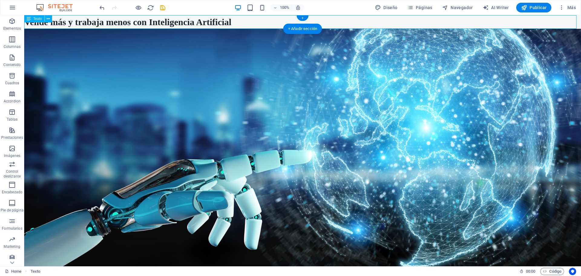
click at [247, 22] on div "Vende más y trabaja menos con Inteligencia Artificial" at bounding box center [302, 22] width 557 height 14
click at [232, 20] on div "Vende más y trabaja menos con Inteligencia Artificial" at bounding box center [302, 22] width 557 height 14
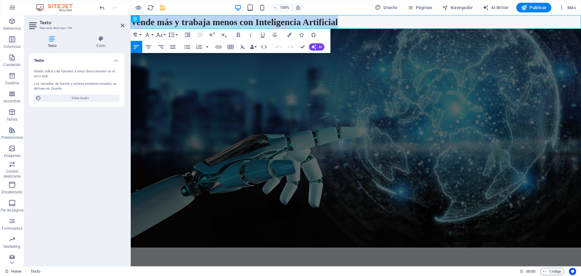
drag, startPoint x: 344, startPoint y: 21, endPoint x: 252, endPoint y: 37, distance: 92.9
click at [131, 21] on html "Skip to main content Vende más y trabaja menos con Inteligencia Artificial" at bounding box center [356, 131] width 450 height 232
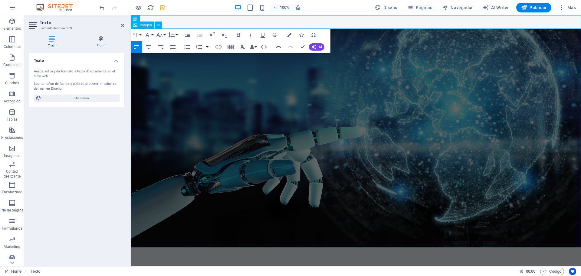
click at [290, 125] on figure at bounding box center [356, 138] width 450 height 218
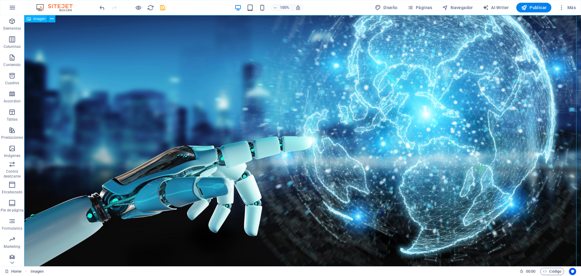
click at [266, 117] on figure at bounding box center [302, 150] width 557 height 270
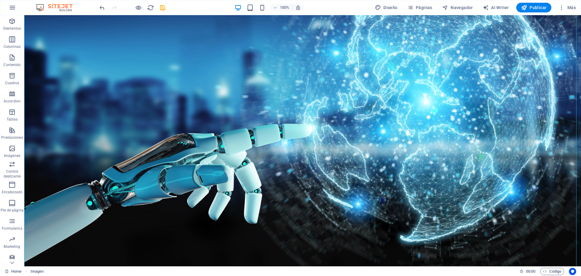
scroll to position [17, 0]
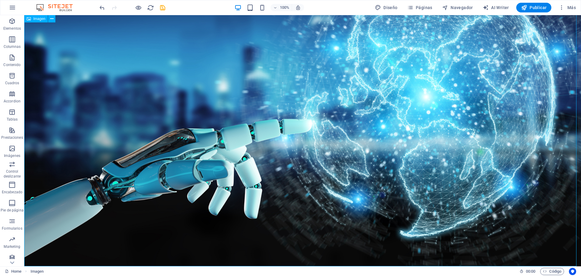
click at [272, 152] on figure at bounding box center [302, 133] width 557 height 270
click at [263, 142] on figure at bounding box center [302, 133] width 557 height 270
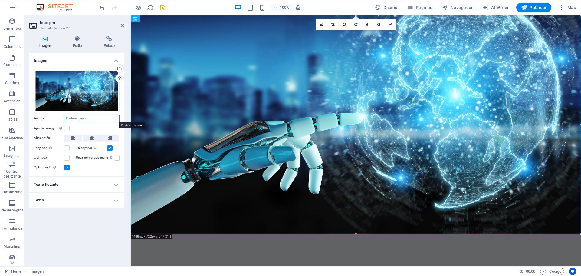
click at [90, 120] on select "Predeterminado automático px rem % em vh vw" at bounding box center [91, 118] width 55 height 7
click at [112, 199] on h4 "Texto" at bounding box center [76, 200] width 95 height 15
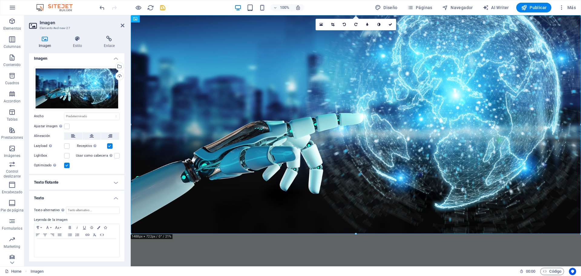
scroll to position [2, 0]
click at [96, 210] on input "Texto alternativo El texto alternativo es usado por aquellos dispositivos que n…" at bounding box center [93, 209] width 54 height 7
paste input "Vende más y trabaja menos con Inteligencia Artificial"
type input "Vende más y trabaja menos con Inteligencia Artificial"
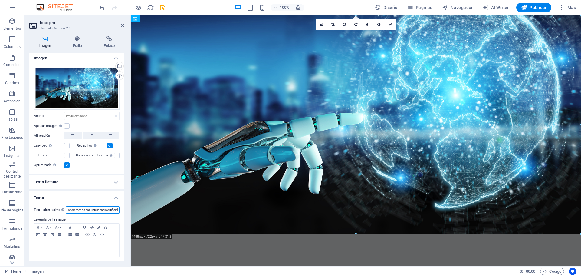
click at [106, 209] on input "Vende más y trabaja menos con Inteligencia Artificial" at bounding box center [93, 209] width 54 height 7
click at [121, 26] on icon at bounding box center [123, 25] width 4 height 5
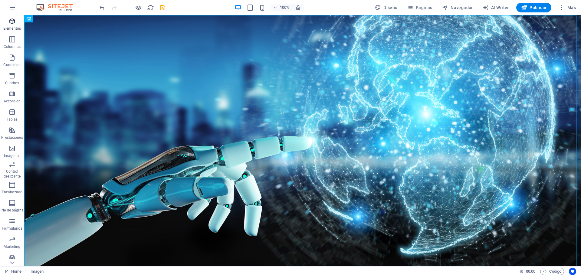
click at [11, 22] on icon "button" at bounding box center [11, 21] width 7 height 7
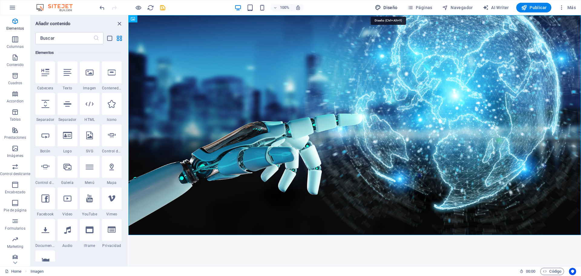
click at [389, 4] on button "Diseño" at bounding box center [386, 8] width 28 height 10
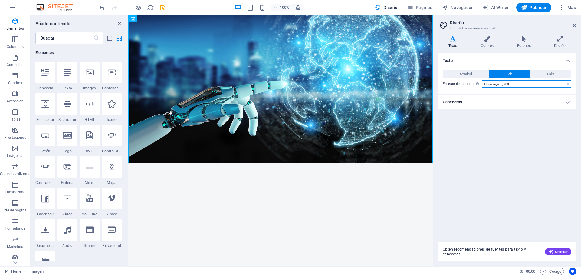
click at [499, 85] on select "Fino, 100 Extra [PERSON_NAME], 200 [PERSON_NAME], 300 Normal, 400 Medio, 500 [D…" at bounding box center [526, 83] width 89 height 7
select select "700"
click at [482, 80] on select "Fino, 100 Extra [PERSON_NAME], 200 [PERSON_NAME], 300 Normal, 400 Medio, 500 [D…" at bounding box center [526, 83] width 89 height 7
click at [561, 41] on icon at bounding box center [560, 39] width 32 height 6
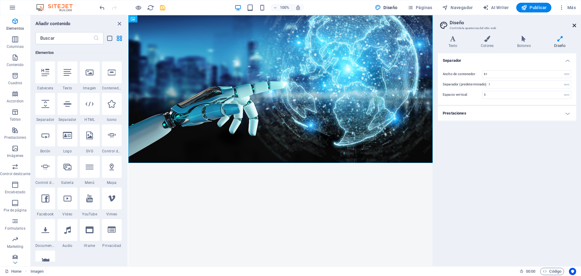
click at [574, 25] on icon at bounding box center [574, 25] width 4 height 5
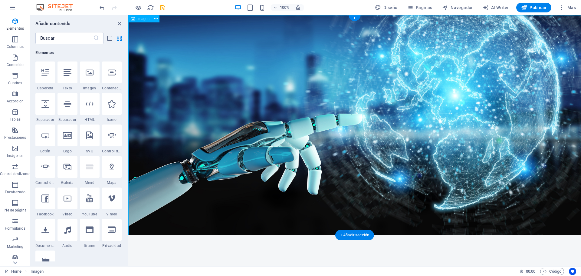
click at [327, 117] on figure at bounding box center [354, 125] width 453 height 220
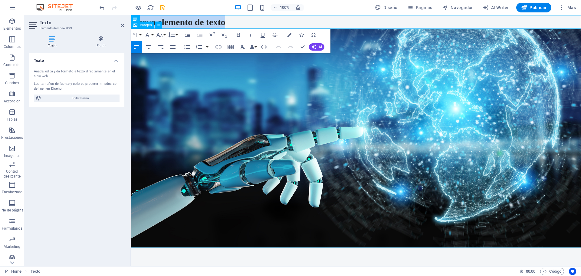
click at [327, 99] on figure at bounding box center [356, 138] width 450 height 218
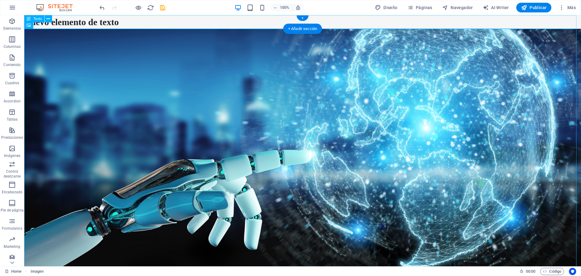
click at [151, 24] on div "Nuevo elemento de texto" at bounding box center [302, 22] width 557 height 14
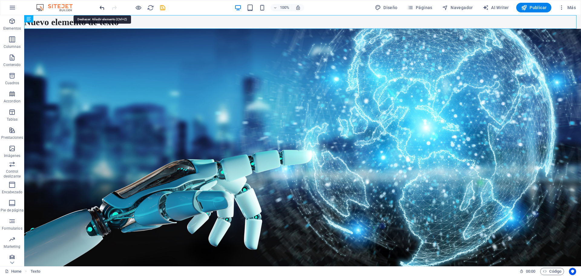
click at [102, 9] on icon "undo" at bounding box center [102, 7] width 7 height 7
